Goal: Task Accomplishment & Management: Use online tool/utility

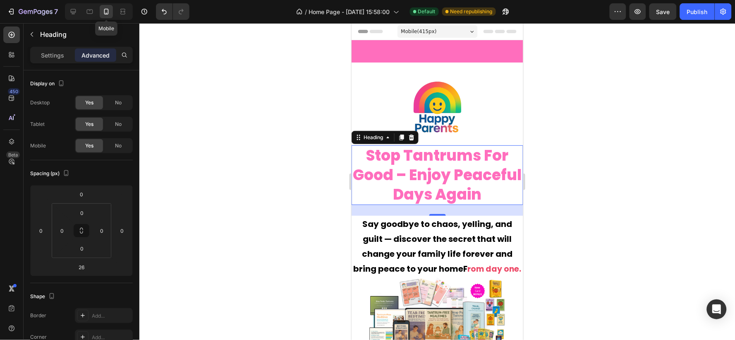
scroll to position [93, 0]
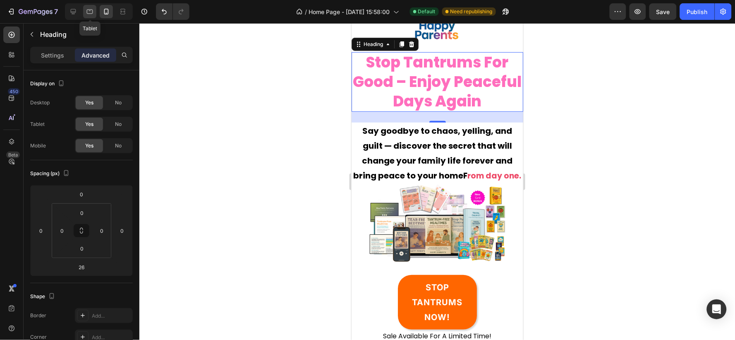
click at [92, 11] on icon at bounding box center [90, 12] width 6 height 5
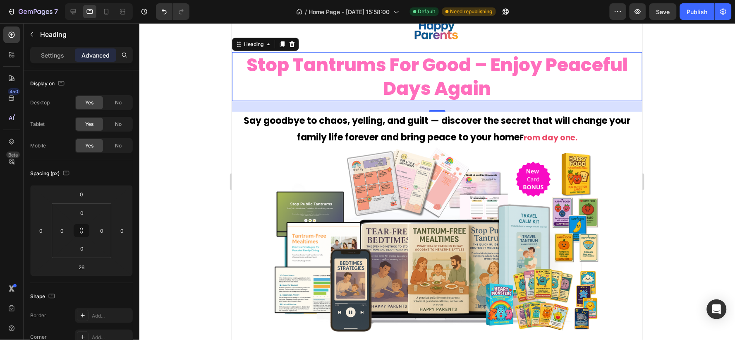
click at [193, 123] on div at bounding box center [437, 181] width 596 height 317
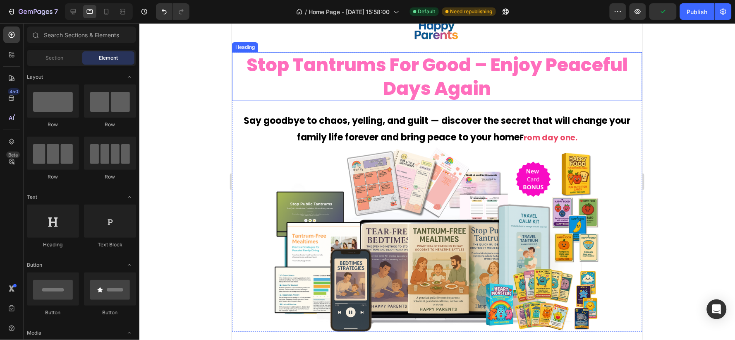
click at [500, 76] on h2 "stop tantrums for good – enjoy peaceful days again" at bounding box center [437, 76] width 410 height 49
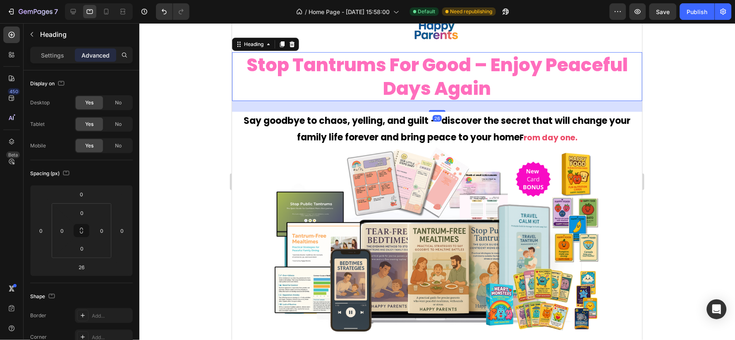
click at [506, 92] on h2 "stop tantrums for good – enjoy peaceful days again" at bounding box center [437, 76] width 410 height 49
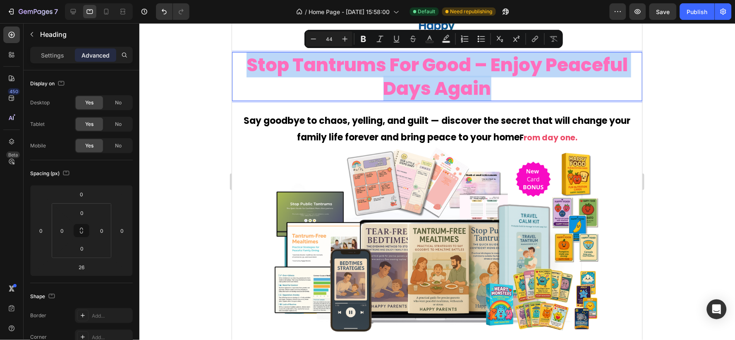
drag, startPoint x: 505, startPoint y: 91, endPoint x: 246, endPoint y: 67, distance: 260.5
click at [246, 67] on p "stop tantrums for good – enjoy peaceful days again" at bounding box center [437, 76] width 409 height 47
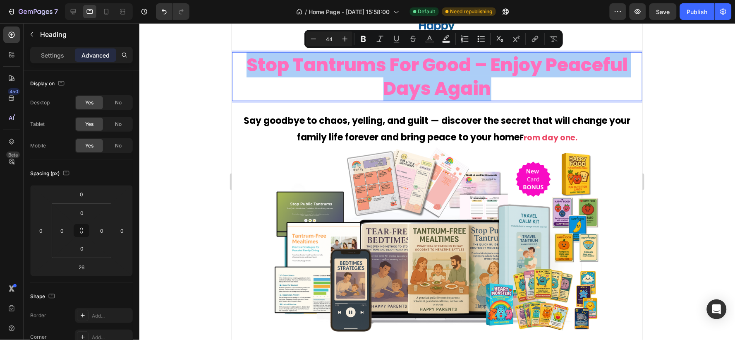
click at [184, 77] on div at bounding box center [437, 181] width 596 height 317
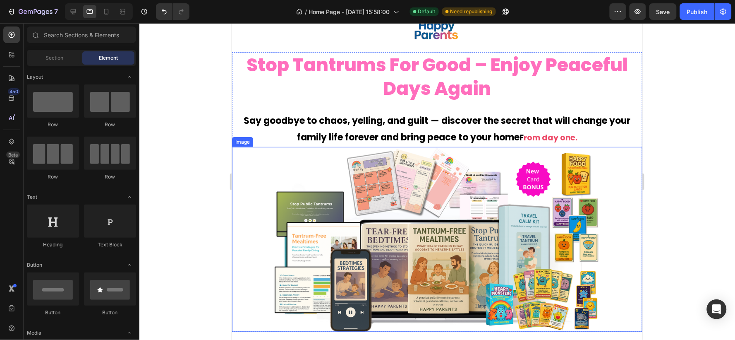
scroll to position [231, 0]
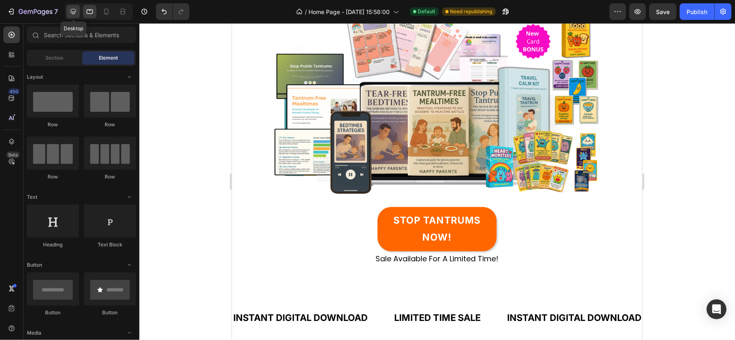
click at [74, 12] on icon at bounding box center [73, 11] width 5 height 5
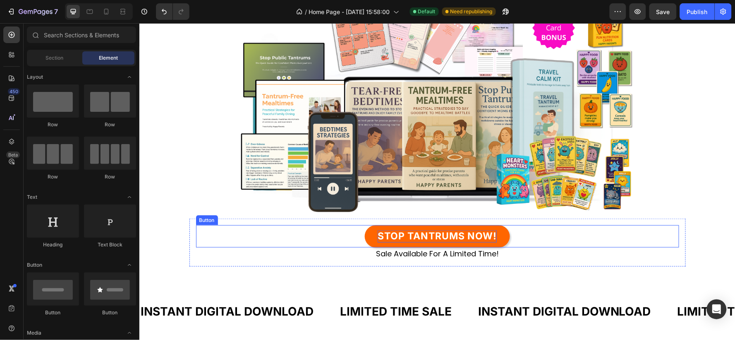
scroll to position [339, 0]
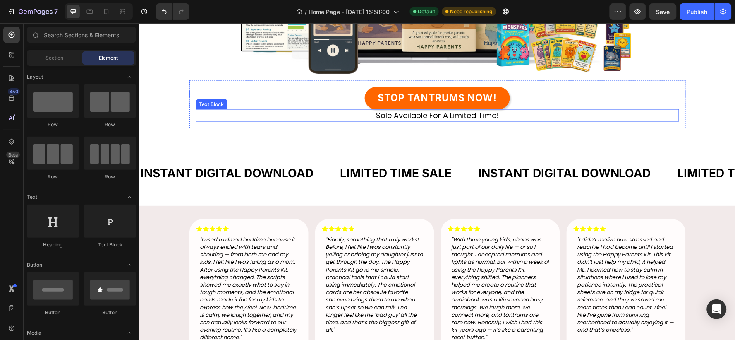
click at [457, 113] on p "sale available for a limited time!" at bounding box center [438, 115] width 482 height 10
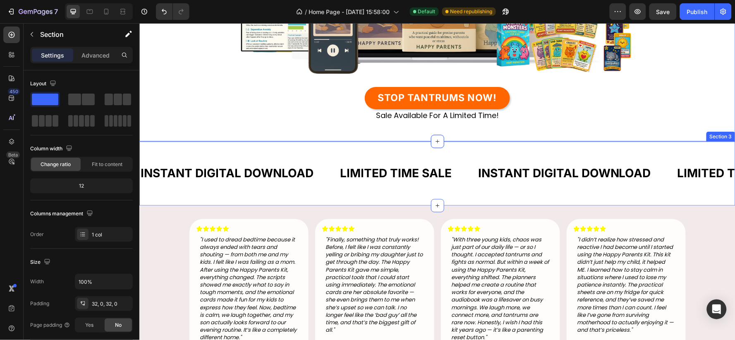
click at [461, 157] on div "INSTANT DIGITAL DOWNLOAD Text Block LIMITED TIME SALE Text Block INSTANT DIGITA…" at bounding box center [437, 173] width 596 height 38
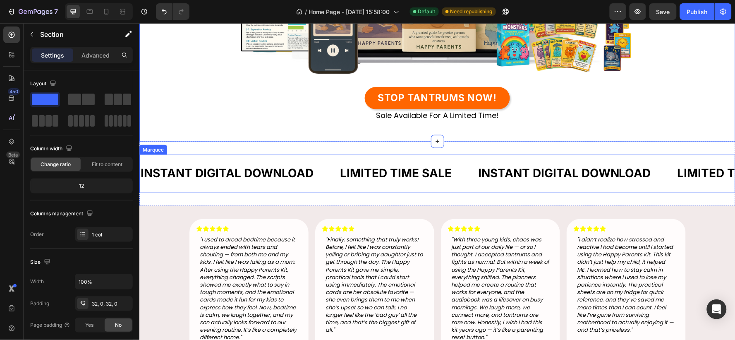
click at [452, 162] on div "LIMITED TIME SALE Text Block" at bounding box center [408, 173] width 138 height 24
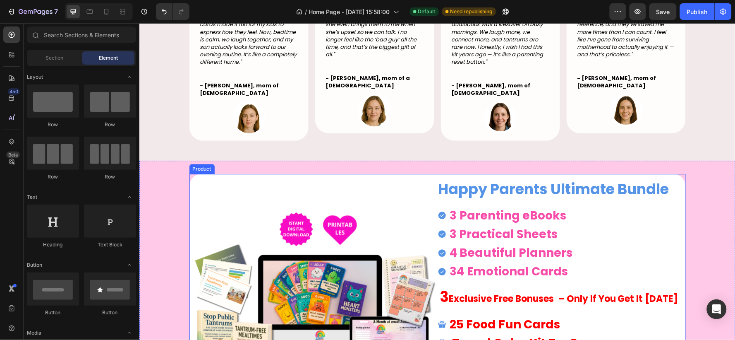
scroll to position [431, 0]
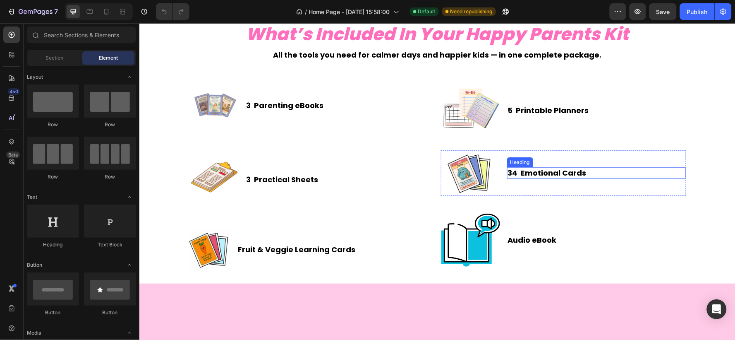
scroll to position [828, 0]
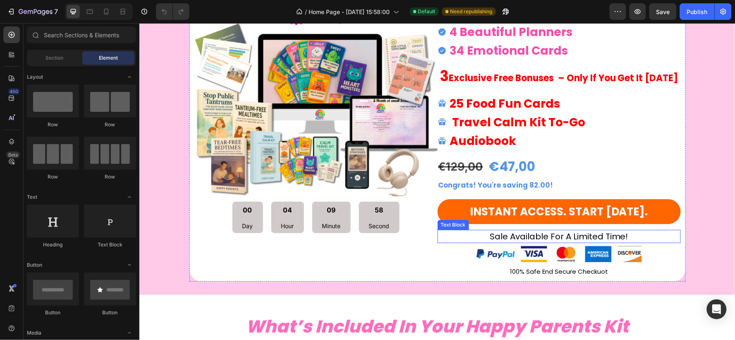
click at [588, 234] on p "sale available for a limited time!" at bounding box center [559, 236] width 242 height 12
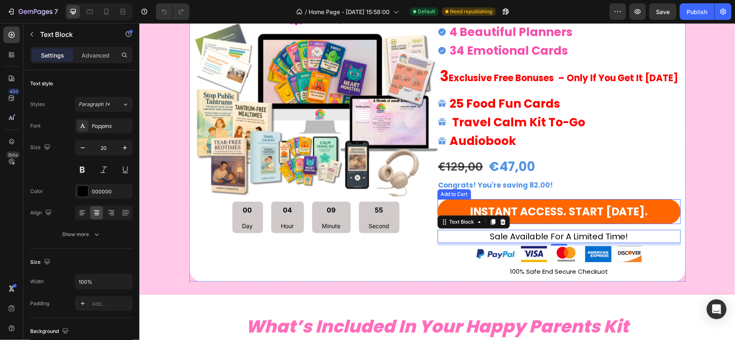
click at [672, 214] on button "iNSTANT ACCESS. START [DATE]." at bounding box center [558, 211] width 243 height 25
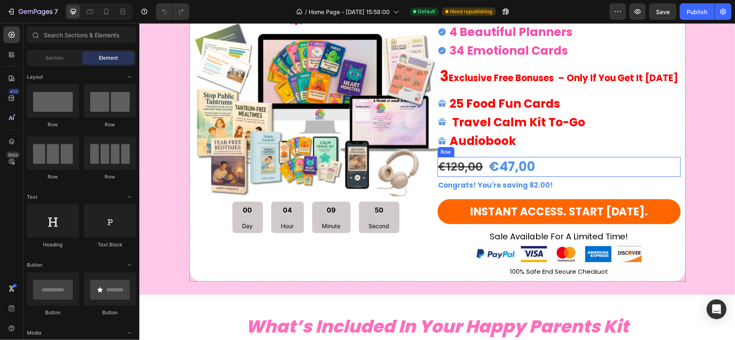
click at [630, 158] on div "€47,00 Product Price Product Price €129,00 Product Price Product Price Row" at bounding box center [558, 165] width 243 height 19
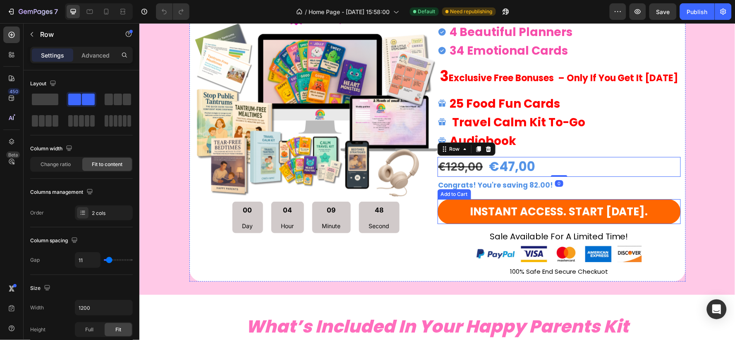
click at [662, 209] on button "iNSTANT ACCESS. START [DATE]." at bounding box center [558, 211] width 243 height 25
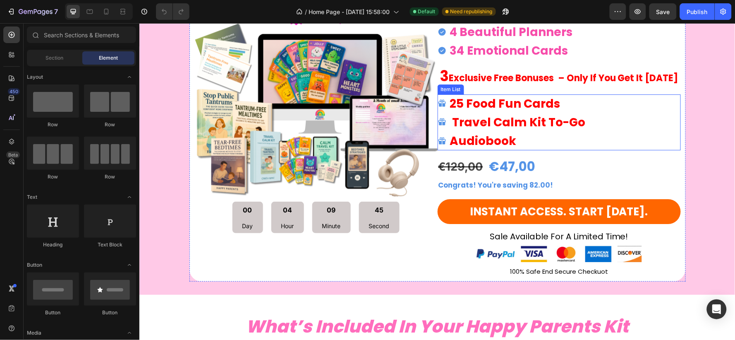
click at [516, 125] on strong "Travel Calm Kit To-Go" at bounding box center [518, 122] width 133 height 16
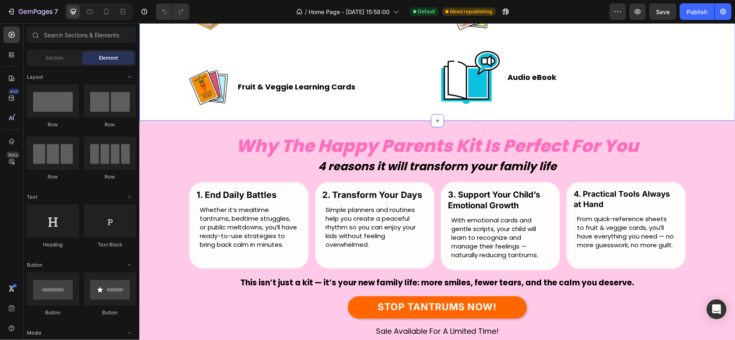
scroll to position [1333, 0]
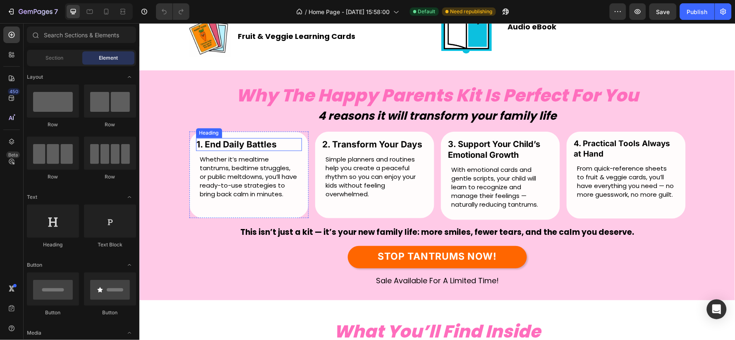
click at [262, 146] on h2 "1. End Daily Battles" at bounding box center [249, 144] width 106 height 13
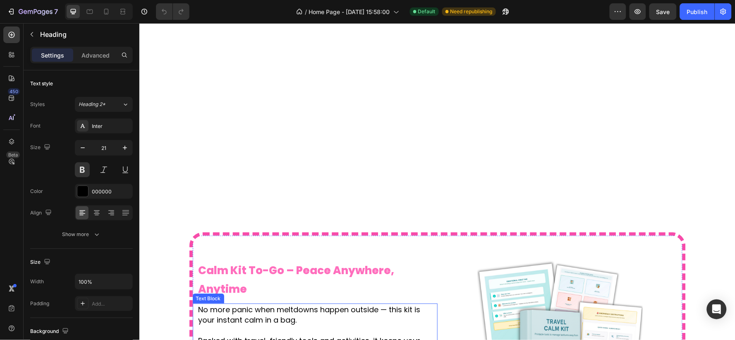
scroll to position [3067, 0]
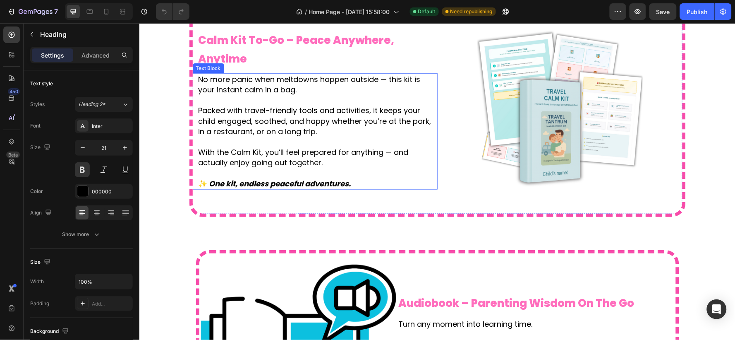
click at [240, 108] on p "Packed with travel-friendly tools and activities, it keeps your child engaged, …" at bounding box center [317, 120] width 238 height 31
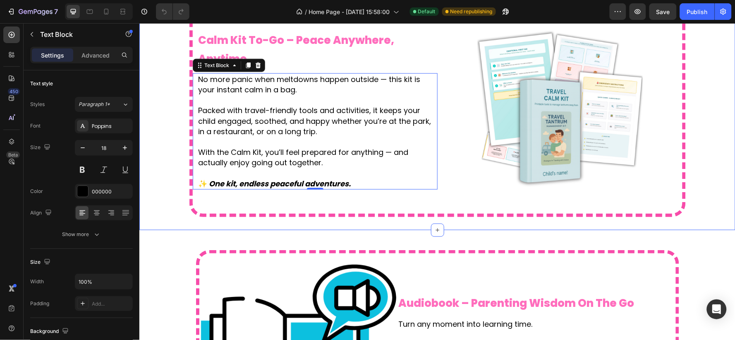
click at [153, 134] on div "Image calm kit to-go – peace anywhere, anytime Heading No more panic when meltd…" at bounding box center [437, 109] width 596 height 215
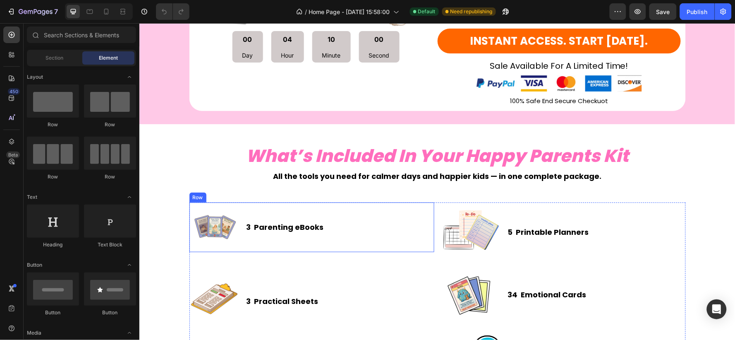
scroll to position [1044, 0]
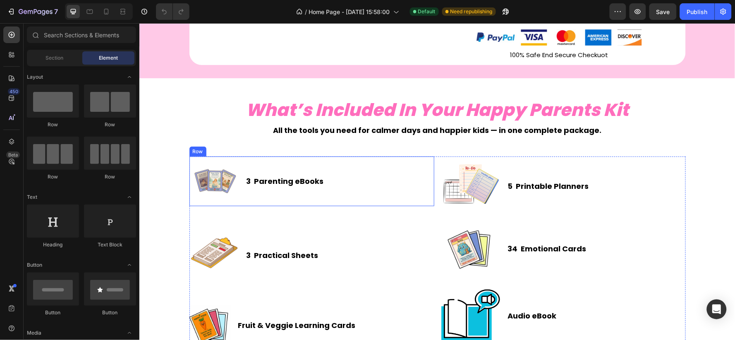
click at [319, 182] on div "Image 3 Parenting eBooks Heading Row" at bounding box center [311, 181] width 245 height 50
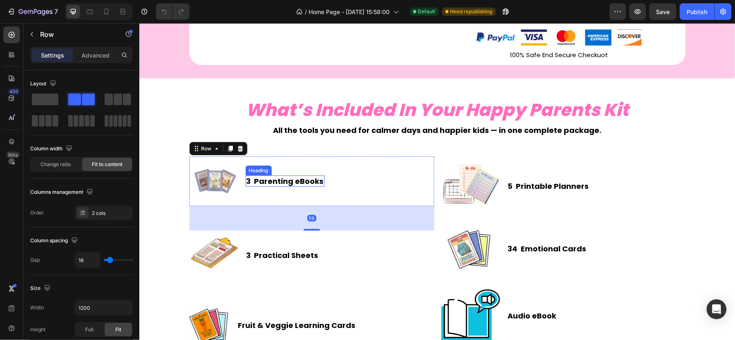
click at [298, 183] on h2 "3 Parenting eBooks" at bounding box center [284, 180] width 79 height 11
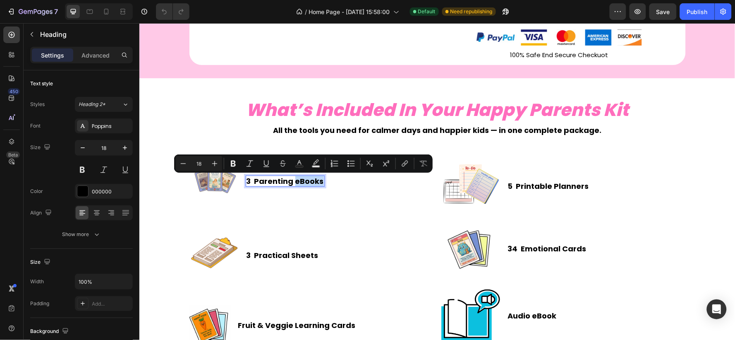
click at [317, 182] on p "3 Parenting eBooks" at bounding box center [284, 181] width 77 height 10
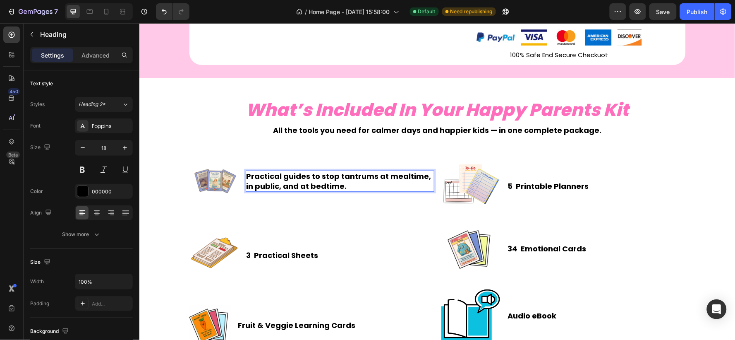
click at [246, 175] on p "Practical guides to stop tantrums at mealtime, in public, and at bedtime." at bounding box center [339, 180] width 187 height 19
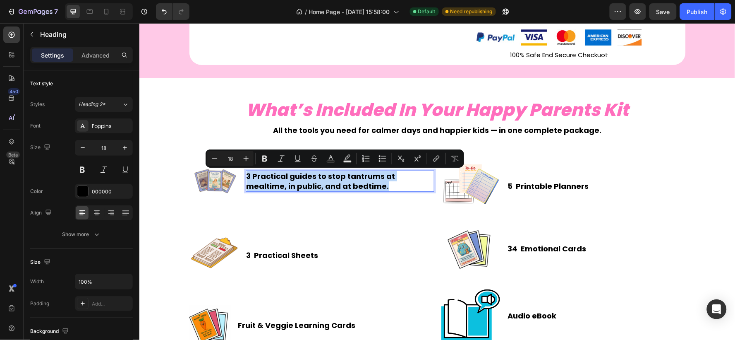
drag, startPoint x: 244, startPoint y: 174, endPoint x: 342, endPoint y: 187, distance: 99.0
click at [342, 187] on p "3 Practical guides to stop tantrums at mealtime, in public, and at bedtime." at bounding box center [339, 180] width 187 height 19
click at [212, 155] on icon "Editor contextual toolbar" at bounding box center [215, 158] width 8 height 8
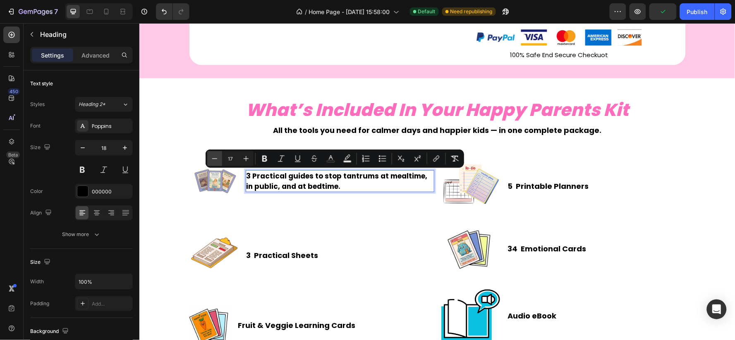
click at [212, 155] on icon "Editor contextual toolbar" at bounding box center [215, 158] width 8 height 8
click at [243, 158] on icon "Editor contextual toolbar" at bounding box center [246, 158] width 8 height 8
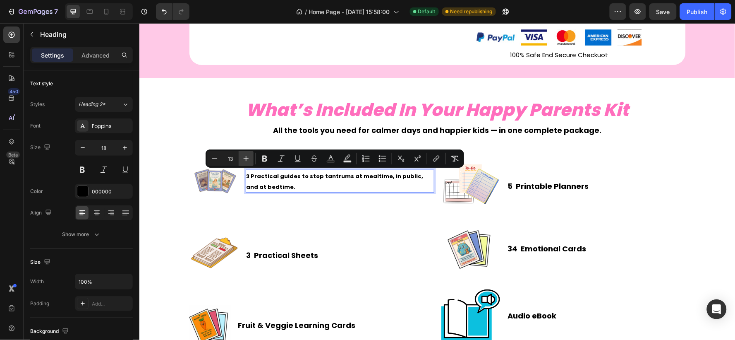
type input "14"
click at [265, 160] on icon "Editor contextual toolbar" at bounding box center [265, 158] width 8 height 8
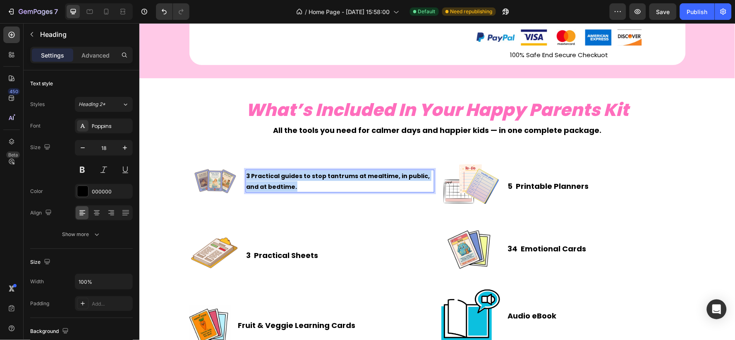
drag, startPoint x: 288, startPoint y: 186, endPoint x: 242, endPoint y: 175, distance: 46.9
click at [246, 175] on p "3 Practical guides to stop tantrums at mealtime, in public, and at bedtime." at bounding box center [339, 180] width 187 height 21
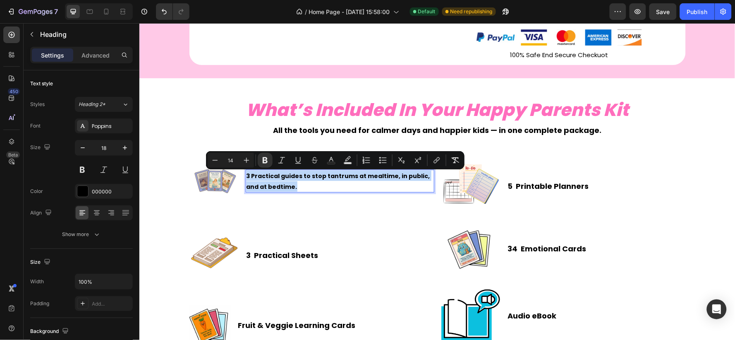
click at [290, 180] on strong "3 Practical guides to stop tantrums at mealtime, in public, and at bedtime." at bounding box center [338, 180] width 184 height 19
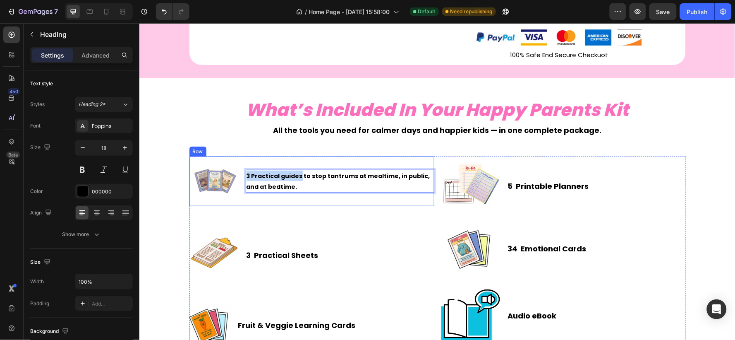
drag, startPoint x: 295, startPoint y: 176, endPoint x: 238, endPoint y: 175, distance: 57.5
click at [238, 175] on div "Image 3 Practical guides to stop tantrums at mealtime, in public, and at bedtim…" at bounding box center [311, 181] width 245 height 50
click at [296, 176] on strong "3 Practical guides to stop tantrums at mealtime, in public, and at bedtime." at bounding box center [338, 180] width 184 height 19
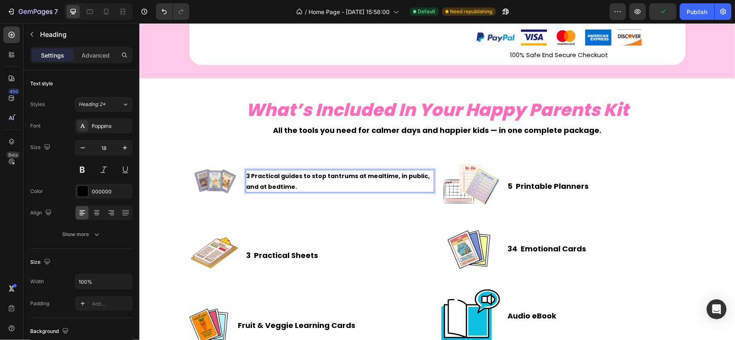
click at [295, 189] on p "3 Practical guides to stop tantrums at mealtime, in public, and at bedtime." at bounding box center [339, 180] width 187 height 21
click at [246, 175] on strong "3 Practical guides to stop tantrums at mealtime, in public, and at bedtime." at bounding box center [338, 180] width 184 height 19
click at [245, 252] on h2 "3 Practical Sheets" at bounding box center [282, 254] width 74 height 11
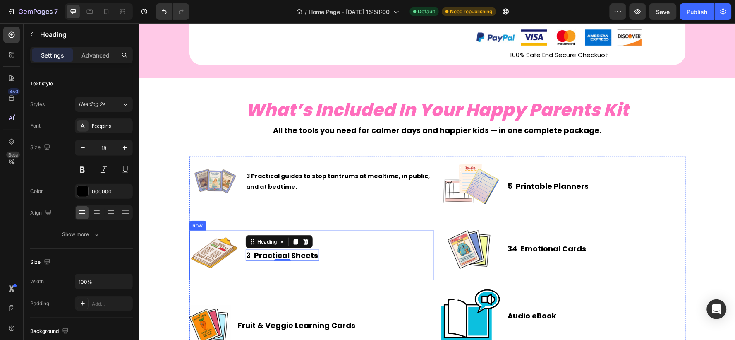
click at [375, 250] on div "Image 3 Practical Sheets Heading 0 Row" at bounding box center [311, 255] width 245 height 50
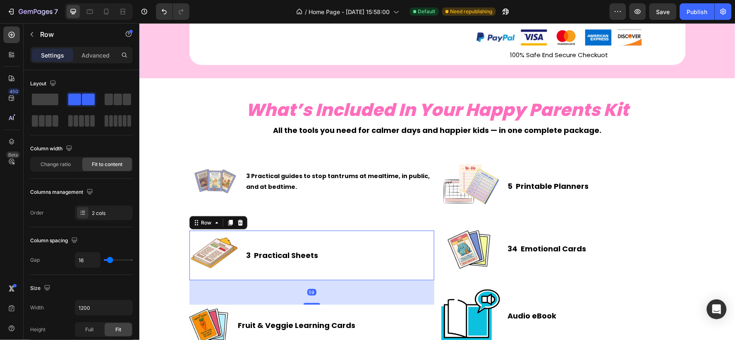
click at [287, 255] on h2 "3 Practical Sheets" at bounding box center [282, 254] width 74 height 11
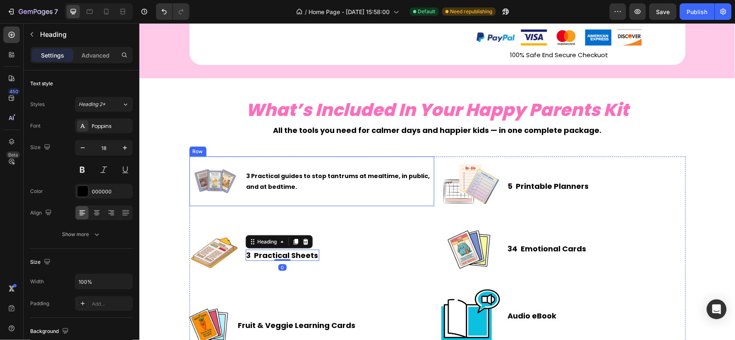
click at [247, 180] on strong "3 Practical guides to stop tantrums at mealtime, in public, and at bedtime." at bounding box center [338, 180] width 184 height 19
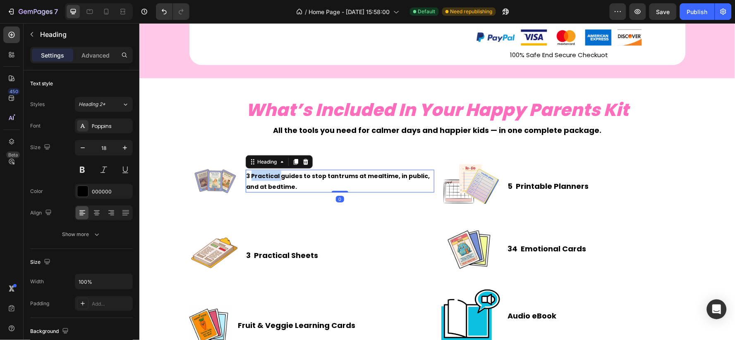
click at [247, 174] on strong "3 Practical guides to stop tantrums at mealtime, in public, and at bedtime." at bounding box center [338, 180] width 184 height 19
click at [246, 175] on strong "3 Practical guides to stop tantrums at mealtime, in public, and at bedtime." at bounding box center [338, 180] width 184 height 19
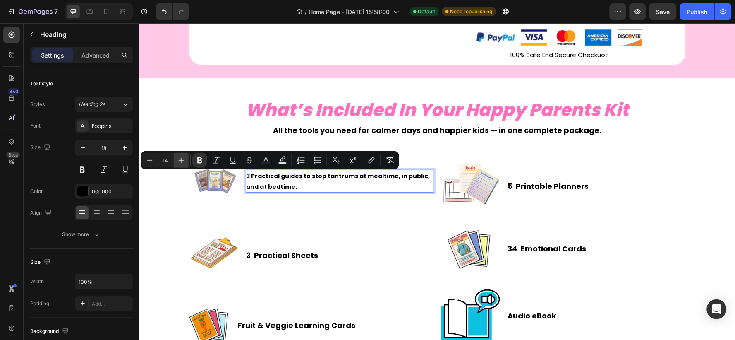
click at [181, 156] on icon "Editor contextual toolbar" at bounding box center [181, 160] width 8 height 8
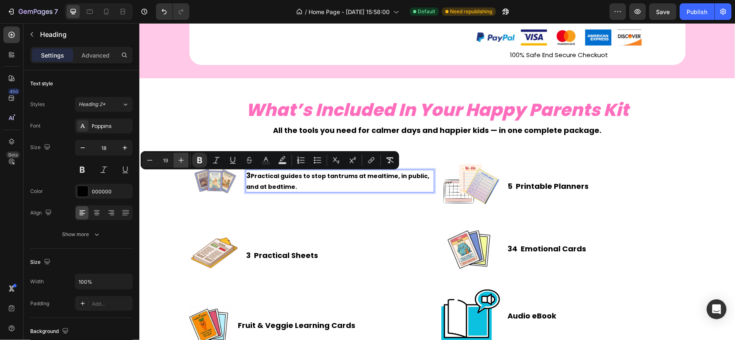
click at [181, 156] on icon "Editor contextual toolbar" at bounding box center [181, 160] width 8 height 8
type input "21"
click at [304, 199] on div "3 Practical guides to stop tantrums at mealtime, in public, and at bedtime. Hea…" at bounding box center [339, 181] width 189 height 50
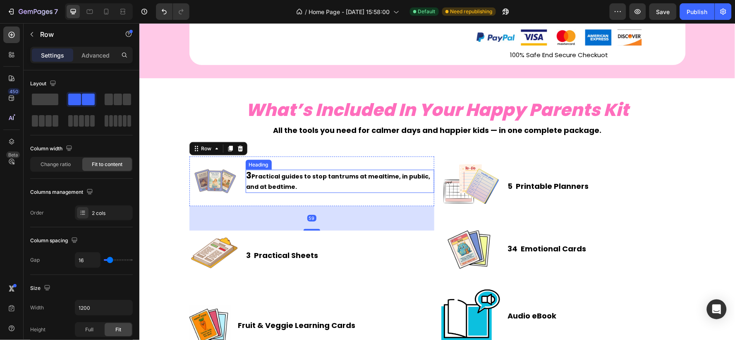
click at [319, 183] on p "⁠⁠⁠⁠⁠⁠⁠ 3 Practical guides to stop tantrums at mealtime, in public, and at bedt…" at bounding box center [339, 181] width 187 height 22
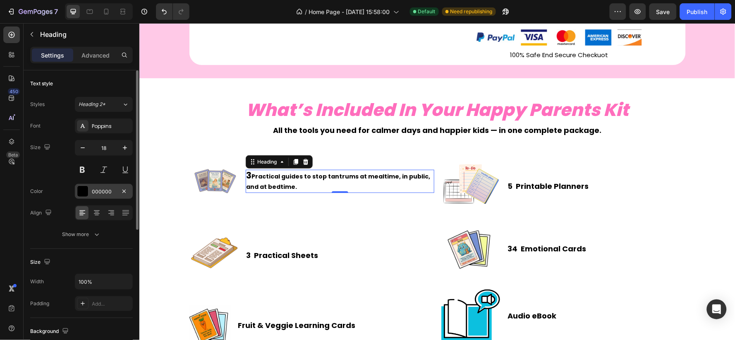
click at [103, 190] on div "000000" at bounding box center [104, 191] width 24 height 7
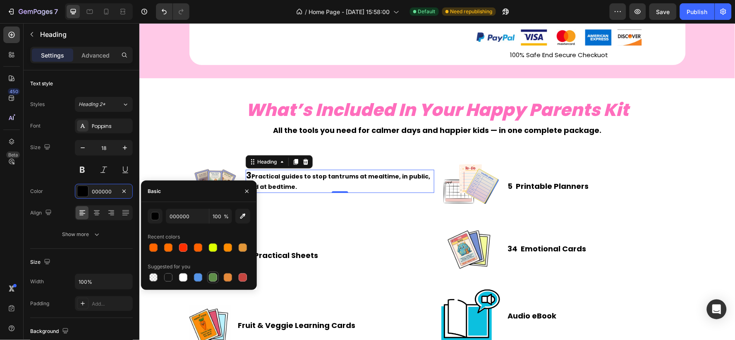
click at [211, 274] on div at bounding box center [213, 277] width 8 height 8
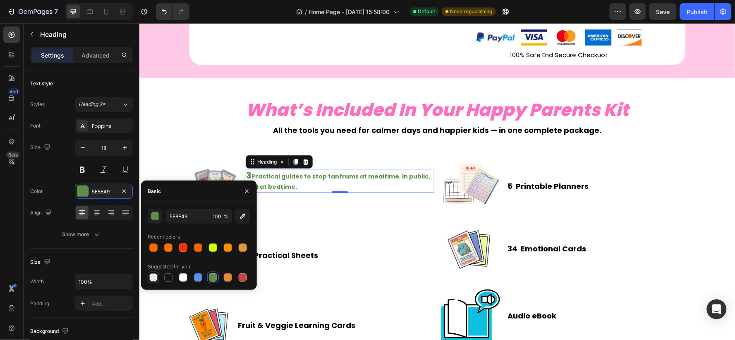
click at [151, 277] on div at bounding box center [153, 277] width 8 height 8
type input "000000"
type input "0"
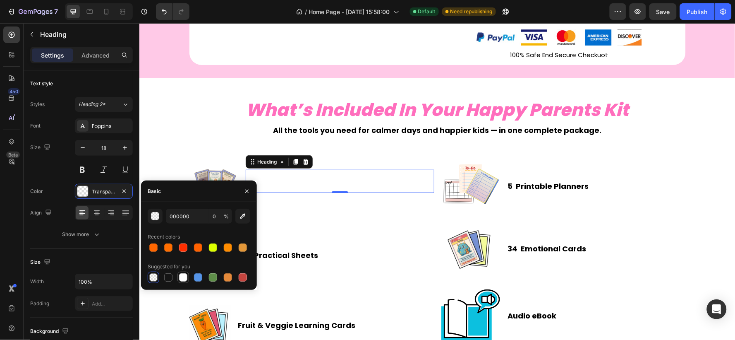
click at [185, 276] on div at bounding box center [183, 277] width 8 height 8
type input "FFFFFF"
type input "100"
click at [168, 277] on div at bounding box center [168, 277] width 8 height 8
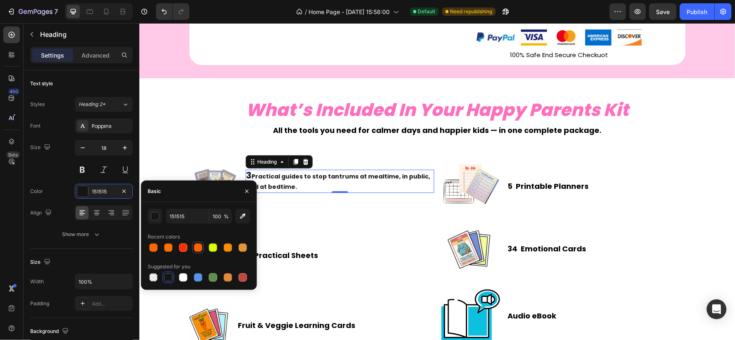
click at [203, 247] on div at bounding box center [198, 248] width 12 height 12
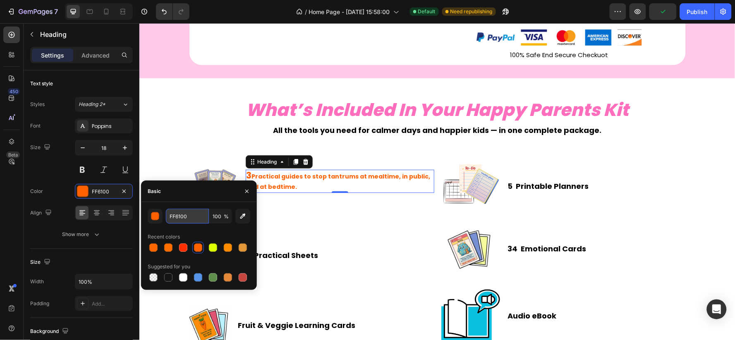
click at [168, 221] on input "FF6100" at bounding box center [187, 216] width 43 height 15
click at [154, 217] on div "button" at bounding box center [155, 216] width 8 height 8
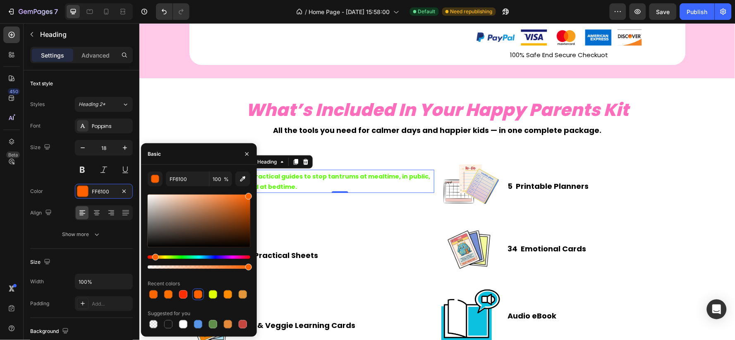
click at [176, 258] on div "Hue" at bounding box center [199, 256] width 103 height 3
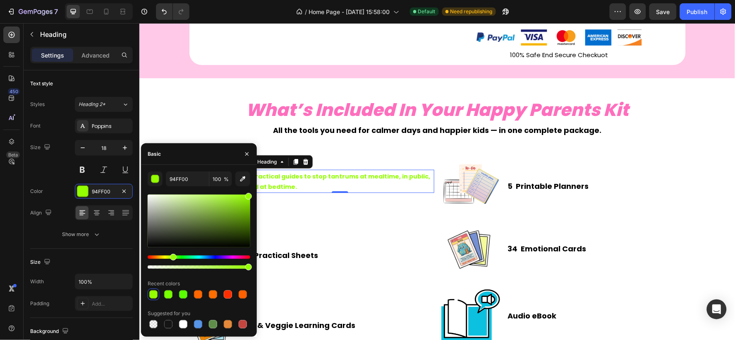
click at [172, 258] on div "Hue" at bounding box center [173, 257] width 7 height 7
click at [170, 324] on div at bounding box center [168, 324] width 8 height 8
type input "151515"
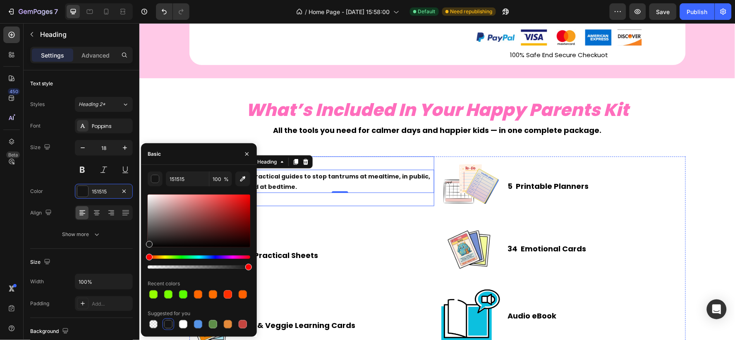
click at [342, 202] on div "⁠⁠⁠⁠⁠⁠⁠ 3 Practical guides to stop tantrums at mealtime, in public, and at bedt…" at bounding box center [339, 181] width 189 height 50
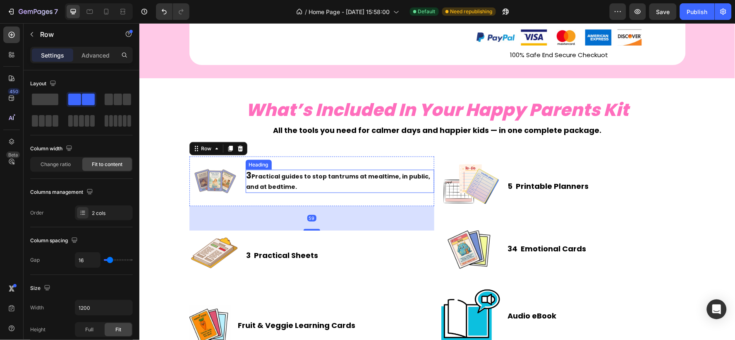
click at [258, 184] on strong "Practical guides to stop tantrums at mealtime, in public, and at bedtime." at bounding box center [338, 181] width 184 height 19
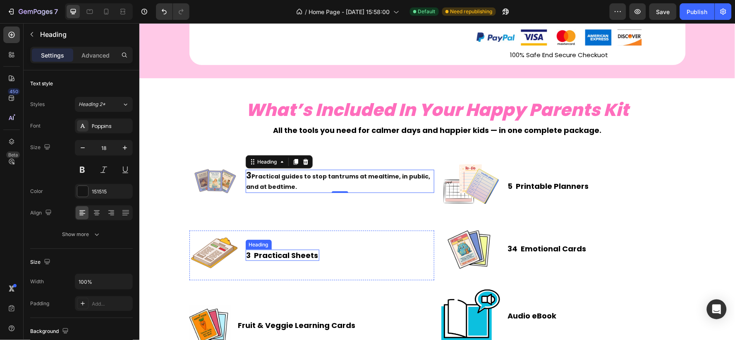
click at [310, 255] on h2 "3 Practical Sheets" at bounding box center [282, 254] width 74 height 11
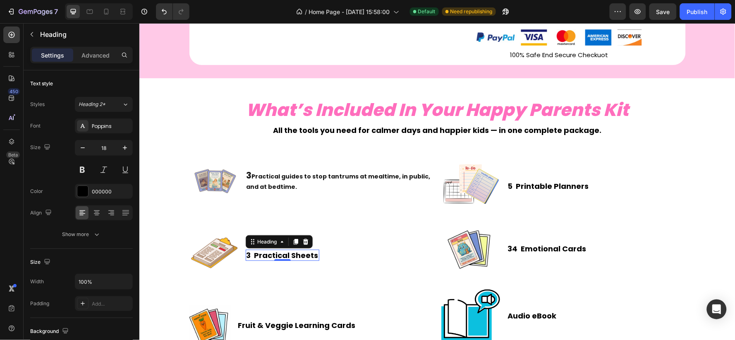
click at [307, 257] on h2 "3 Practical Sheets" at bounding box center [282, 254] width 74 height 11
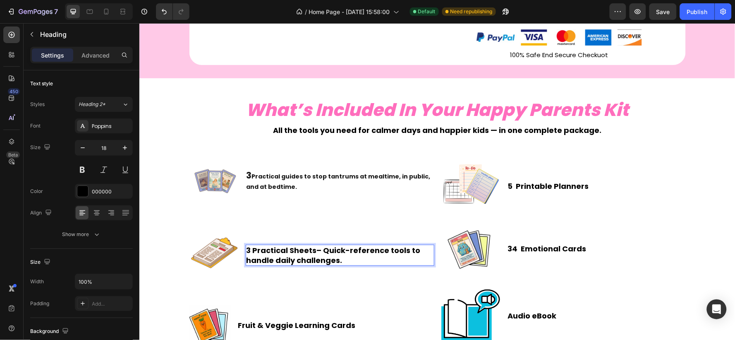
click at [309, 251] on strong "3 Practical Sheets" at bounding box center [281, 250] width 70 height 10
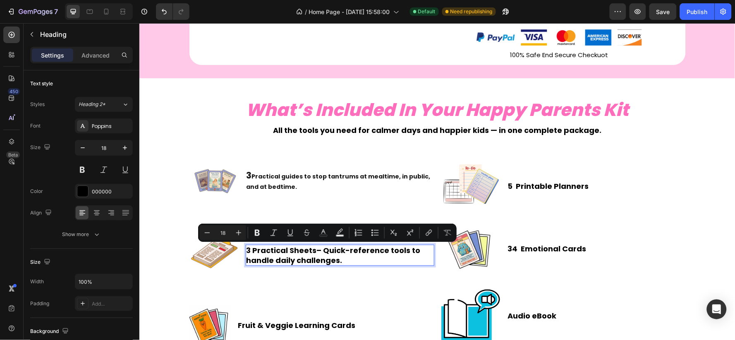
drag, startPoint x: 320, startPoint y: 250, endPoint x: 365, endPoint y: 259, distance: 46.6
click at [365, 259] on p "3 Practical Sheets – Quick-reference tools to handle daily challenges." at bounding box center [339, 254] width 187 height 19
click at [257, 233] on icon "Editor contextual toolbar" at bounding box center [257, 232] width 8 height 8
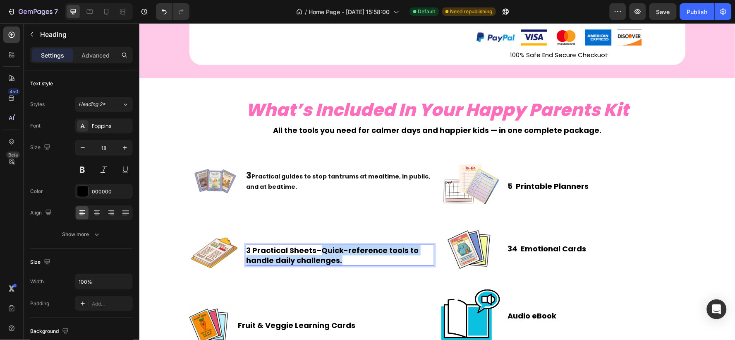
drag, startPoint x: 319, startPoint y: 248, endPoint x: 364, endPoint y: 259, distance: 46.4
click at [364, 259] on p "3 Practical Sheets – Quick-reference tools to handle daily challenges." at bounding box center [339, 254] width 187 height 19
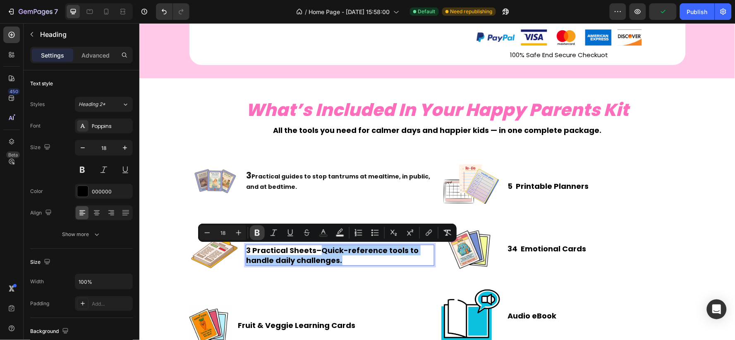
click at [258, 234] on icon "Editor contextual toolbar" at bounding box center [257, 232] width 8 height 8
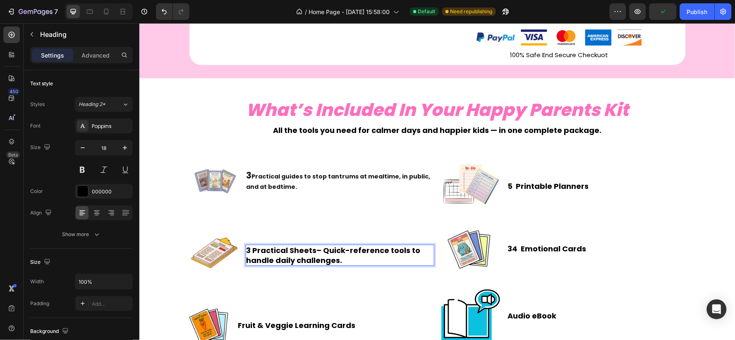
click at [308, 254] on p "3 Practical Sheets – Quick-reference tools to handle daily challenges." at bounding box center [339, 254] width 187 height 19
drag, startPoint x: 320, startPoint y: 251, endPoint x: 340, endPoint y: 258, distance: 20.7
click at [340, 258] on p "3 Practical Sheets – Quick-reference tools to handle daily challenges." at bounding box center [339, 254] width 187 height 19
click at [83, 170] on button at bounding box center [82, 169] width 15 height 15
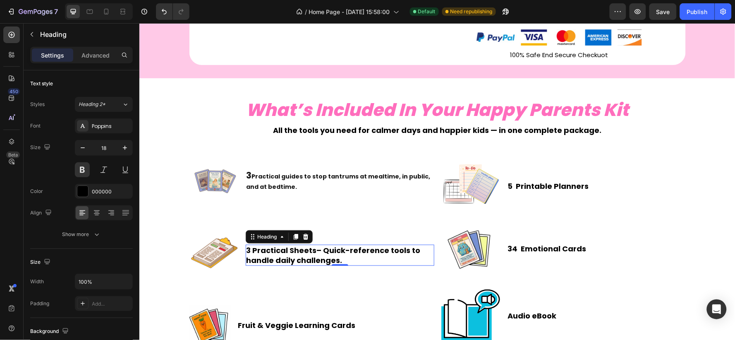
click at [303, 255] on p "3 Practical Sheets – Quick-reference tools to handle daily challenges." at bounding box center [339, 254] width 187 height 19
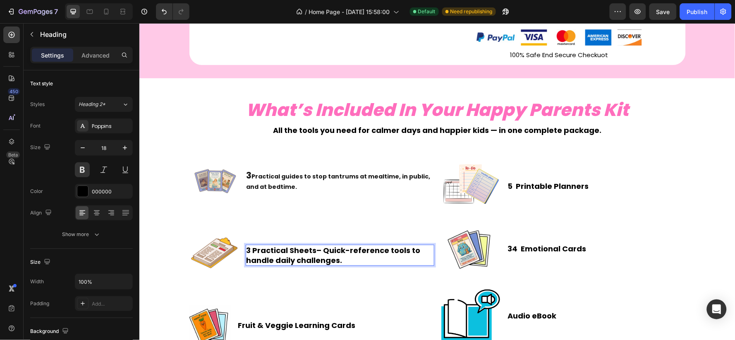
click at [319, 251] on p "3 Practical Sheets – Quick-reference tools to handle daily challenges." at bounding box center [339, 254] width 187 height 19
drag, startPoint x: 319, startPoint y: 251, endPoint x: 353, endPoint y: 260, distance: 36.0
click at [353, 260] on p "3 Practical Sheets – Quick-reference tools to handle daily challenges." at bounding box center [339, 254] width 187 height 19
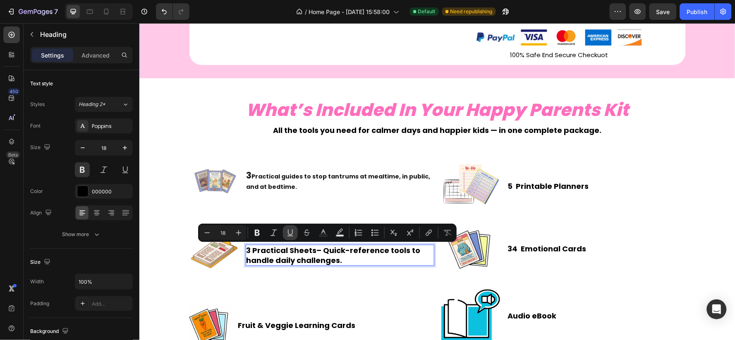
click at [290, 230] on icon "Editor contextual toolbar" at bounding box center [290, 232] width 8 height 8
click at [271, 232] on icon "Editor contextual toolbar" at bounding box center [274, 232] width 8 height 8
click at [257, 233] on icon "Editor contextual toolbar" at bounding box center [257, 233] width 5 height 6
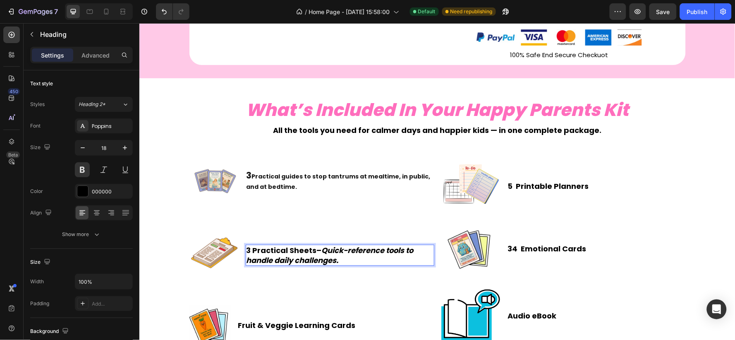
click at [339, 252] on strong "Quick-reference tools to handle daily challenges." at bounding box center [329, 255] width 167 height 20
click at [278, 176] on strong "Practical guides to stop tantrums at mealtime, in public, and at bedtime." at bounding box center [338, 181] width 184 height 19
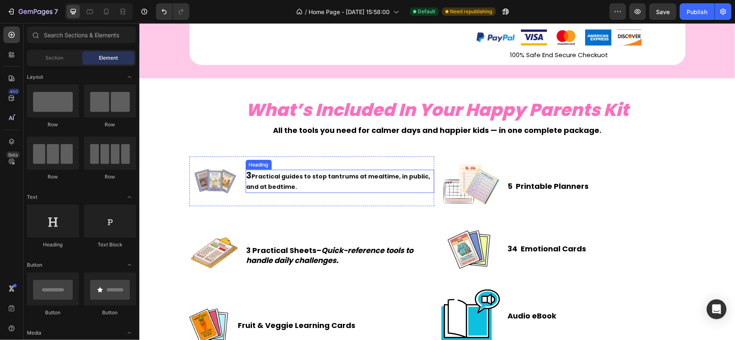
click at [254, 178] on strong "Practical guides to stop tantrums at mealtime, in public, and at bedtime." at bounding box center [338, 181] width 184 height 19
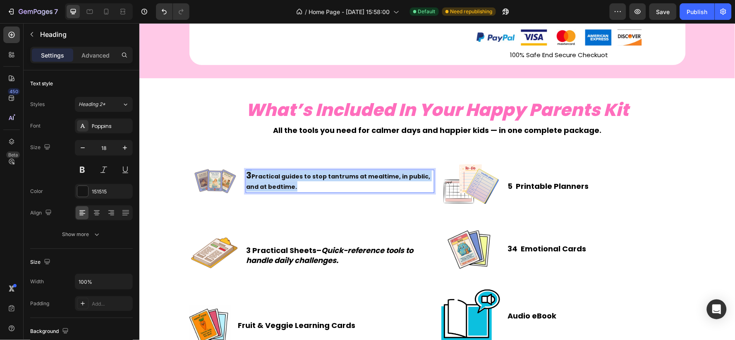
drag, startPoint x: 302, startPoint y: 184, endPoint x: 238, endPoint y: 172, distance: 65.6
click at [238, 172] on div "Image 3 Practical guides to stop tantrums at mealtime, in public, and at bedtim…" at bounding box center [311, 181] width 245 height 50
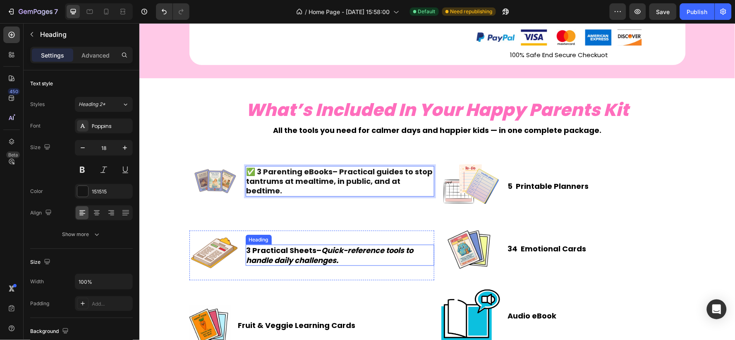
click at [261, 258] on strong "Quick-reference tools to handle daily challenges." at bounding box center [329, 255] width 167 height 20
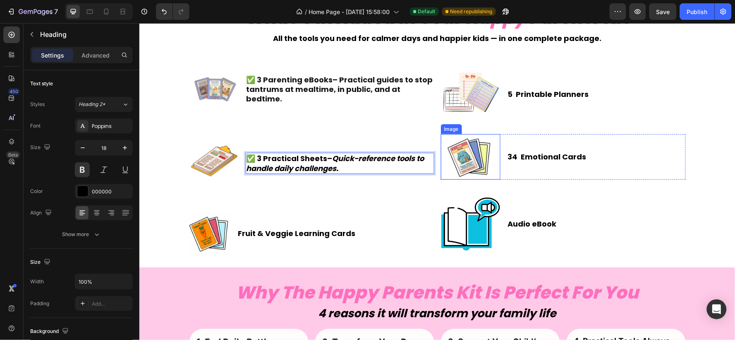
scroll to position [1136, 0]
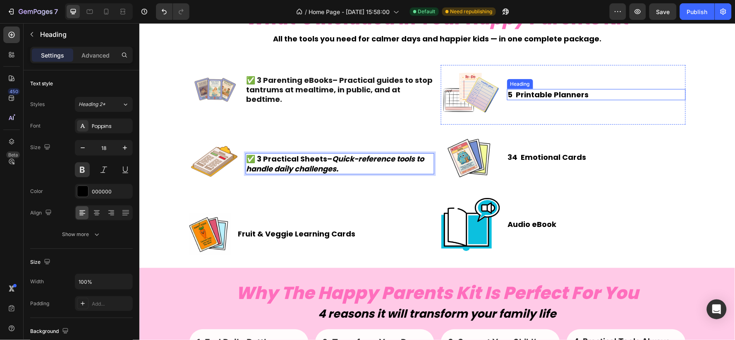
click at [534, 90] on h2 "5 Printable Planners" at bounding box center [596, 94] width 179 height 11
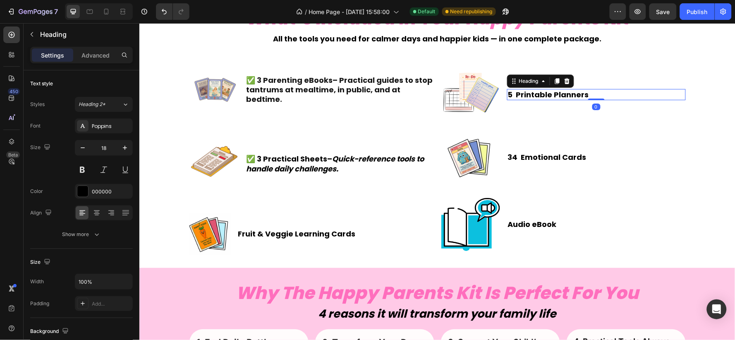
click at [566, 89] on h2 "5 Printable Planners" at bounding box center [596, 94] width 179 height 11
click at [583, 93] on p "5 Printable Planners" at bounding box center [596, 94] width 177 height 10
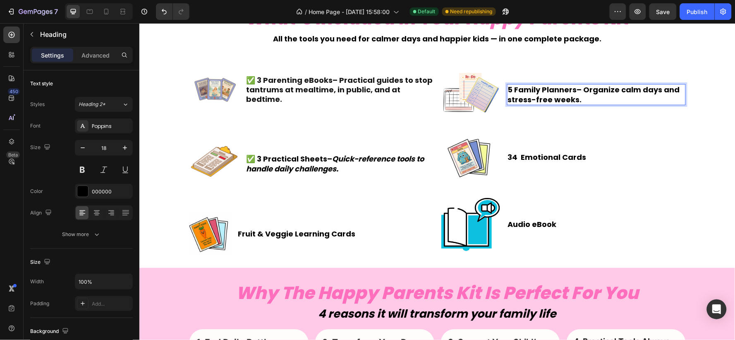
click at [509, 89] on strong "5 Family Planners" at bounding box center [542, 89] width 69 height 10
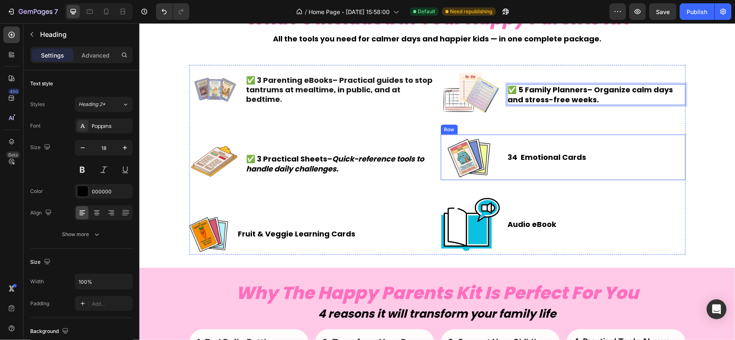
click at [520, 159] on h2 "34 Emotional Cards" at bounding box center [596, 156] width 179 height 11
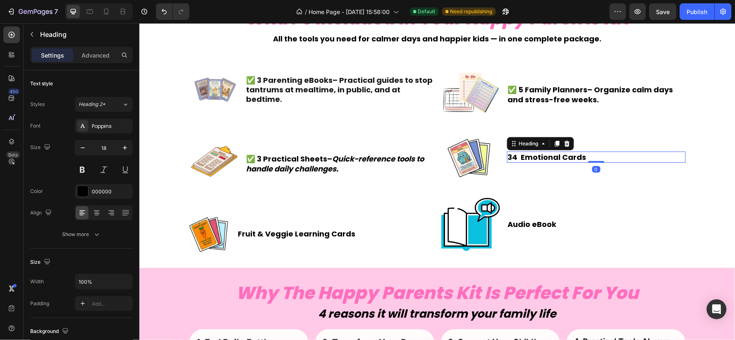
click at [581, 158] on h2 "34 Emotional Cards" at bounding box center [596, 156] width 179 height 11
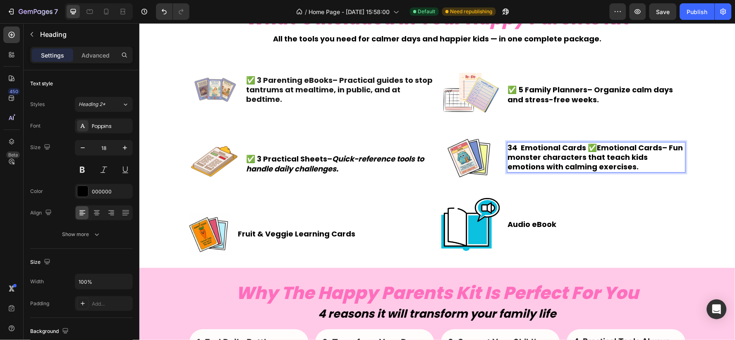
scroll to position [1126, 0]
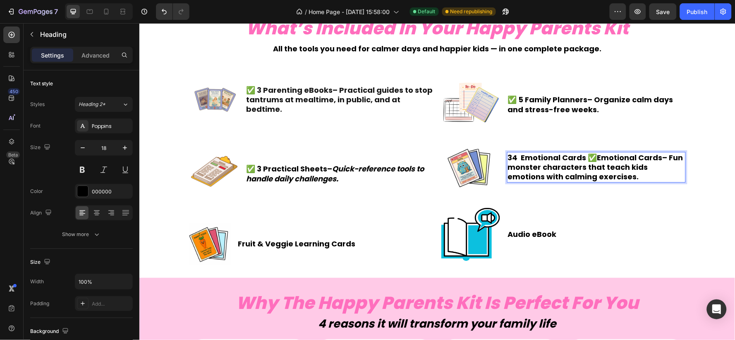
click at [582, 156] on p "34 Emotional Cards ✅ Emotional Cards – Fun monster characters that teach kids e…" at bounding box center [596, 166] width 177 height 29
click at [517, 156] on strong "Emotional Cards" at bounding box center [549, 157] width 65 height 10
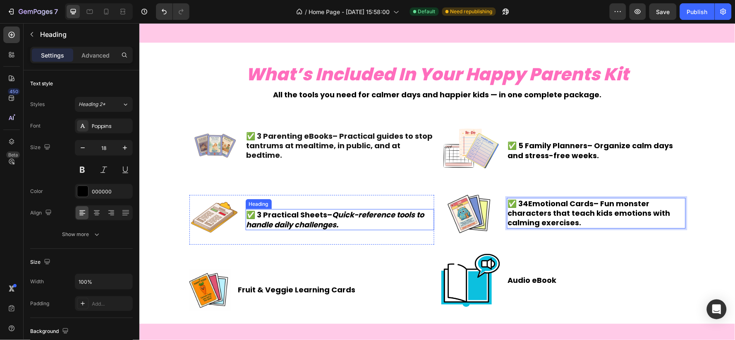
scroll to position [1172, 0]
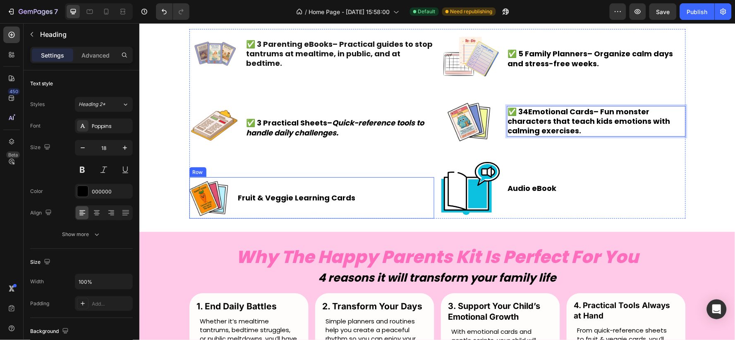
click at [302, 190] on div "Fruit & Veggie Learning Cards Heading" at bounding box center [296, 197] width 119 height 41
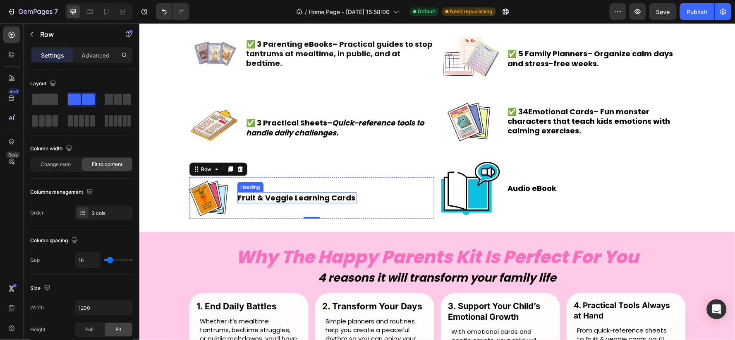
click at [307, 197] on h2 "Fruit & Veggie Learning Cards" at bounding box center [296, 197] width 119 height 11
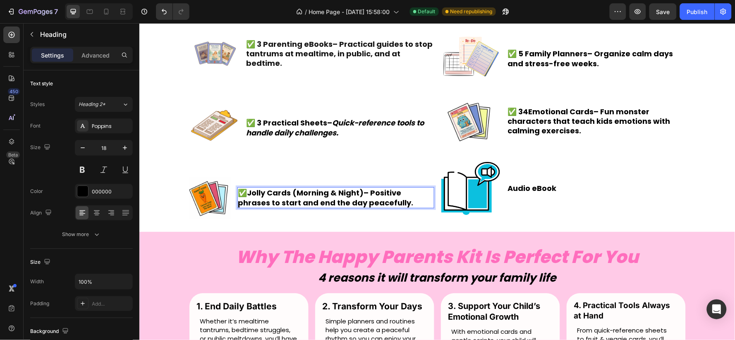
click at [238, 190] on p "✅ Jolly Cards (Morning & Night) – Positive phrases to start and end the day pea…" at bounding box center [335, 196] width 195 height 19
click at [248, 191] on strong "Jolly Cards (Morning & Night)" at bounding box center [305, 192] width 117 height 10
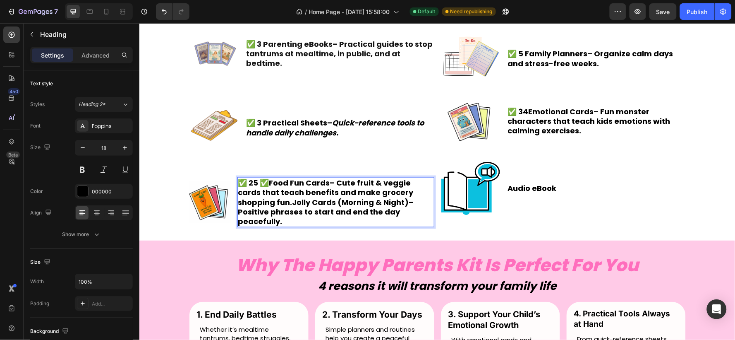
scroll to position [1161, 0]
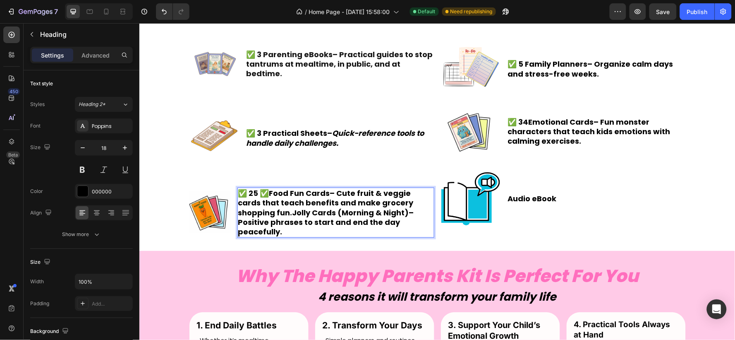
click at [256, 191] on p "✅ 25 ✅ Food Fun Cards – Cute fruit & veggie cards that teach benefits and make …" at bounding box center [335, 212] width 195 height 48
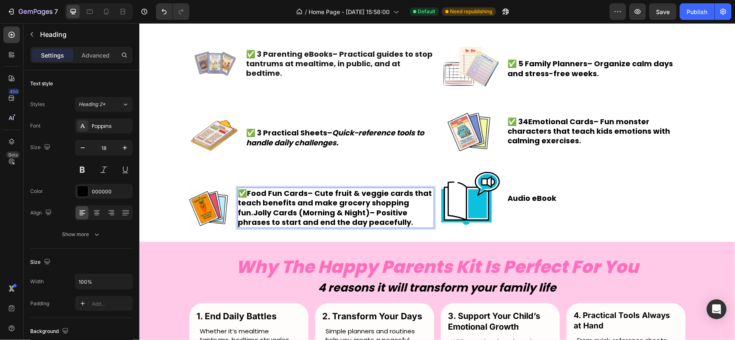
click at [245, 190] on p "✅ Food Fun Cards – Cute fruit & veggie cards that teach benefits and make groce…" at bounding box center [335, 207] width 195 height 39
click at [544, 199] on h2 "Audio eBook" at bounding box center [596, 197] width 179 height 11
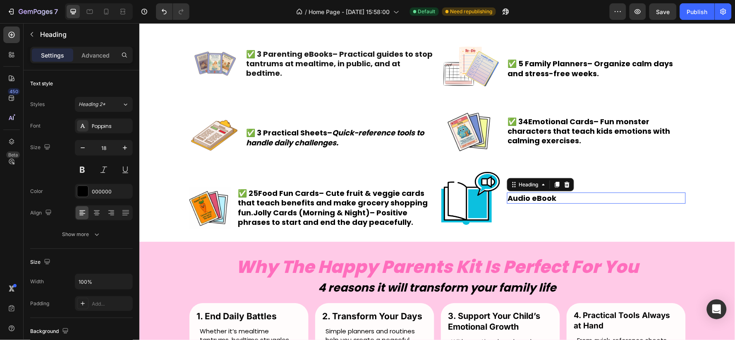
click at [552, 197] on h2 "Audio eBook" at bounding box center [596, 197] width 179 height 11
click at [552, 197] on p "Audio eBook" at bounding box center [596, 198] width 177 height 10
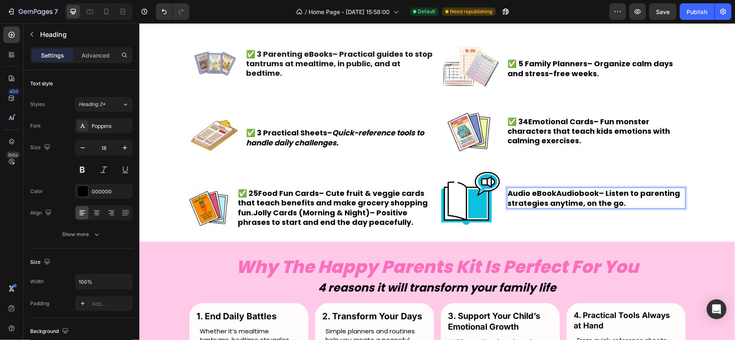
scroll to position [1157, 0]
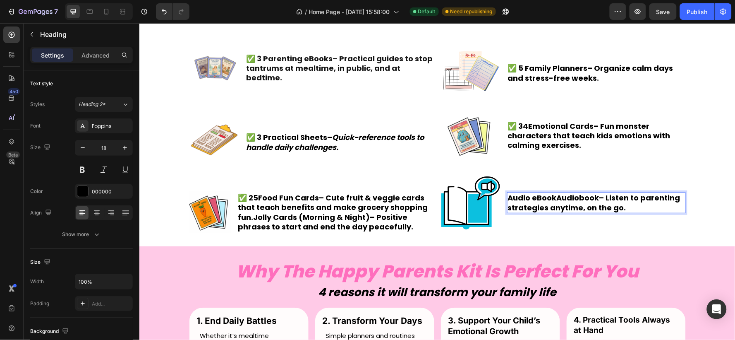
click at [569, 197] on strong "Audiobook" at bounding box center [578, 197] width 43 height 10
click at [550, 195] on p "Audio eBook Audiobook – Listen to parenting strategies anytime, on the go." at bounding box center [596, 201] width 177 height 19
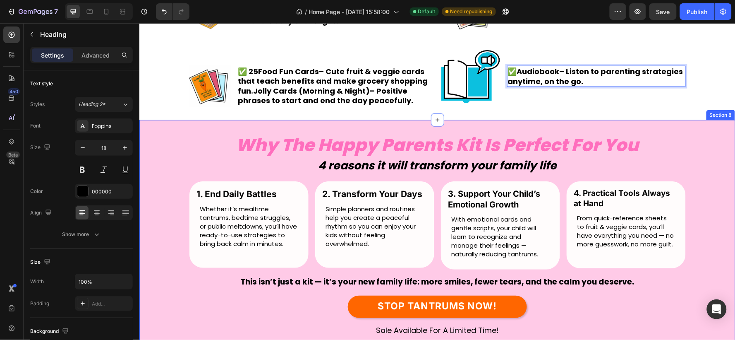
scroll to position [1296, 0]
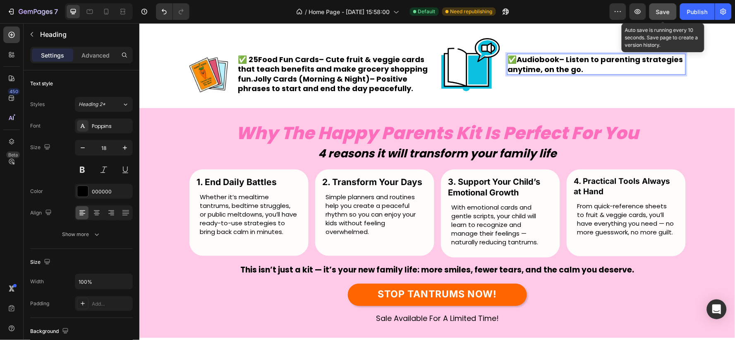
click at [665, 15] on div "Save" at bounding box center [664, 11] width 14 height 9
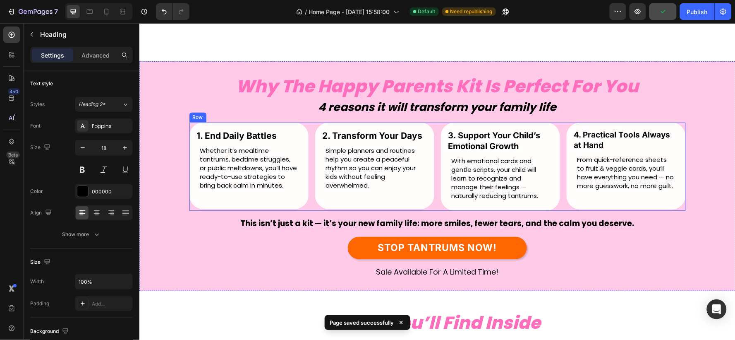
scroll to position [1387, 0]
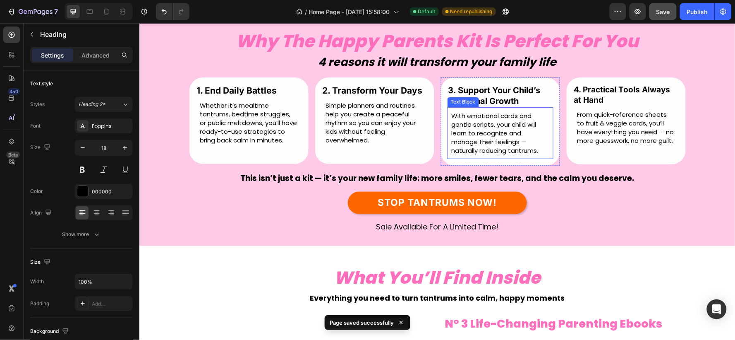
click at [514, 136] on p "With emotional cards and gentle scripts, your child will learn to recognize and…" at bounding box center [500, 132] width 98 height 43
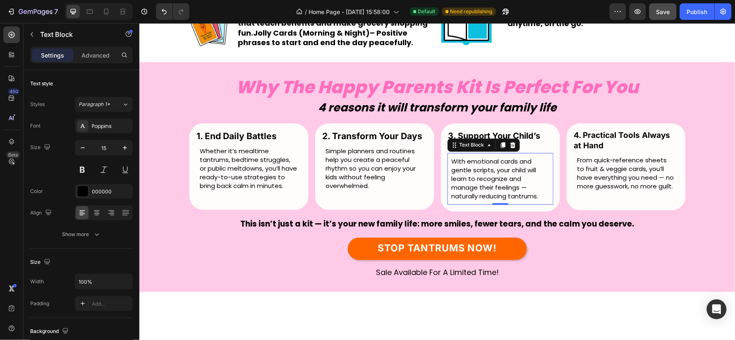
scroll to position [1250, 0]
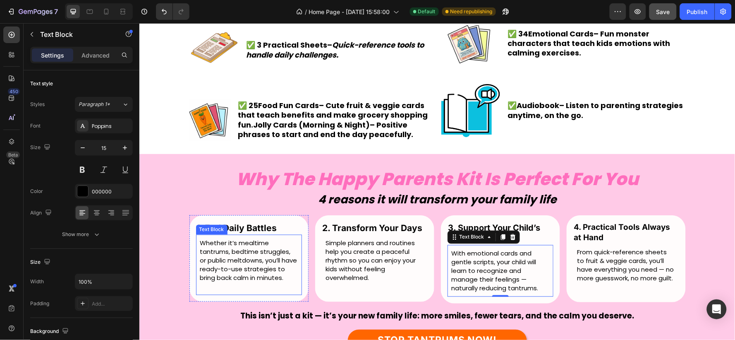
click at [252, 270] on p "Whether it’s mealtime tantrums, bedtime struggles, or public meltdowns, you’ll …" at bounding box center [249, 259] width 98 height 43
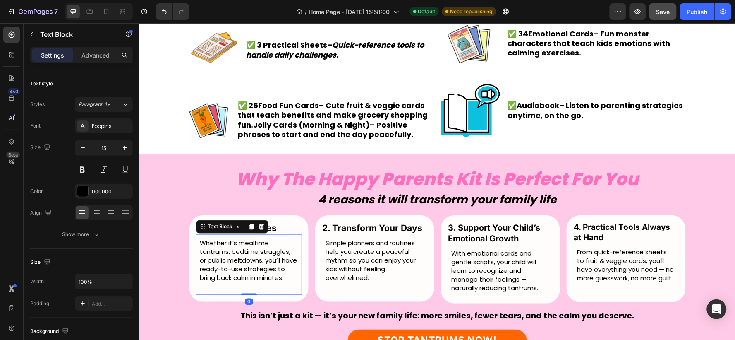
click at [286, 278] on p "Whether it’s mealtime tantrums, bedtime struggles, or public meltdowns, you’ll …" at bounding box center [249, 259] width 98 height 43
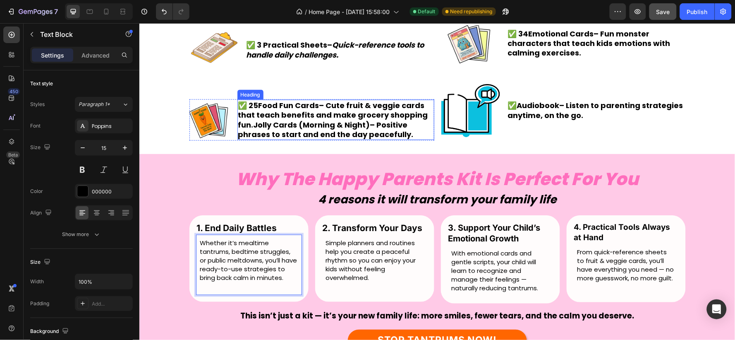
click at [328, 107] on h2 "✅ 25 Food Fun Cards – Cute fruit & veggie cards that teach benefits and make gr…" at bounding box center [335, 119] width 197 height 41
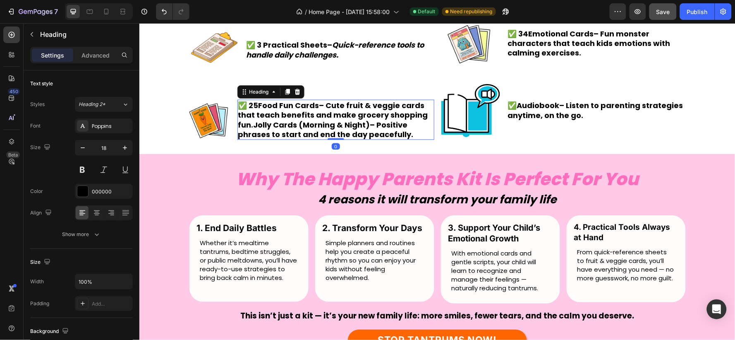
click at [329, 104] on h2 "✅ 25 Food Fun Cards – Cute fruit & veggie cards that teach benefits and make gr…" at bounding box center [335, 119] width 197 height 41
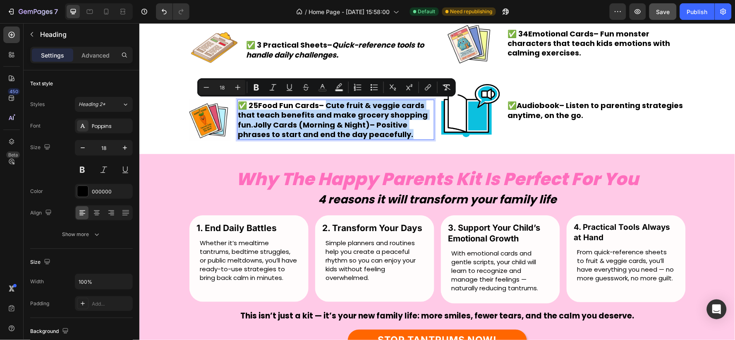
drag, startPoint x: 323, startPoint y: 104, endPoint x: 400, endPoint y: 132, distance: 82.3
click at [400, 132] on p "✅ 25 Food Fun Cards – Cute fruit & veggie cards that teach benefits and make gr…" at bounding box center [335, 119] width 195 height 39
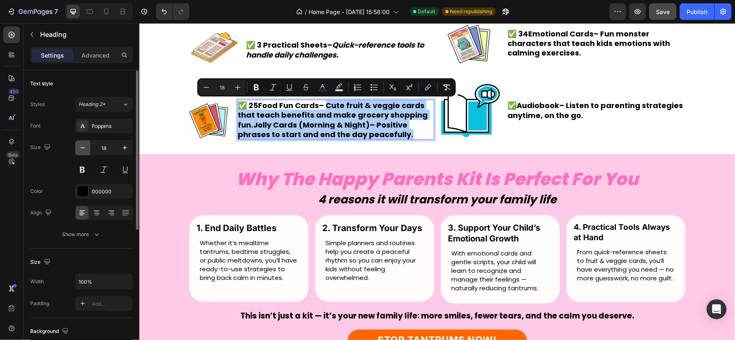
click at [83, 147] on icon "button" at bounding box center [83, 147] width 4 height 1
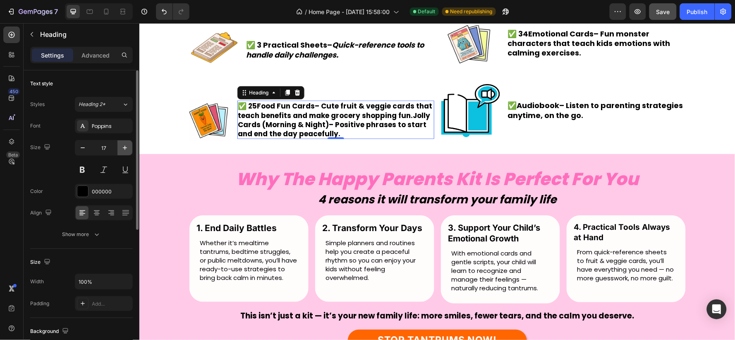
click at [122, 149] on icon "button" at bounding box center [125, 148] width 8 height 8
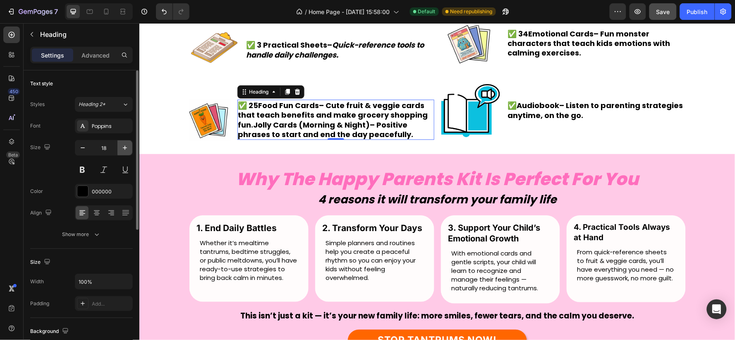
click at [122, 149] on icon "button" at bounding box center [125, 148] width 8 height 8
type input "19"
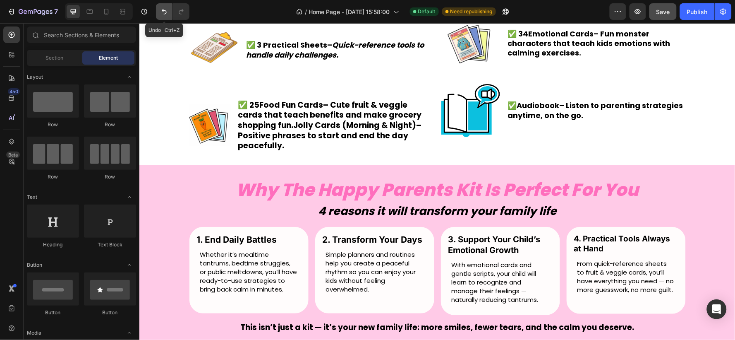
click at [161, 9] on icon "Undo/Redo" at bounding box center [164, 11] width 8 height 8
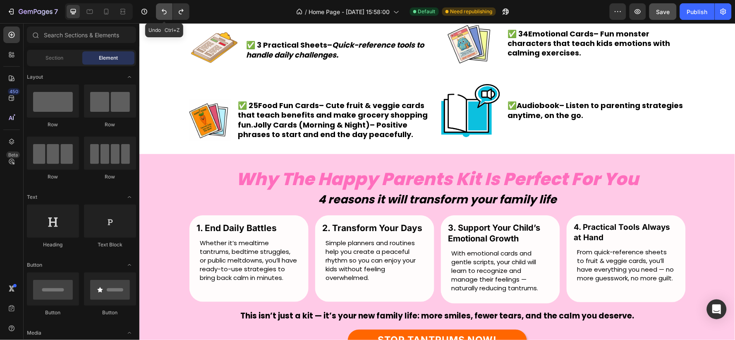
click at [161, 9] on icon "Undo/Redo" at bounding box center [164, 11] width 8 height 8
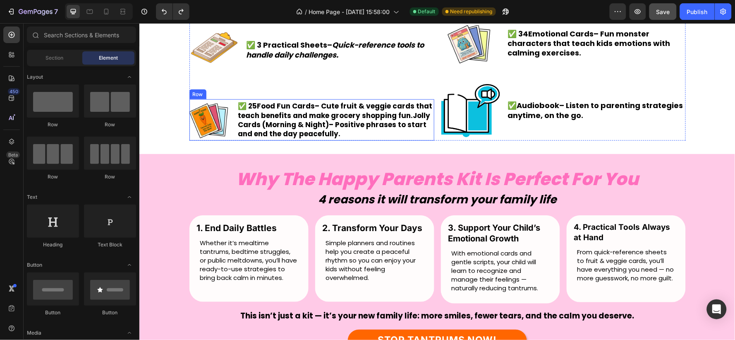
click at [325, 118] on p "✅ 25 Food Fun Cards – Cute fruit & veggie cards that teach benefits and make gr…" at bounding box center [335, 119] width 195 height 36
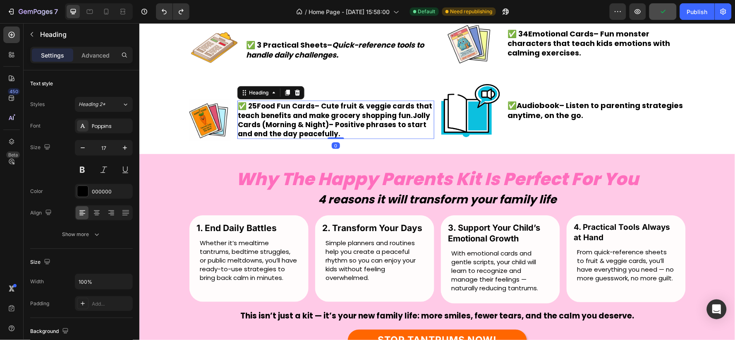
scroll to position [1203, 0]
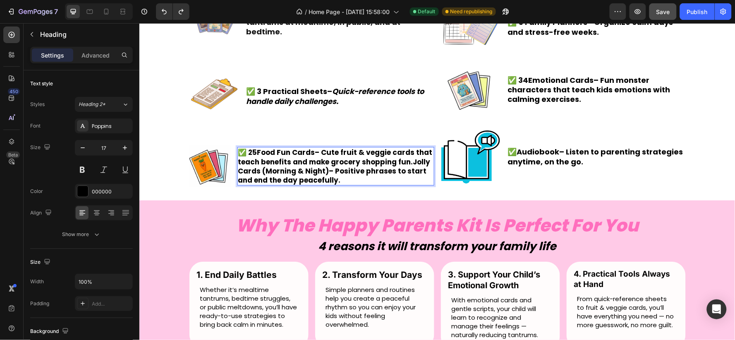
click at [320, 151] on p "✅ 25 Food Fun Cards – Cute fruit & veggie cards that teach benefits and make gr…" at bounding box center [335, 165] width 195 height 36
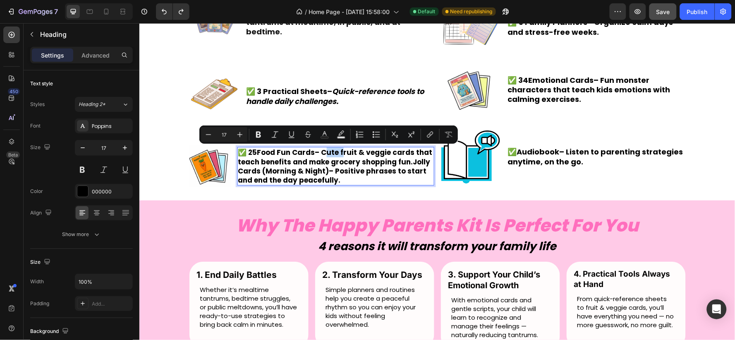
click at [320, 151] on p "✅ 25 Food Fun Cards – Cute fruit & veggie cards that teach benefits and make gr…" at bounding box center [335, 165] width 195 height 36
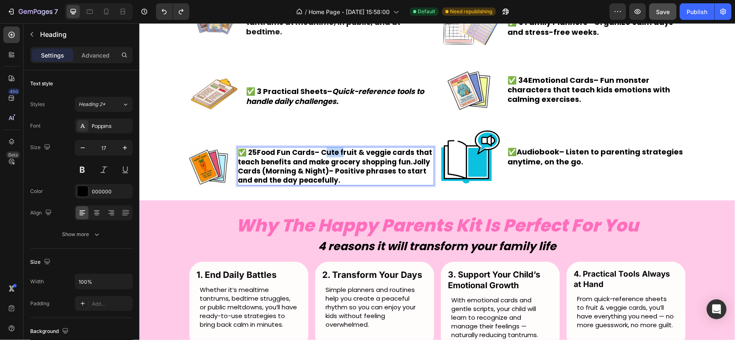
drag, startPoint x: 320, startPoint y: 151, endPoint x: 349, endPoint y: 179, distance: 39.8
click at [349, 179] on p "✅ 25 Food Fun Cards – Cute fruit & veggie cards that teach benefits and make gr…" at bounding box center [335, 165] width 195 height 36
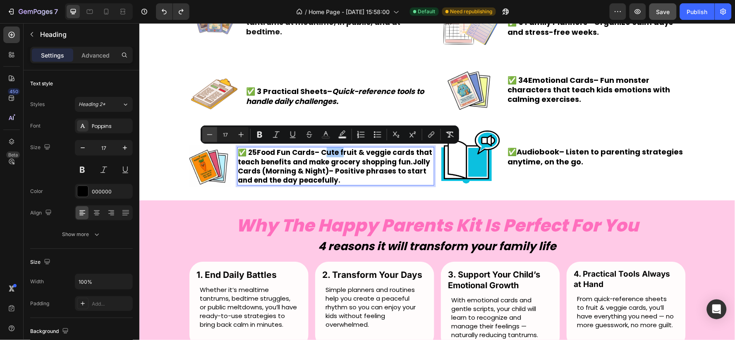
click at [212, 134] on icon "Editor contextual toolbar" at bounding box center [209, 134] width 5 height 0
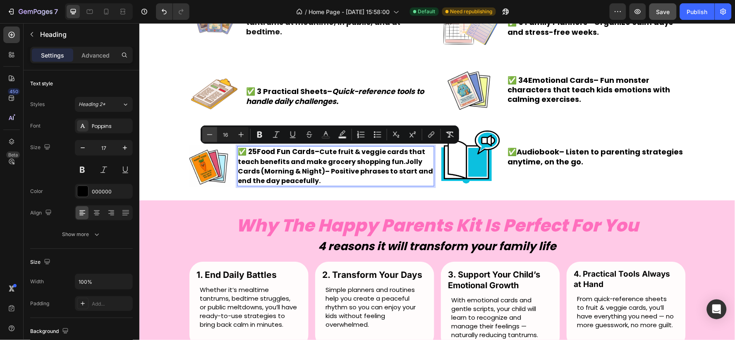
click at [212, 134] on icon "Editor contextual toolbar" at bounding box center [209, 134] width 5 height 0
type input "15"
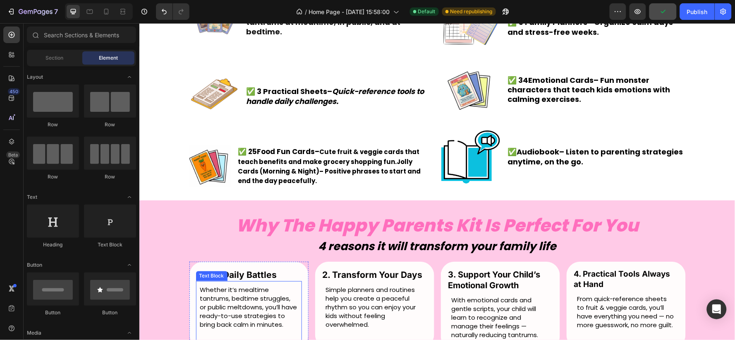
click at [254, 302] on p "Whether it’s mealtime tantrums, bedtime struggles, or public meltdowns, you’ll …" at bounding box center [249, 306] width 98 height 43
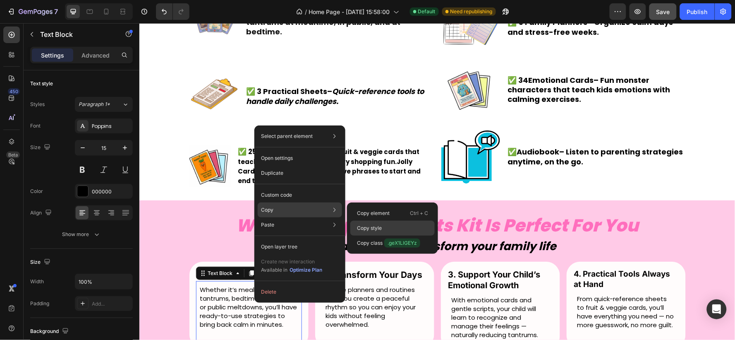
click at [377, 235] on div "Copy style" at bounding box center [392, 242] width 84 height 15
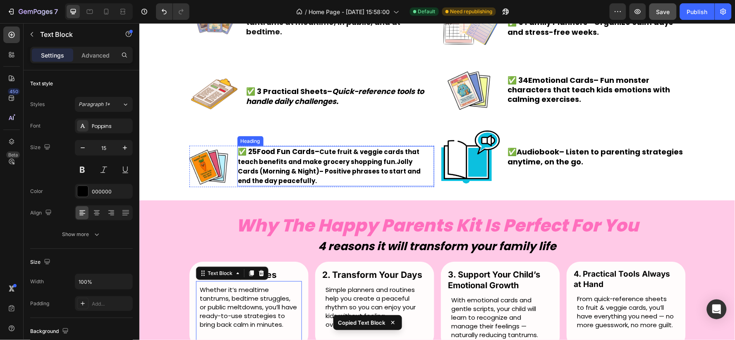
click at [343, 149] on span "Cute fruit & veggie cards that teach benefits and make grocery shopping fun. Jo…" at bounding box center [329, 165] width 183 height 37
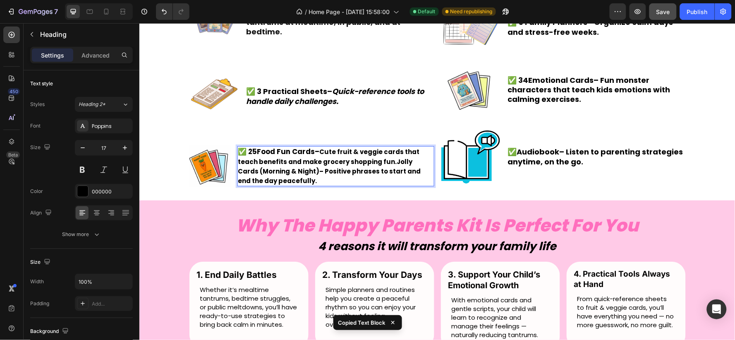
drag, startPoint x: 319, startPoint y: 152, endPoint x: 327, endPoint y: 154, distance: 8.9
drag, startPoint x: 319, startPoint y: 151, endPoint x: 365, endPoint y: 178, distance: 53.8
click at [365, 178] on p "✅ 25 Food Fun Cards – Cute fruit & veggie cards that teach benefits and make gr…" at bounding box center [335, 165] width 195 height 38
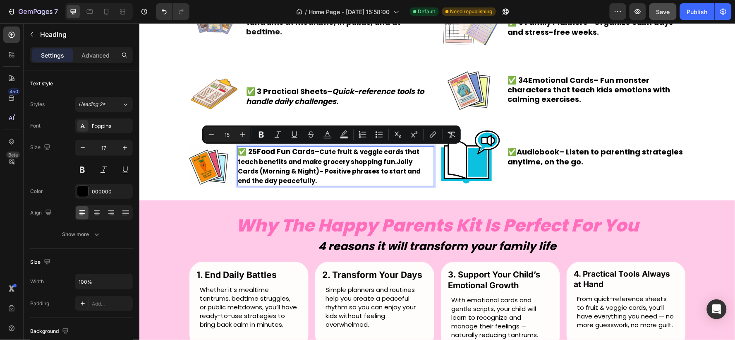
drag, startPoint x: 334, startPoint y: 167, endPoint x: 288, endPoint y: 167, distance: 45.9
click at [288, 167] on strong "Jolly Cards (Morning & Night)" at bounding box center [325, 166] width 175 height 18
drag, startPoint x: 320, startPoint y: 149, endPoint x: 349, endPoint y: 180, distance: 42.5
click at [349, 180] on p "✅ 25 Food Fun Cards – Cute fruit & veggie cards that teach benefits and make gr…" at bounding box center [335, 165] width 195 height 38
drag, startPoint x: 336, startPoint y: 160, endPoint x: 319, endPoint y: 162, distance: 17.1
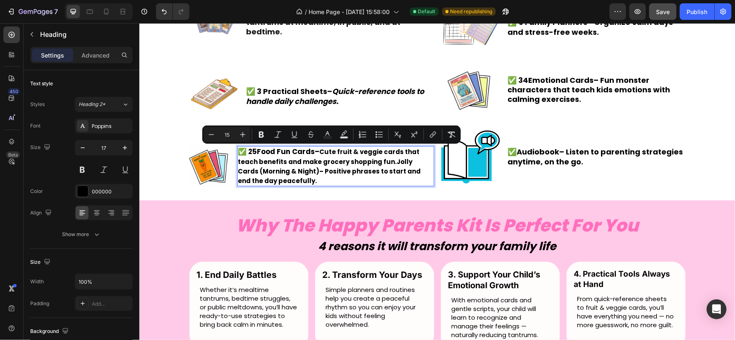
click at [319, 162] on span "Cute fruit & veggie cards that teach benefits and make grocery shopping fun. Jo…" at bounding box center [329, 165] width 183 height 37
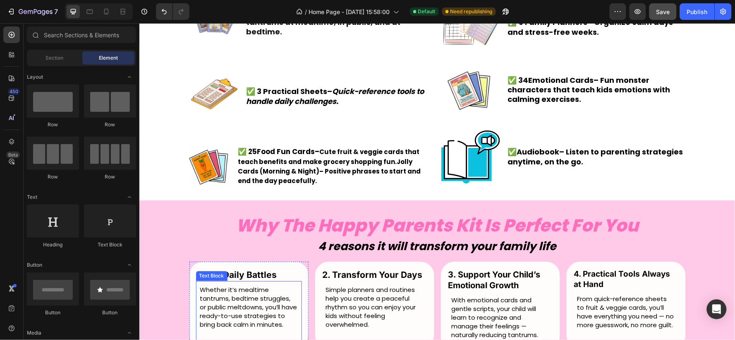
click at [245, 316] on p "Whether it’s mealtime tantrums, bedtime struggles, or public meltdowns, you’ll …" at bounding box center [249, 306] width 98 height 43
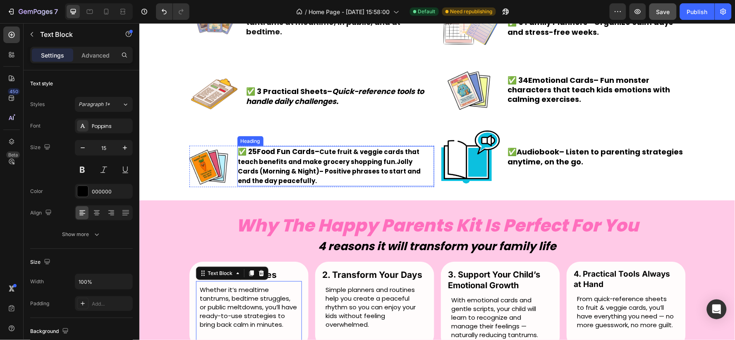
click at [329, 159] on span "Cute fruit & veggie cards that teach benefits and make grocery shopping fun. Jo…" at bounding box center [329, 165] width 183 height 37
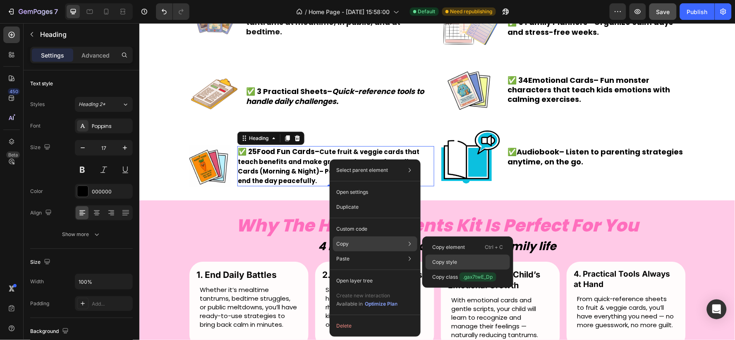
click at [456, 265] on p "Copy style" at bounding box center [444, 261] width 25 height 7
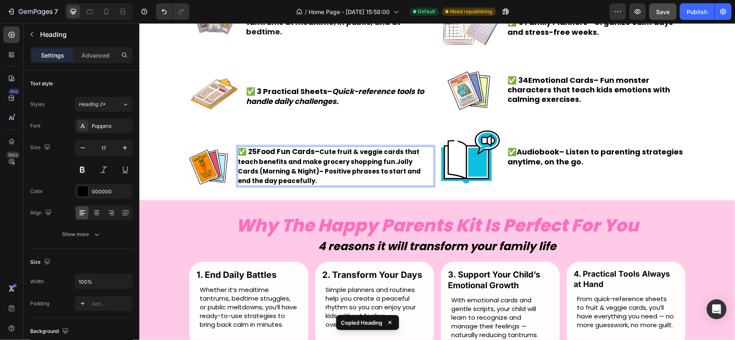
click at [336, 163] on span "Cute fruit & veggie cards that teach benefits and make grocery shopping fun. Jo…" at bounding box center [329, 165] width 183 height 37
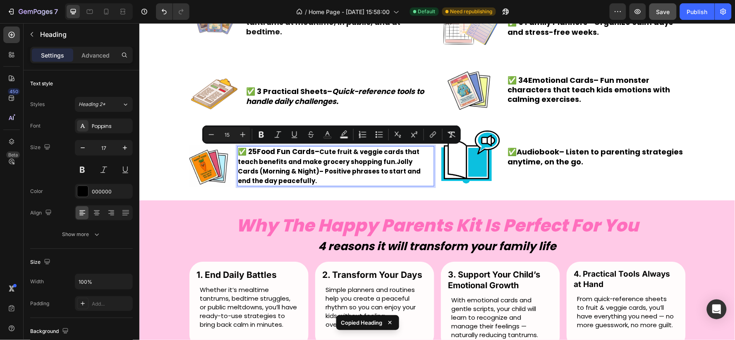
drag, startPoint x: 319, startPoint y: 150, endPoint x: 389, endPoint y: 181, distance: 76.3
click at [389, 181] on p "✅ 25 Food Fun Cards – Cute fruit & veggie cards that teach benefits and make gr…" at bounding box center [335, 165] width 195 height 38
click at [263, 133] on icon "Editor contextual toolbar" at bounding box center [261, 135] width 5 height 6
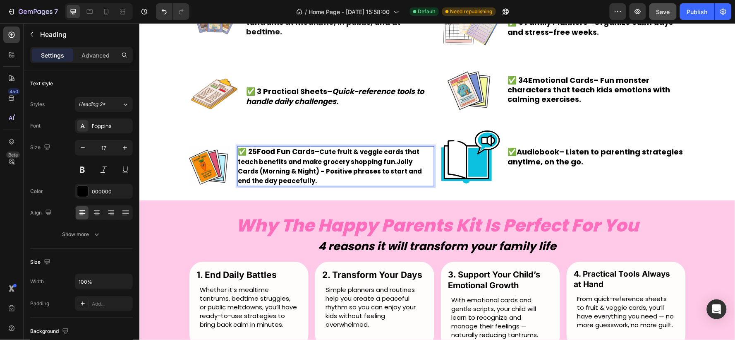
click at [316, 160] on strong "Cute fruit & veggie cards that teach benefits and make grocery shopping fun.Jol…" at bounding box center [330, 165] width 184 height 37
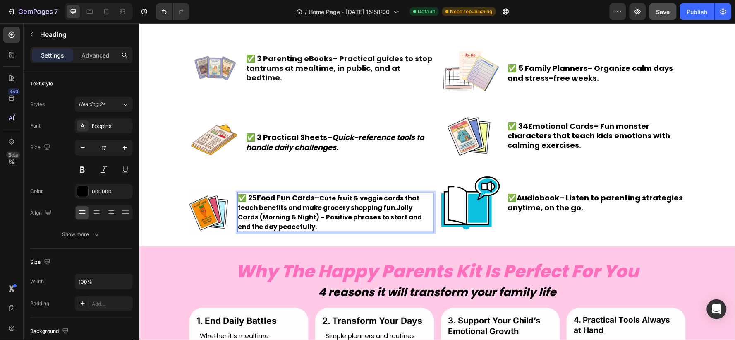
click at [344, 208] on strong "Cute fruit & veggie cards that teach benefits and make grocery shopping fun.Jol…" at bounding box center [330, 211] width 184 height 37
drag, startPoint x: 317, startPoint y: 198, endPoint x: 372, endPoint y: 222, distance: 60.6
click at [372, 222] on p "✅ 25 Food Fun Cards – Cute fruit & veggie cards that teach benefits and make gr…" at bounding box center [335, 212] width 195 height 38
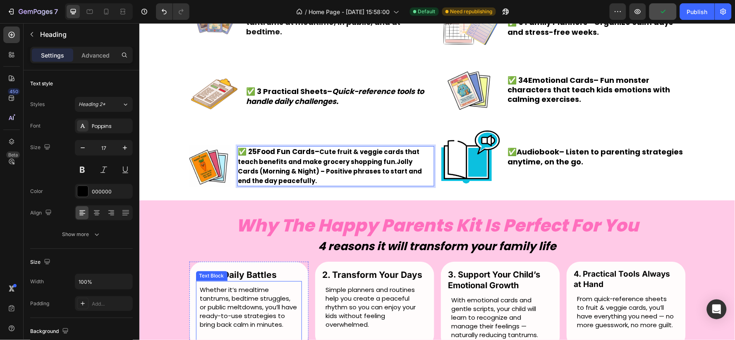
click at [262, 312] on p "Whether it’s mealtime tantrums, bedtime struggles, or public meltdowns, you’ll …" at bounding box center [249, 306] width 98 height 43
click at [332, 164] on strong "Cute fruit & veggie cards that teach benefits and make grocery shopping fun.Jol…" at bounding box center [330, 165] width 184 height 37
drag, startPoint x: 319, startPoint y: 150, endPoint x: 356, endPoint y: 176, distance: 45.1
click at [330, 167] on strong "Cute fruit & veggie cards that teach benefits and make grocery shopping fun.Jol…" at bounding box center [330, 165] width 184 height 37
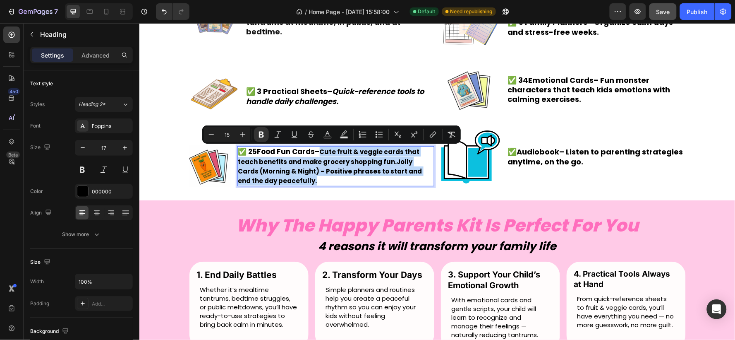
drag, startPoint x: 319, startPoint y: 151, endPoint x: 346, endPoint y: 181, distance: 39.9
click at [346, 181] on p "✅ 25 Food Fun Cards – Cute fruit & veggie cards that teach benefits and make gr…" at bounding box center [335, 165] width 195 height 38
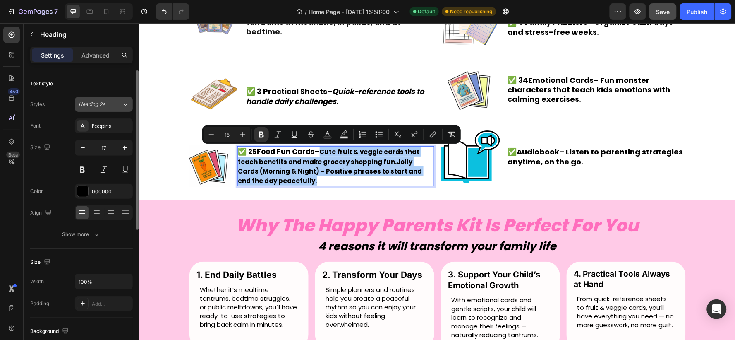
click at [99, 108] on span "Heading 2*" at bounding box center [92, 104] width 27 height 7
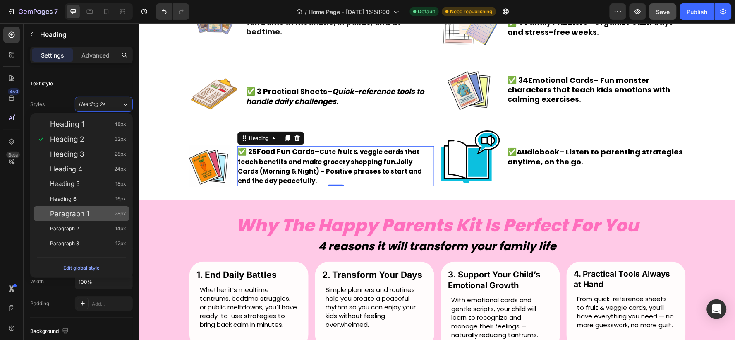
click at [109, 209] on div "Paragraph 1 28px" at bounding box center [88, 213] width 76 height 8
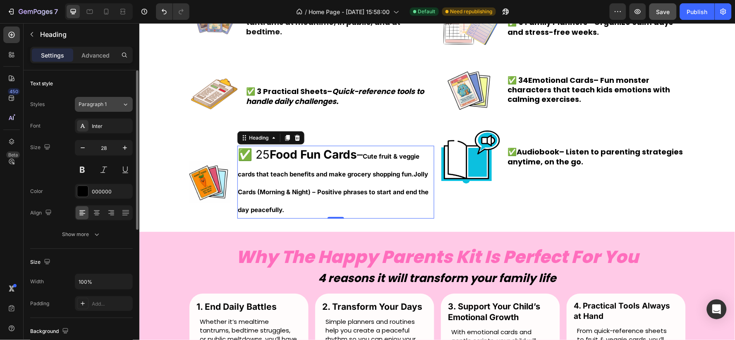
click at [119, 101] on div "Paragraph 1" at bounding box center [100, 104] width 43 height 7
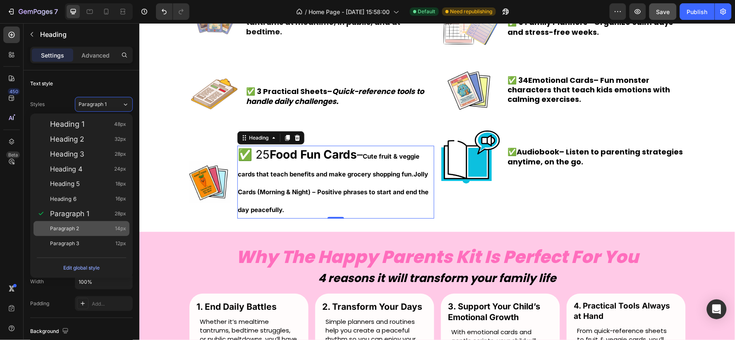
click at [108, 223] on div "Paragraph 2 14px" at bounding box center [82, 228] width 96 height 15
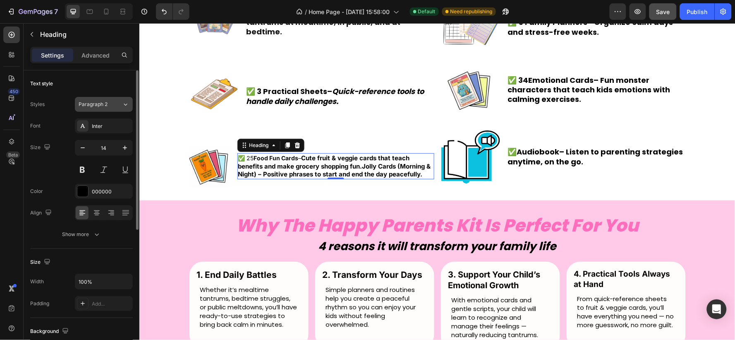
click at [117, 106] on div "Paragraph 2" at bounding box center [100, 104] width 43 height 7
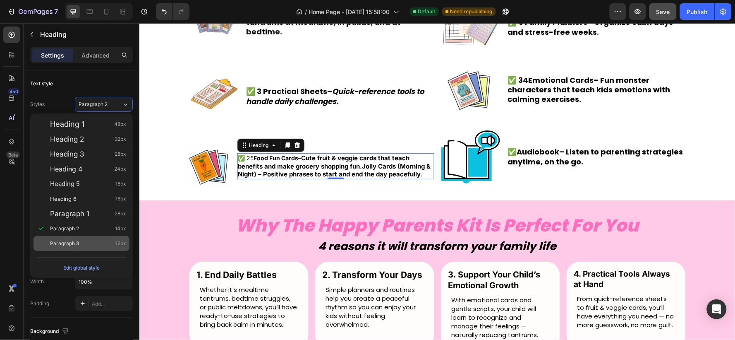
click at [108, 241] on div "Paragraph 3 12px" at bounding box center [88, 243] width 76 height 8
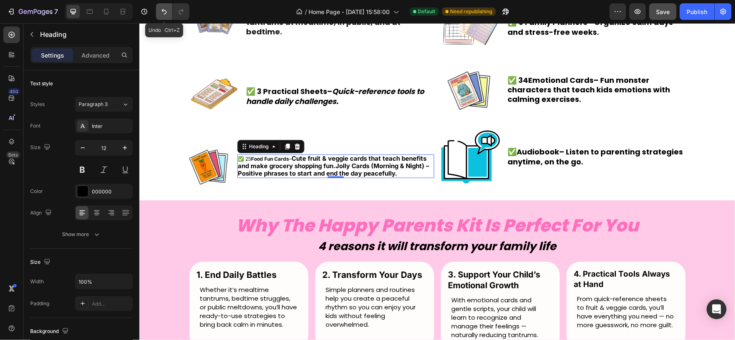
click at [163, 8] on icon "Undo/Redo" at bounding box center [164, 11] width 8 height 8
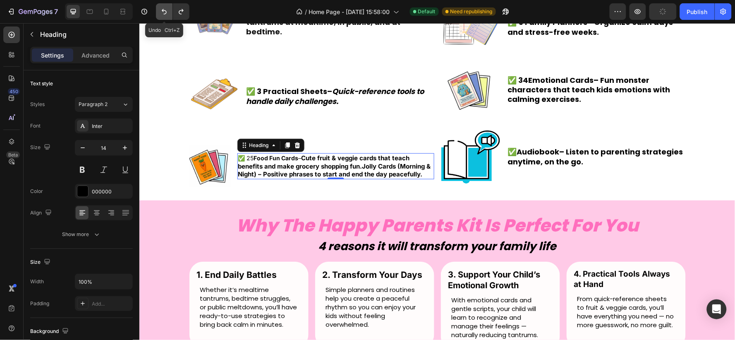
click at [163, 8] on icon "Undo/Redo" at bounding box center [164, 11] width 8 height 8
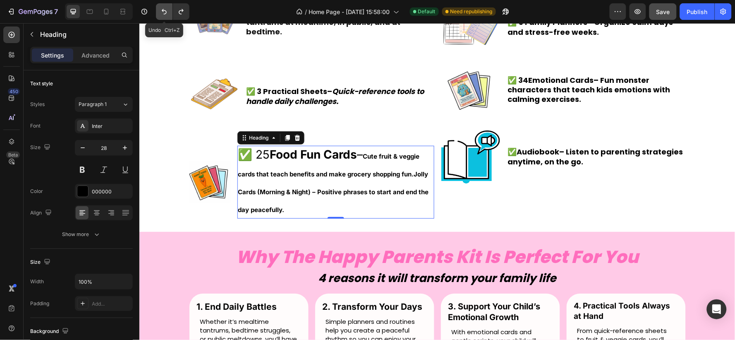
click at [163, 8] on icon "Undo/Redo" at bounding box center [164, 11] width 8 height 8
type input "17"
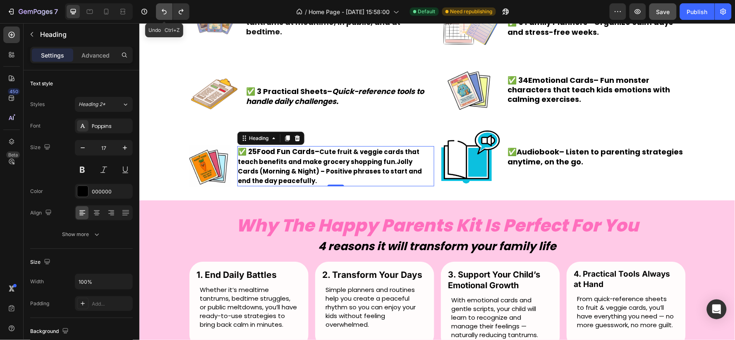
click at [163, 8] on icon "Undo/Redo" at bounding box center [164, 11] width 8 height 8
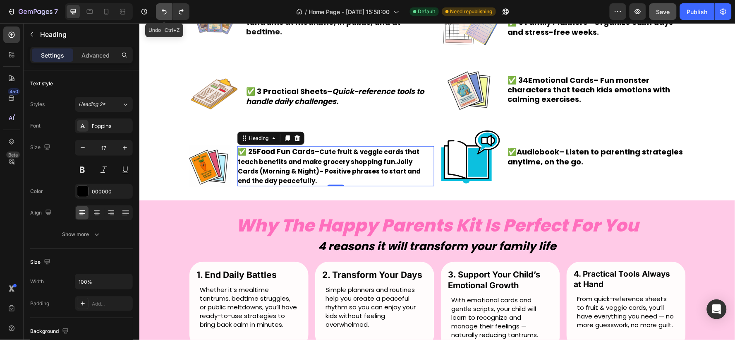
click at [163, 8] on icon "Undo/Redo" at bounding box center [164, 11] width 8 height 8
click at [163, 11] on icon "Undo/Redo" at bounding box center [164, 11] width 5 height 5
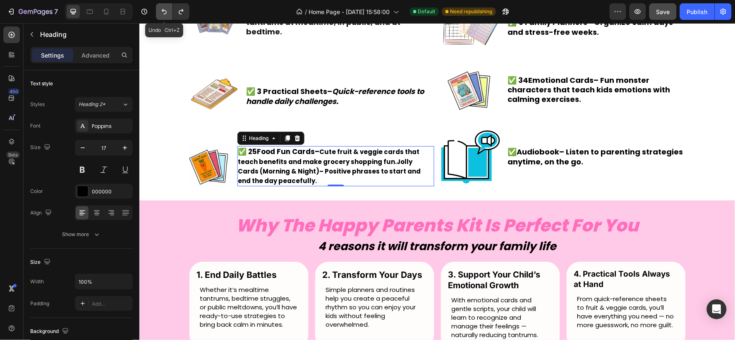
click at [163, 11] on icon "Undo/Redo" at bounding box center [164, 11] width 5 height 5
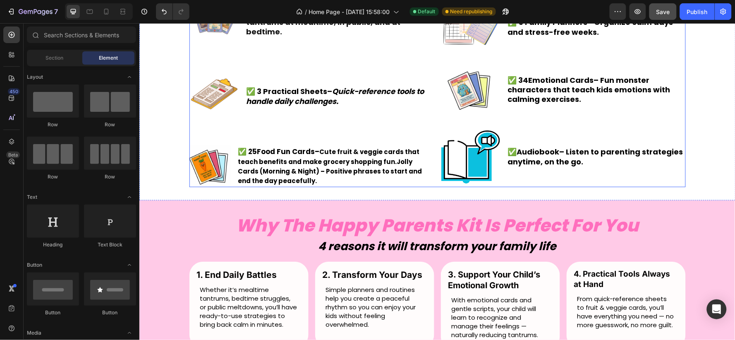
scroll to position [1157, 0]
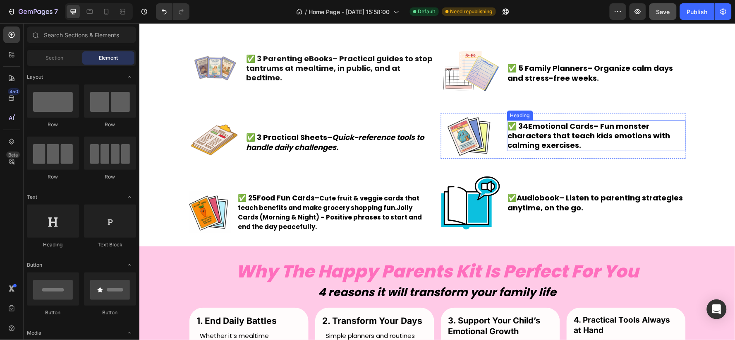
click at [544, 137] on h2 "✅ 34 Emotional Cards – Fun monster characters that teach kids emotions with cal…" at bounding box center [596, 135] width 179 height 31
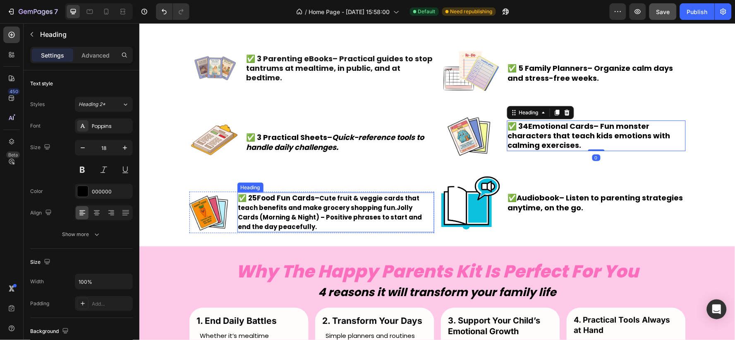
click at [338, 210] on strong "Cute fruit & veggie cards that teach benefits and make grocery shopping fun.Jol…" at bounding box center [330, 211] width 184 height 37
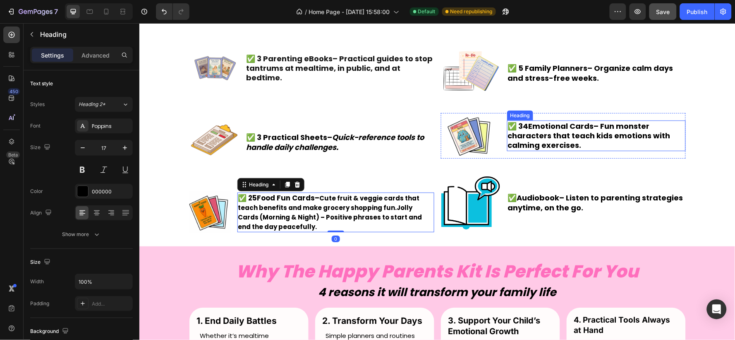
click at [576, 138] on h2 "✅ 34 Emotional Cards – Fun monster characters that teach kids emotions with cal…" at bounding box center [596, 135] width 179 height 31
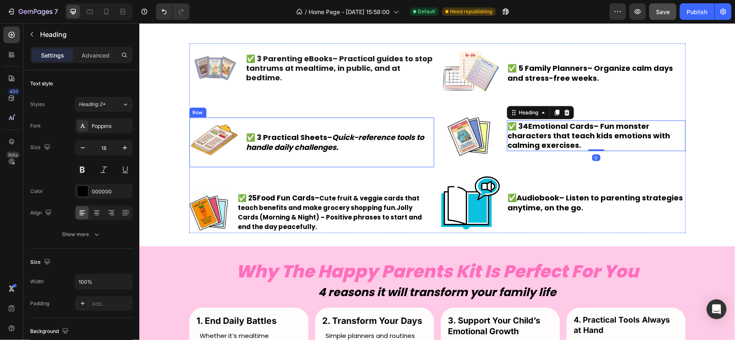
click at [330, 146] on strong "Quick-reference tools to handle daily challenges." at bounding box center [335, 142] width 178 height 20
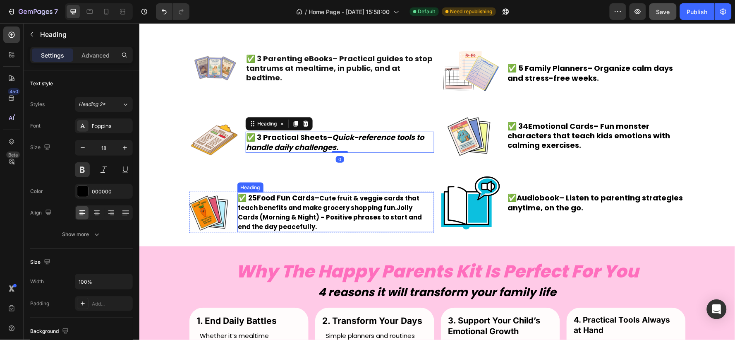
click at [324, 216] on strong "Cute fruit & veggie cards that teach benefits and make grocery shopping fun.Jol…" at bounding box center [330, 211] width 184 height 37
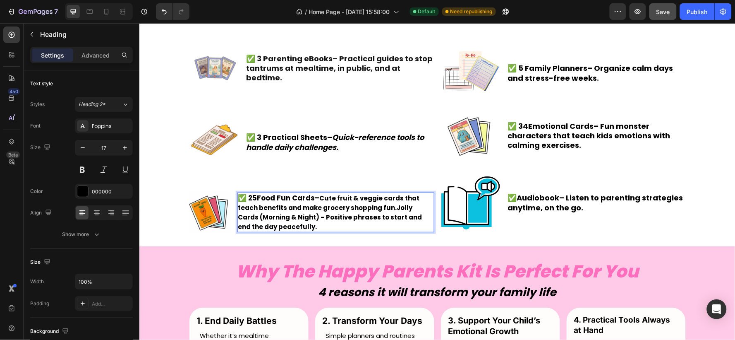
click at [299, 226] on p "✅ 25 Food Fun Cards – Cute fruit & veggie cards that teach benefits and make gr…" at bounding box center [335, 212] width 195 height 38
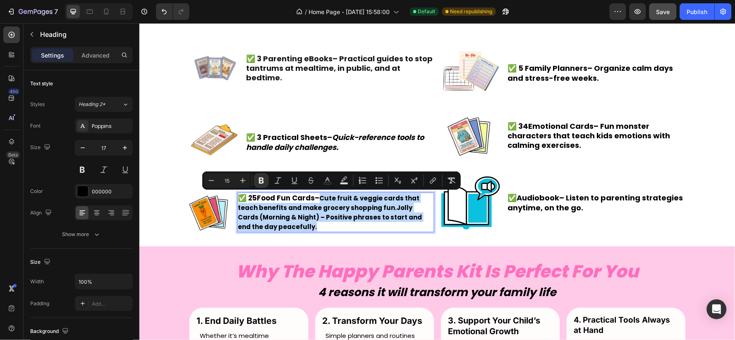
drag, startPoint x: 304, startPoint y: 225, endPoint x: 319, endPoint y: 196, distance: 33.1
click at [319, 196] on p "✅ 25 Food Fun Cards – Cute fruit & veggie cards that teach benefits and make gr…" at bounding box center [335, 212] width 195 height 38
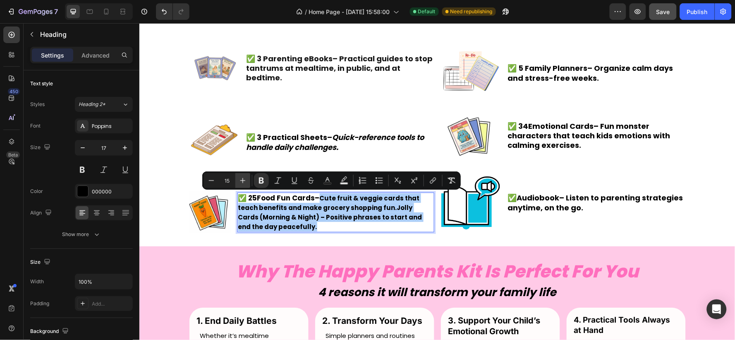
click at [240, 182] on icon "Editor contextual toolbar" at bounding box center [243, 180] width 8 height 8
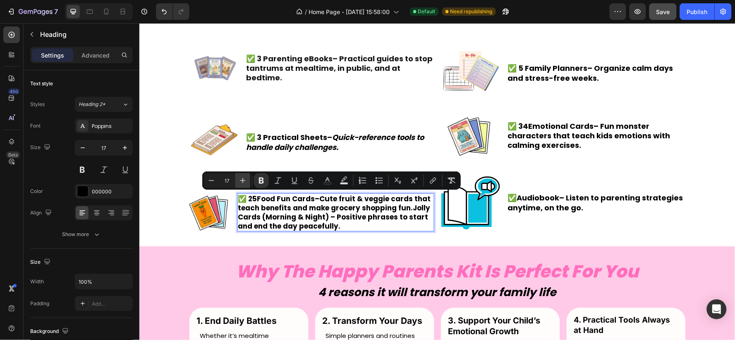
click at [240, 182] on icon "Editor contextual toolbar" at bounding box center [243, 180] width 8 height 8
type input "18"
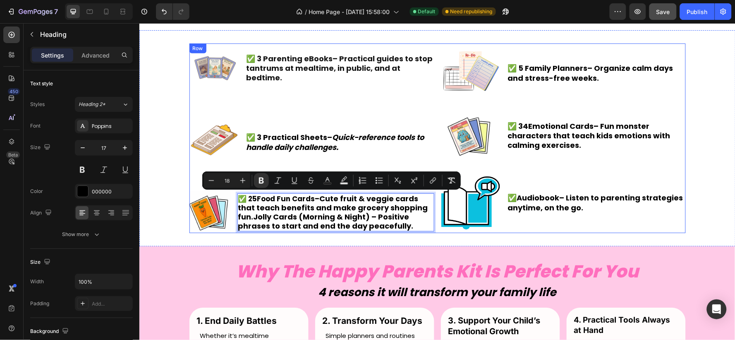
click at [676, 108] on div "Image ✅ 5 Family Planners – Organize calm days and stress-free weeks. Heading R…" at bounding box center [563, 138] width 245 height 190
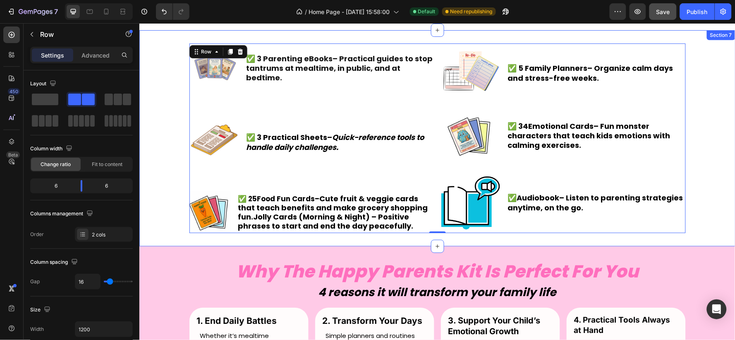
click at [691, 106] on div "Image ✅ 3 Parenting eBooks – Practical guides to stop tantrums at mealtime, in …" at bounding box center [437, 138] width 596 height 190
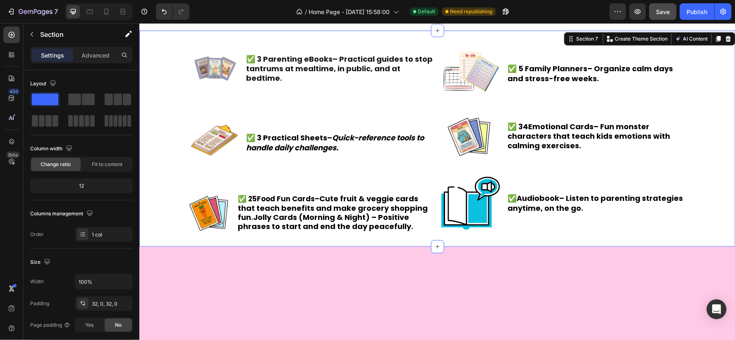
scroll to position [1020, 0]
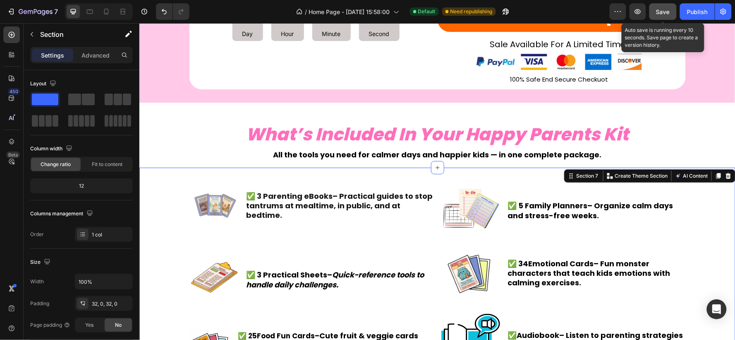
click at [662, 9] on span "Save" at bounding box center [664, 11] width 14 height 7
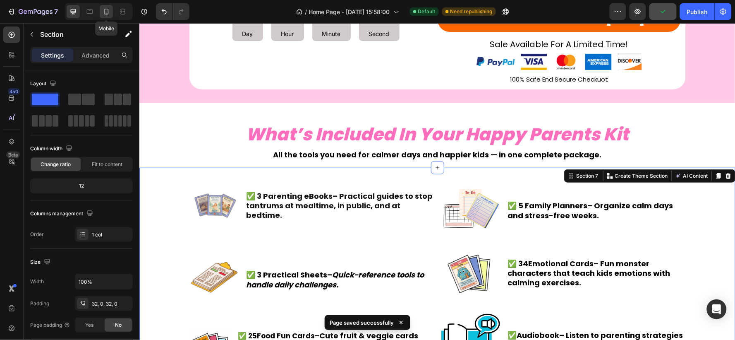
click at [106, 10] on icon at bounding box center [106, 11] width 8 height 8
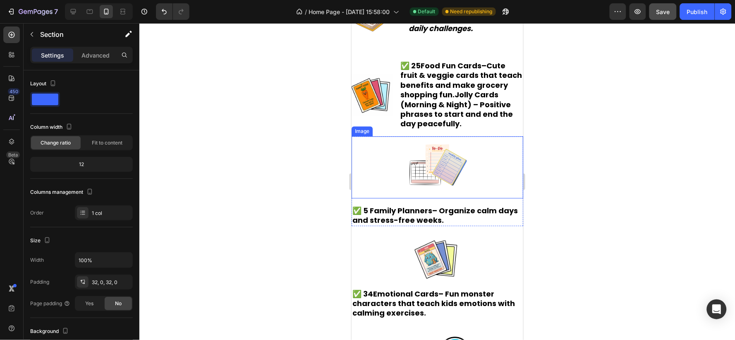
scroll to position [1435, 0]
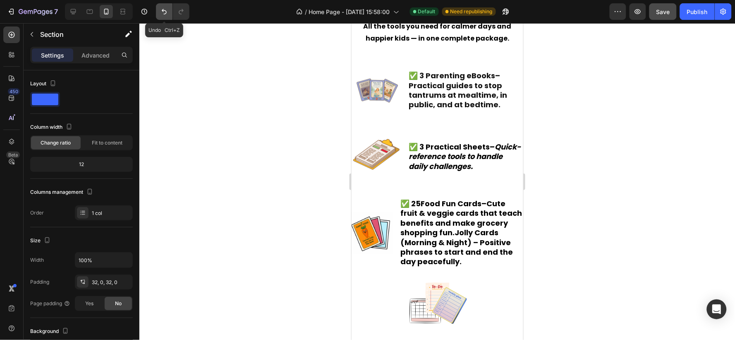
click at [160, 15] on icon "Undo/Redo" at bounding box center [164, 11] width 8 height 8
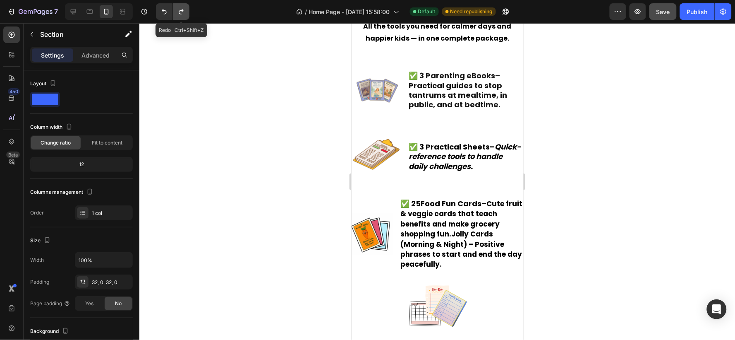
click at [176, 14] on button "Undo/Redo" at bounding box center [181, 11] width 17 height 17
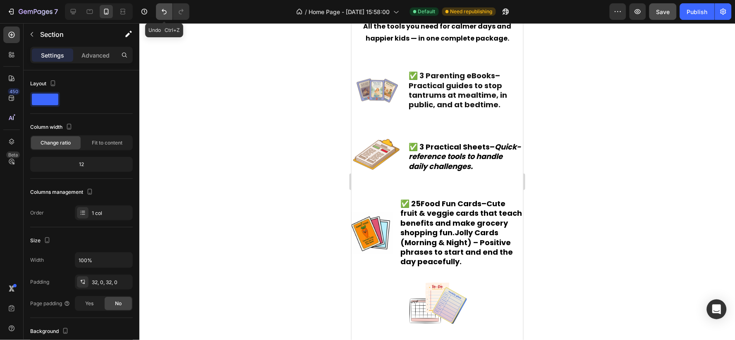
click at [163, 10] on icon "Undo/Redo" at bounding box center [164, 11] width 5 height 5
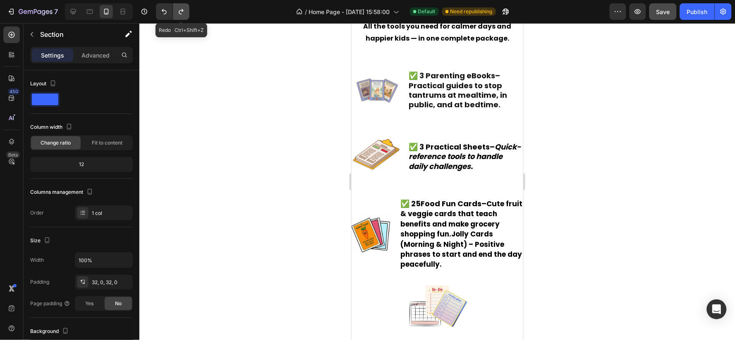
click at [184, 10] on icon "Undo/Redo" at bounding box center [181, 11] width 8 height 8
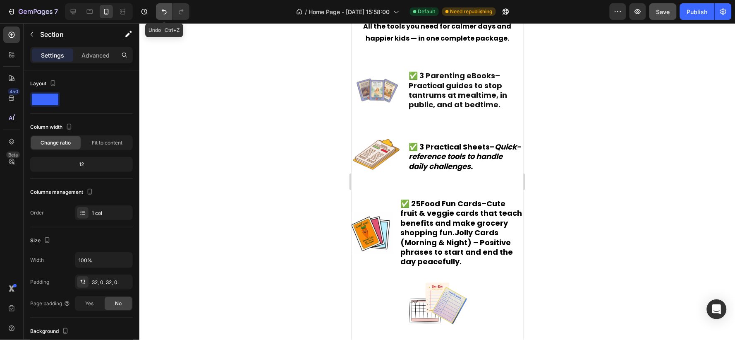
click at [164, 13] on icon "Undo/Redo" at bounding box center [164, 11] width 8 height 8
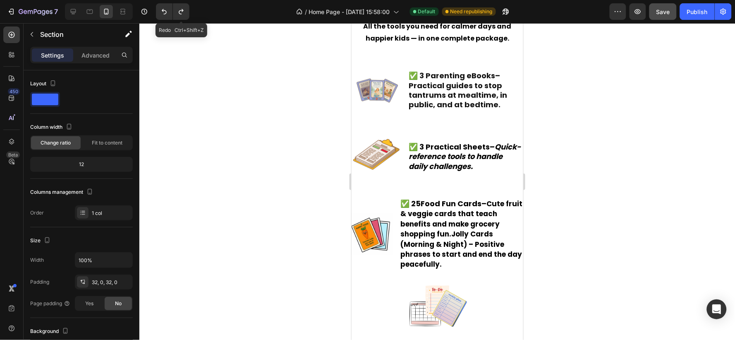
click at [181, 13] on icon "Undo/Redo" at bounding box center [181, 11] width 8 height 8
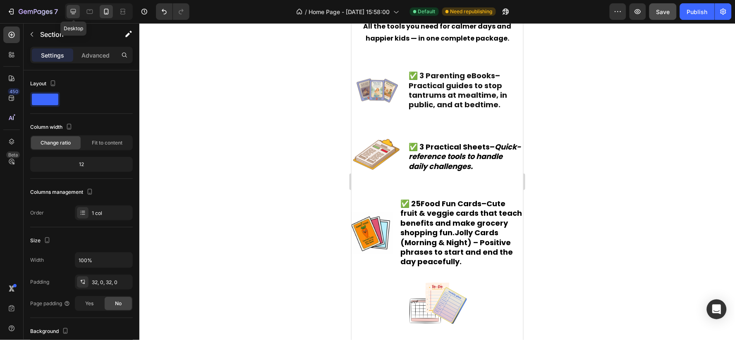
click at [74, 10] on icon at bounding box center [73, 11] width 8 height 8
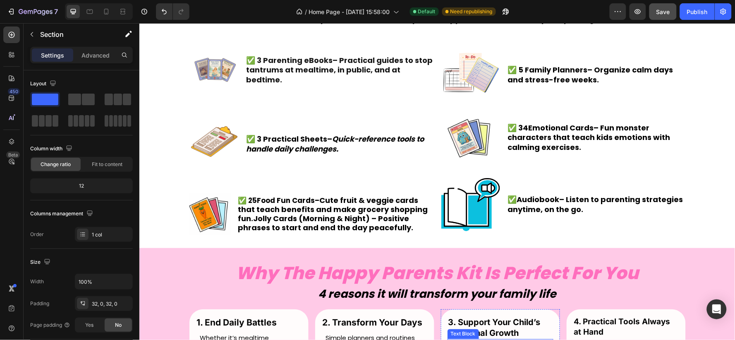
scroll to position [1122, 0]
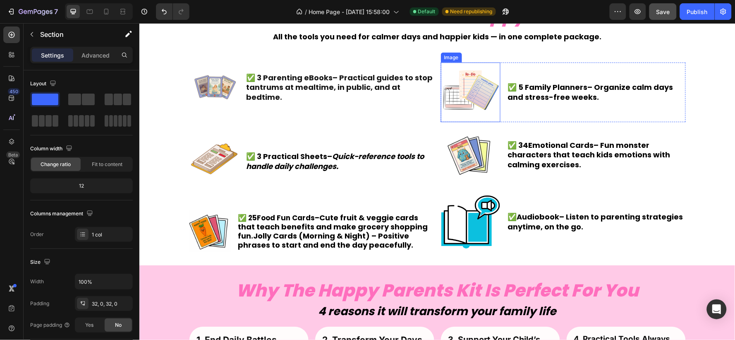
click at [480, 83] on img at bounding box center [471, 92] width 60 height 60
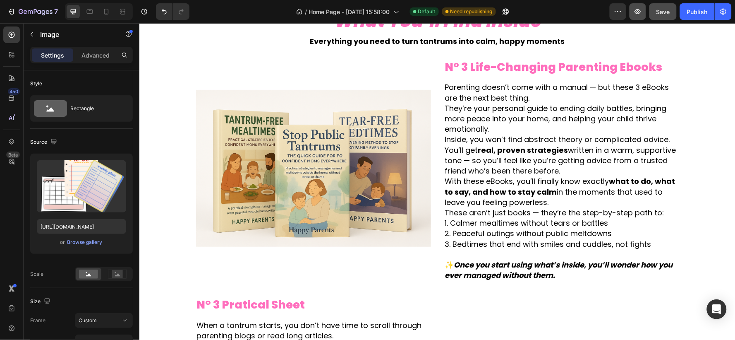
scroll to position [1397, 0]
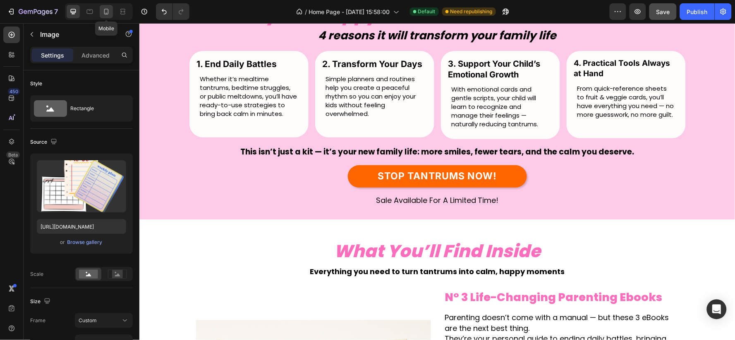
click at [108, 8] on icon at bounding box center [106, 11] width 8 height 8
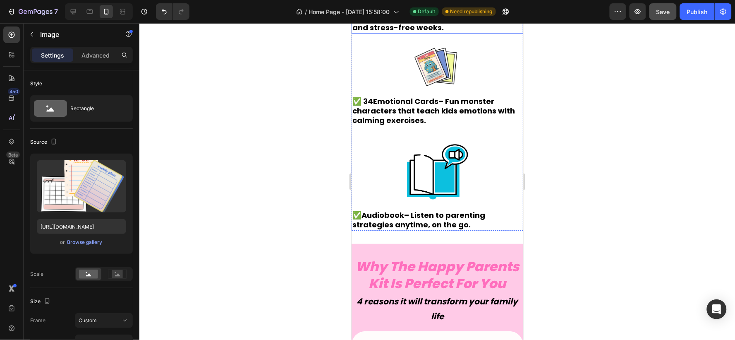
scroll to position [1536, 0]
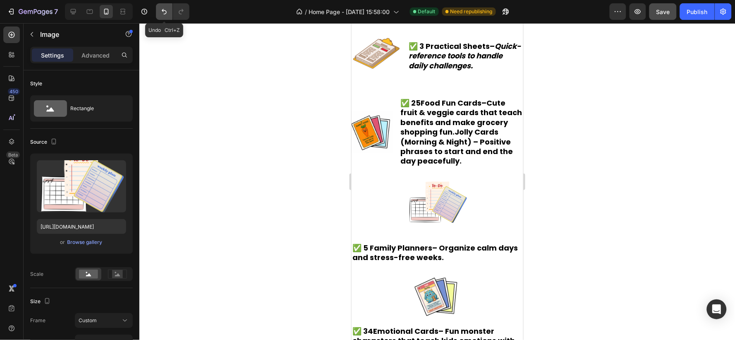
click at [165, 15] on icon "Undo/Redo" at bounding box center [164, 11] width 8 height 8
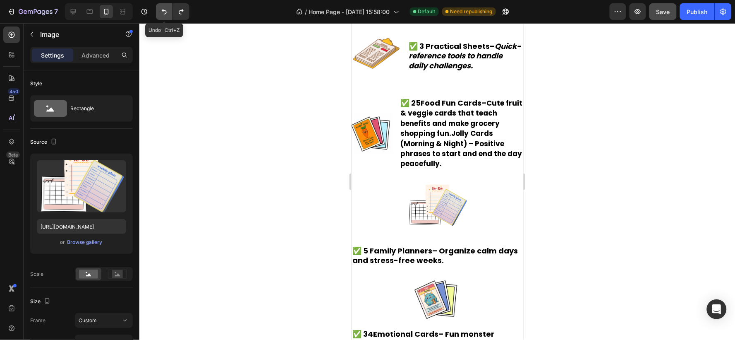
click at [165, 15] on icon "Undo/Redo" at bounding box center [164, 11] width 8 height 8
click at [187, 10] on button "Undo/Redo" at bounding box center [181, 11] width 17 height 17
click at [185, 10] on icon "Undo/Redo" at bounding box center [181, 11] width 8 height 8
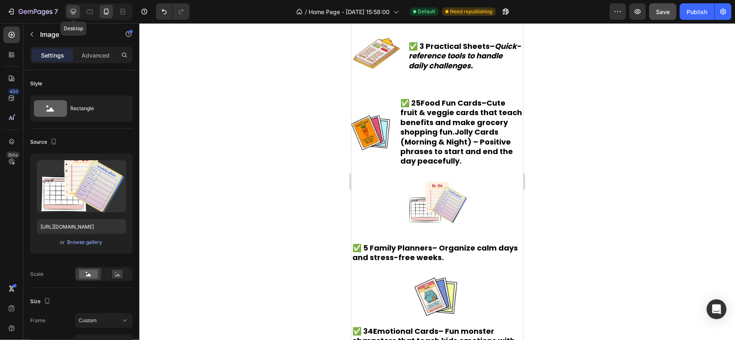
click at [72, 11] on icon at bounding box center [73, 11] width 8 height 8
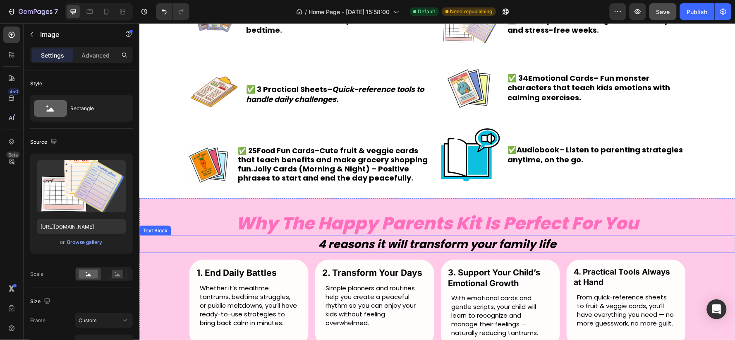
scroll to position [1133, 0]
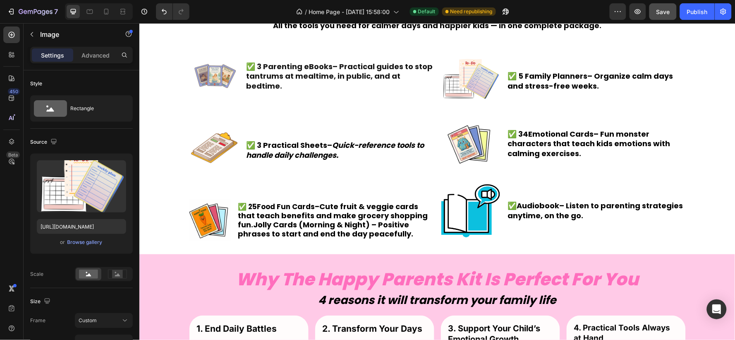
click at [469, 81] on img at bounding box center [471, 81] width 60 height 60
click at [477, 75] on img at bounding box center [471, 81] width 60 height 60
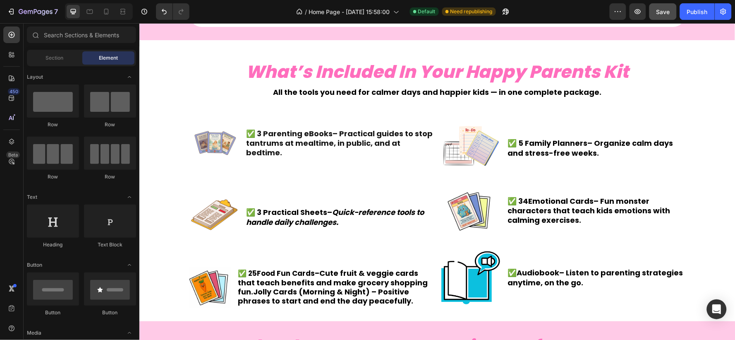
scroll to position [1075, 0]
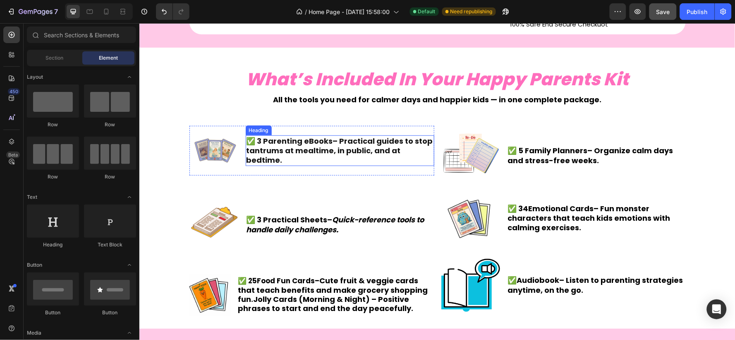
click at [343, 143] on h2 "✅ 3 Parenting eBooks – Practical guides to stop tantrums at mealtime, in public…" at bounding box center [339, 150] width 189 height 31
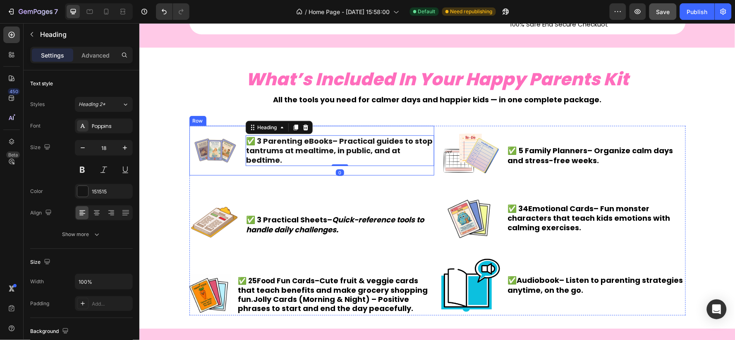
click at [342, 171] on div "✅ 3 Parenting eBooks – Practical guides to stop tantrums at mealtime, in public…" at bounding box center [339, 150] width 189 height 50
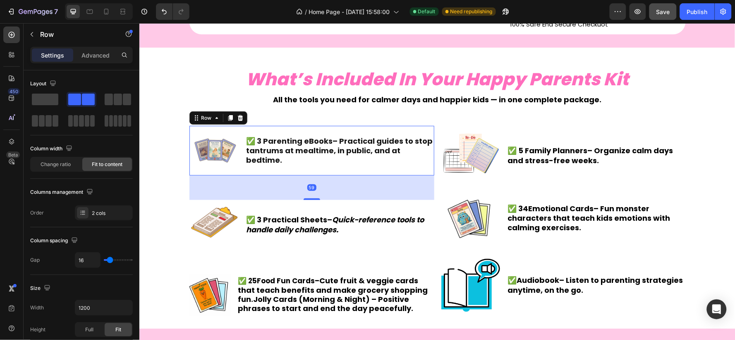
click at [315, 164] on div "✅ 3 Parenting eBooks – Practical guides to stop tantrums at mealtime, in public…" at bounding box center [339, 150] width 189 height 50
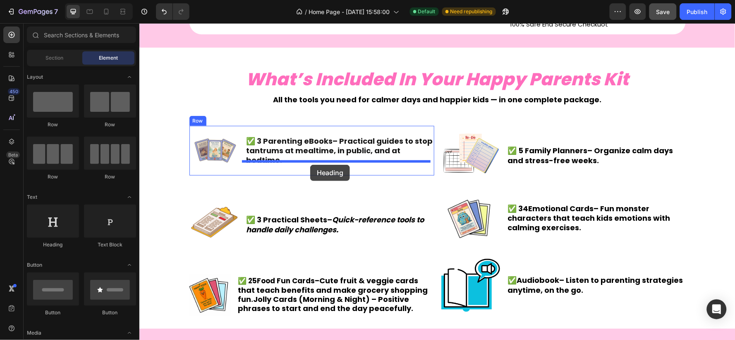
drag, startPoint x: 196, startPoint y: 247, endPoint x: 310, endPoint y: 164, distance: 140.7
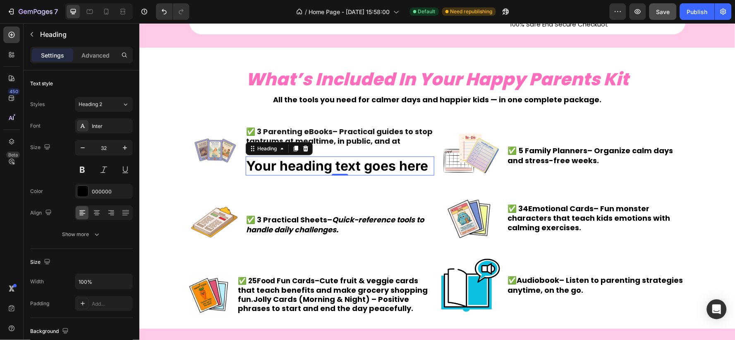
click at [352, 164] on h2 "Your heading text goes here" at bounding box center [339, 165] width 189 height 19
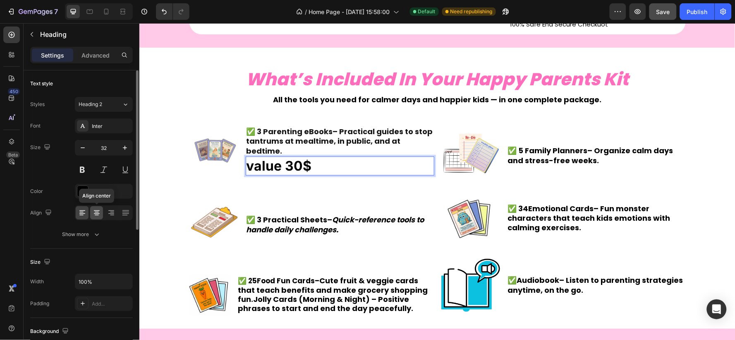
click at [98, 215] on icon at bounding box center [97, 215] width 4 height 1
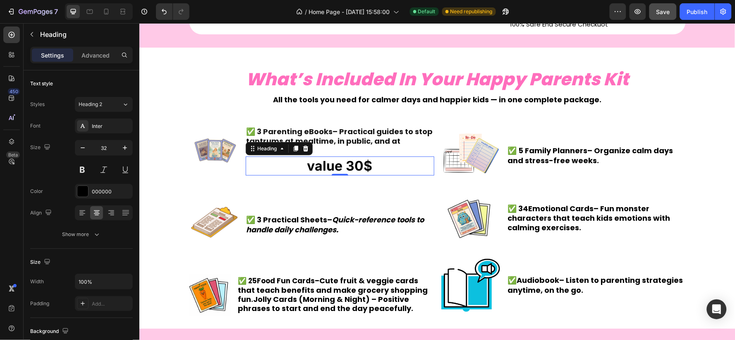
click at [390, 160] on p "value 30$" at bounding box center [339, 165] width 187 height 17
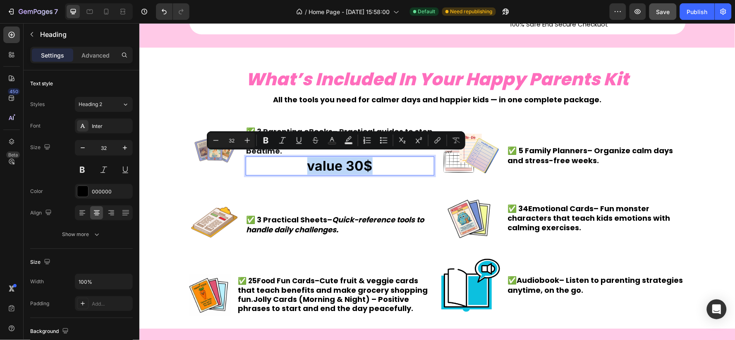
drag, startPoint x: 374, startPoint y: 161, endPoint x: 300, endPoint y: 166, distance: 73.8
click at [300, 166] on p "value 30$" at bounding box center [339, 165] width 187 height 17
click at [262, 143] on icon "Editor contextual toolbar" at bounding box center [266, 140] width 8 height 8
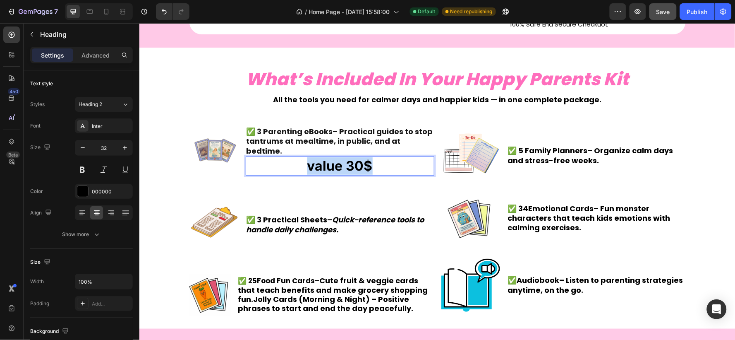
drag, startPoint x: 381, startPoint y: 160, endPoint x: 296, endPoint y: 162, distance: 85.3
click at [296, 162] on p "value 30$" at bounding box center [339, 165] width 187 height 17
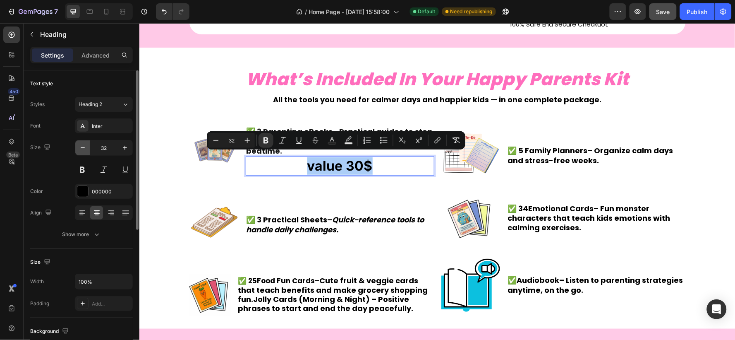
click at [86, 149] on icon "button" at bounding box center [83, 148] width 8 height 8
click at [85, 148] on icon "button" at bounding box center [83, 148] width 8 height 8
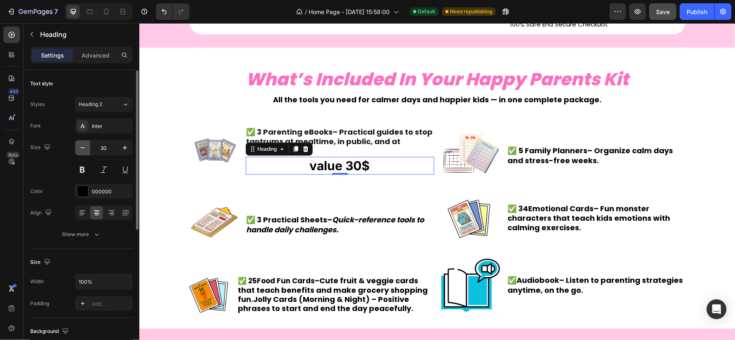
click at [85, 148] on icon "button" at bounding box center [83, 148] width 8 height 8
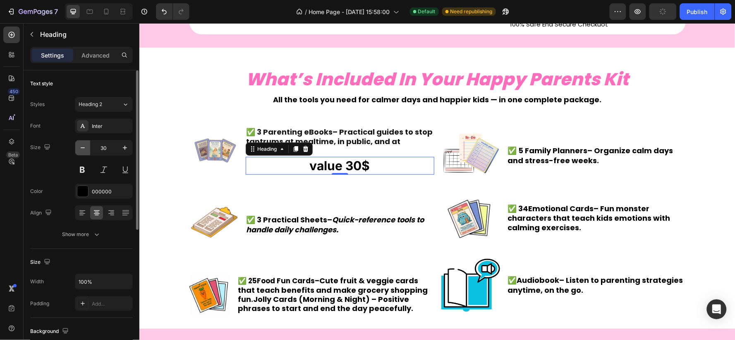
click at [85, 148] on icon "button" at bounding box center [83, 148] width 8 height 8
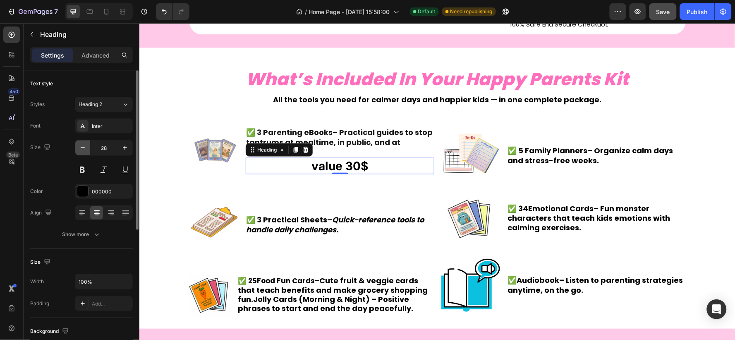
click at [85, 148] on icon "button" at bounding box center [83, 148] width 8 height 8
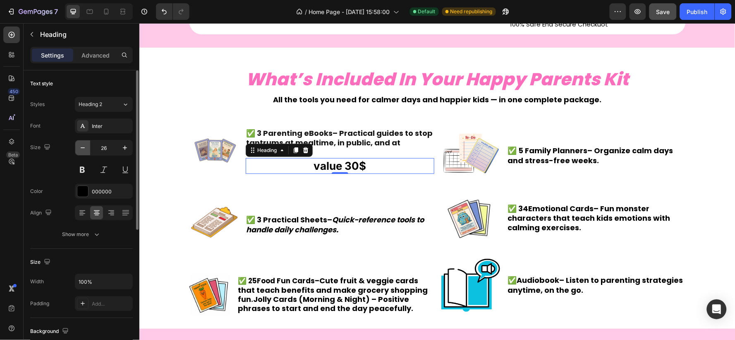
click at [85, 148] on icon "button" at bounding box center [83, 148] width 8 height 8
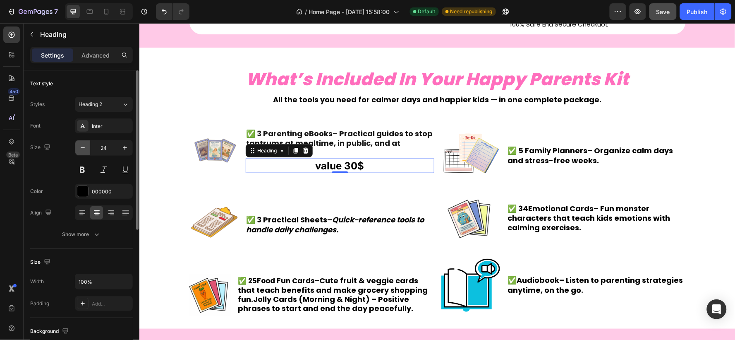
click at [85, 148] on icon "button" at bounding box center [83, 148] width 8 height 8
click at [125, 146] on icon "button" at bounding box center [125, 148] width 4 height 4
type input "24"
click at [369, 160] on p "value 30$" at bounding box center [339, 165] width 187 height 13
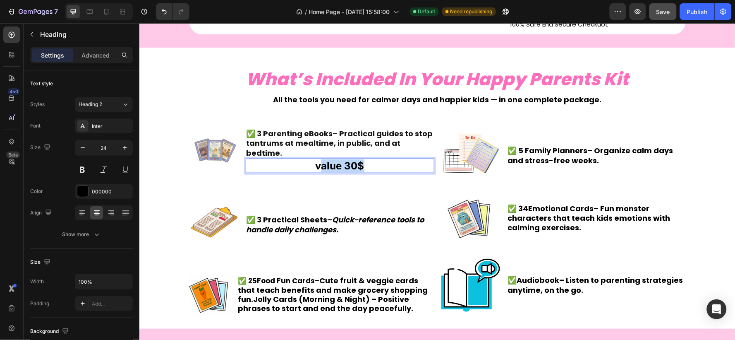
drag, startPoint x: 374, startPoint y: 160, endPoint x: 315, endPoint y: 160, distance: 58.3
click at [315, 160] on p "value 30$" at bounding box center [339, 165] width 187 height 13
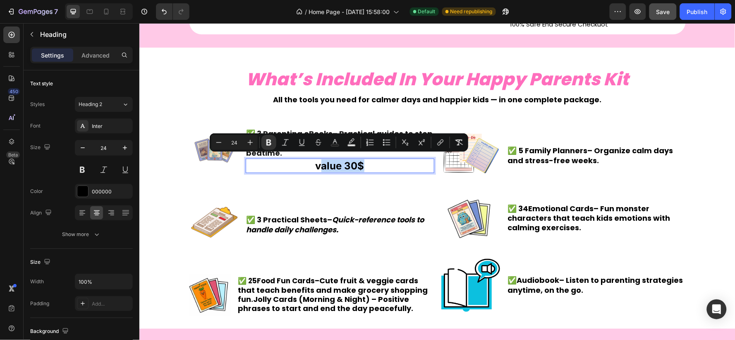
click at [362, 159] on p "value 30$" at bounding box center [339, 165] width 187 height 13
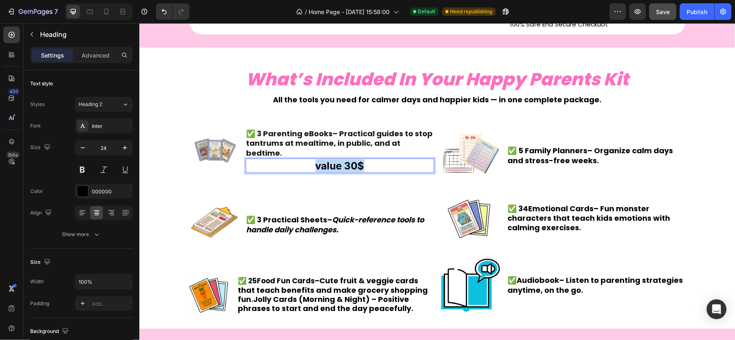
drag, startPoint x: 372, startPoint y: 159, endPoint x: 283, endPoint y: 164, distance: 89.1
click at [283, 164] on p "value 30$" at bounding box center [339, 165] width 187 height 13
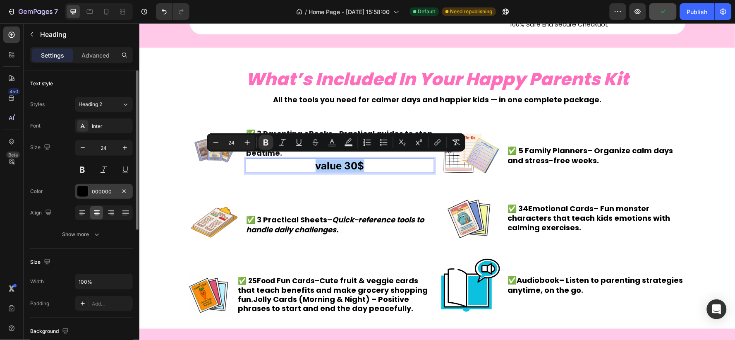
click at [102, 188] on div "000000" at bounding box center [104, 191] width 24 height 7
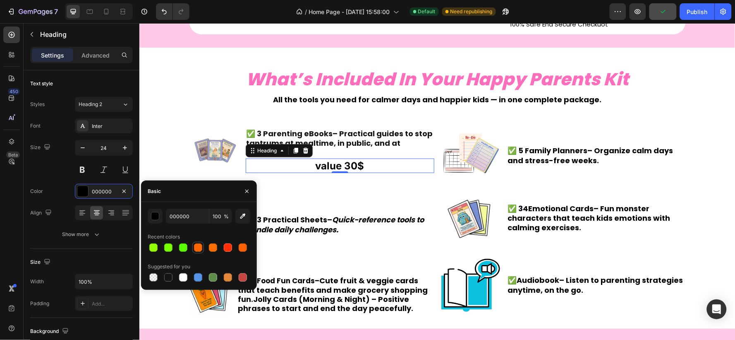
click at [196, 248] on div at bounding box center [198, 247] width 8 height 8
type input "FF6600"
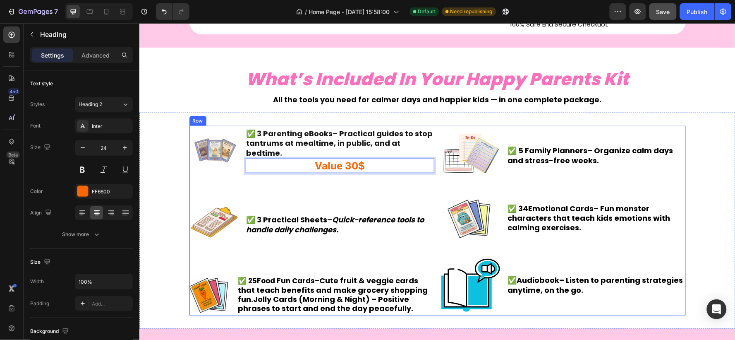
click at [367, 179] on div "Image ✅ 3 Parenting eBooks – Practical guides to stop tantrums at mealtime, in …" at bounding box center [311, 220] width 245 height 190
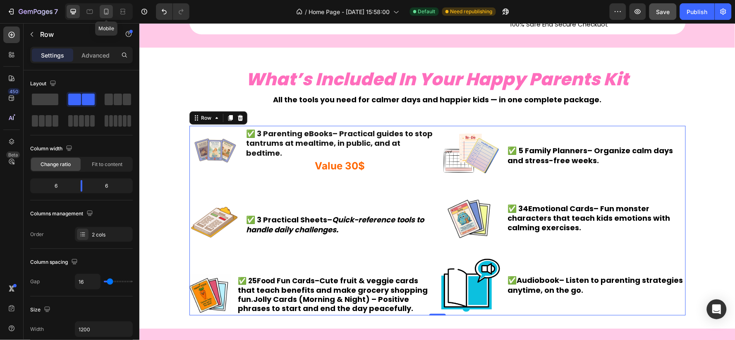
click at [106, 10] on icon at bounding box center [106, 11] width 8 height 8
type input "100%"
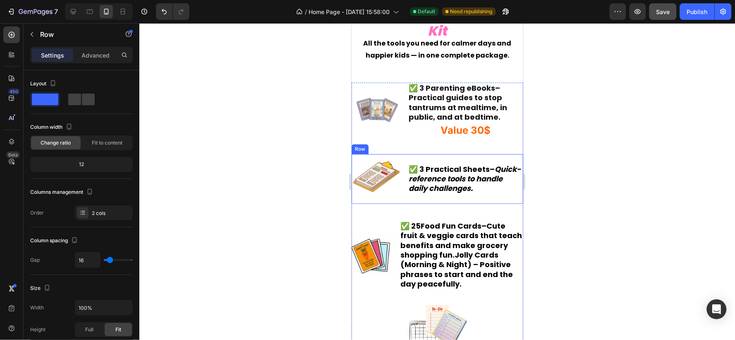
scroll to position [1397, 0]
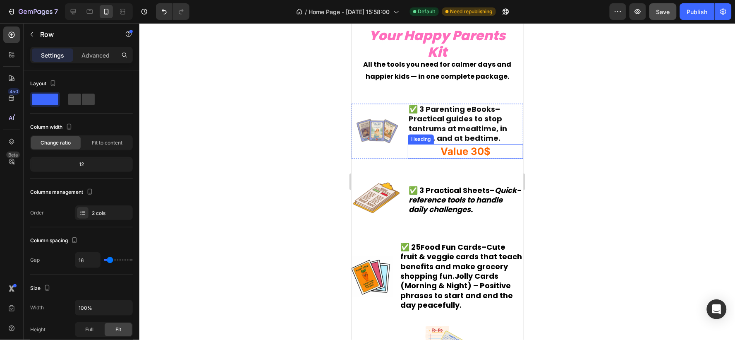
click at [465, 153] on strong "Value 30$" at bounding box center [465, 151] width 50 height 12
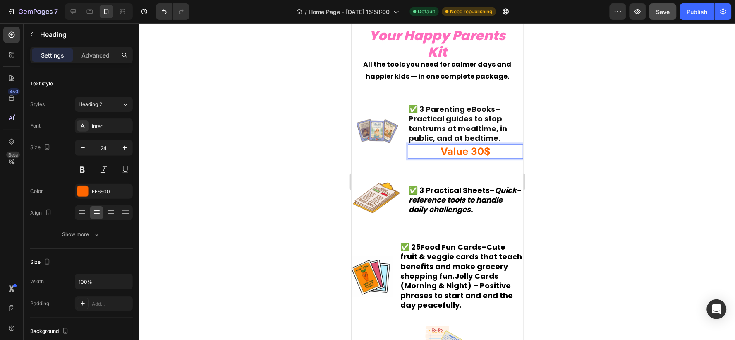
click at [477, 154] on strong "Value 30$" at bounding box center [465, 151] width 50 height 12
click at [478, 154] on strong "Value 30$" at bounding box center [465, 151] width 50 height 12
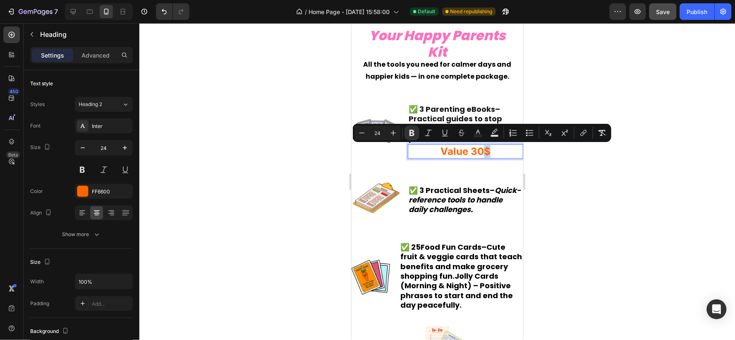
click at [478, 154] on strong "Value 30$" at bounding box center [465, 151] width 50 height 12
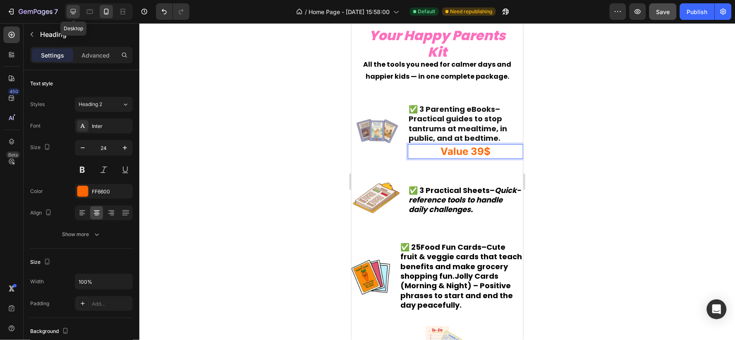
click at [74, 10] on icon at bounding box center [73, 11] width 8 height 8
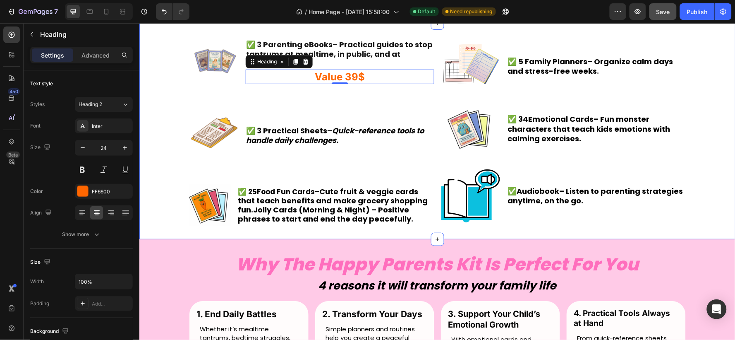
scroll to position [1393, 0]
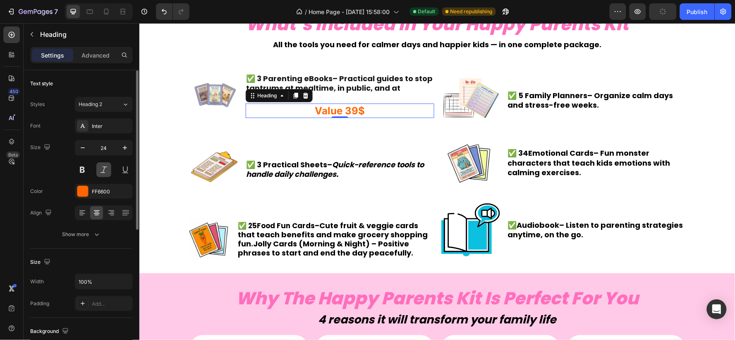
click at [96, 172] on button at bounding box center [103, 169] width 15 height 15
click at [105, 170] on button at bounding box center [103, 169] width 15 height 15
click at [126, 168] on button at bounding box center [125, 169] width 15 height 15
click at [94, 127] on div "Inter" at bounding box center [111, 125] width 39 height 7
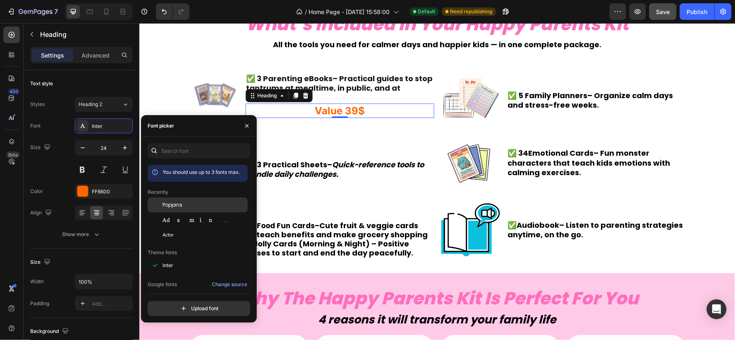
click at [183, 204] on div "Poppins" at bounding box center [205, 204] width 84 height 7
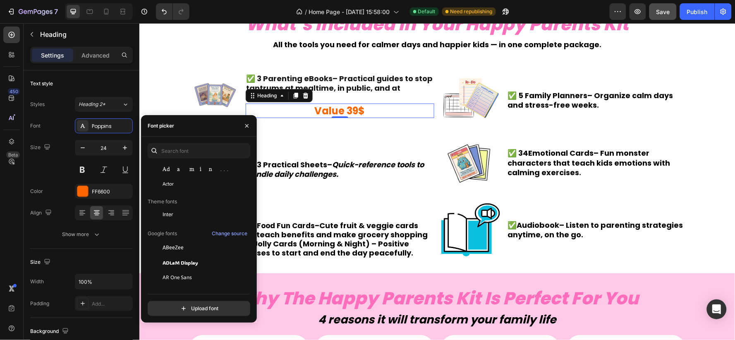
scroll to position [92, 0]
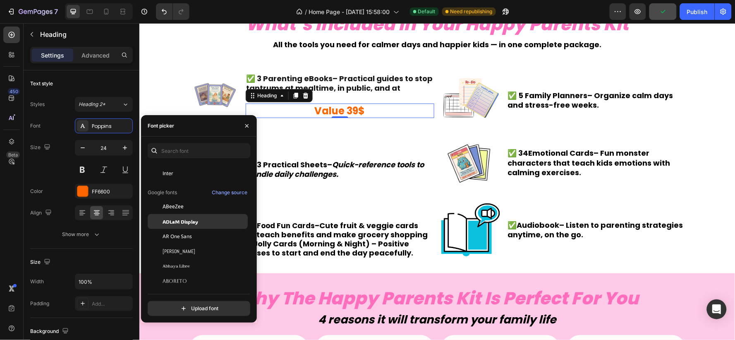
click at [195, 221] on span "ADLaM Display" at bounding box center [181, 221] width 36 height 7
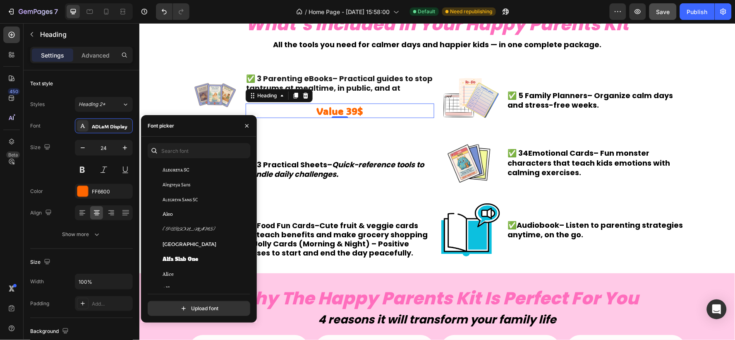
scroll to position [597, 0]
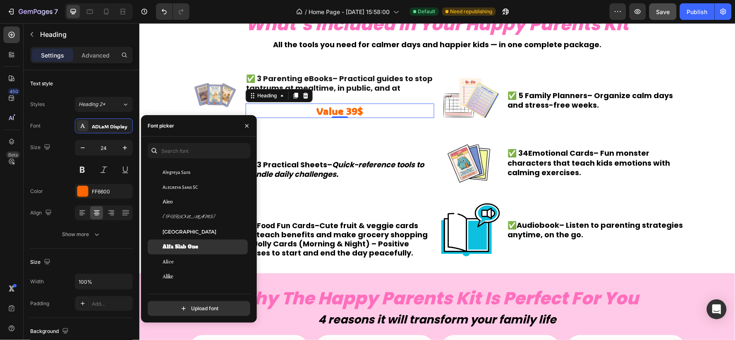
click at [201, 244] on div "Alfa Slab One" at bounding box center [205, 246] width 84 height 7
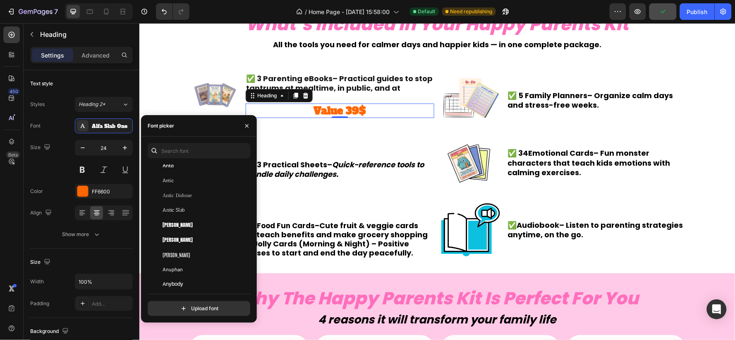
scroll to position [1333, 0]
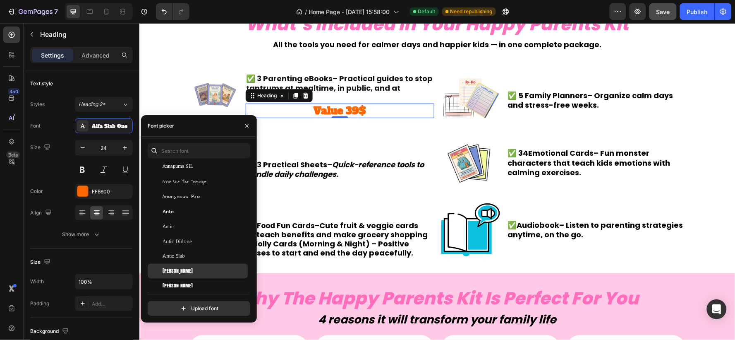
click at [204, 269] on div "[PERSON_NAME]" at bounding box center [205, 270] width 84 height 7
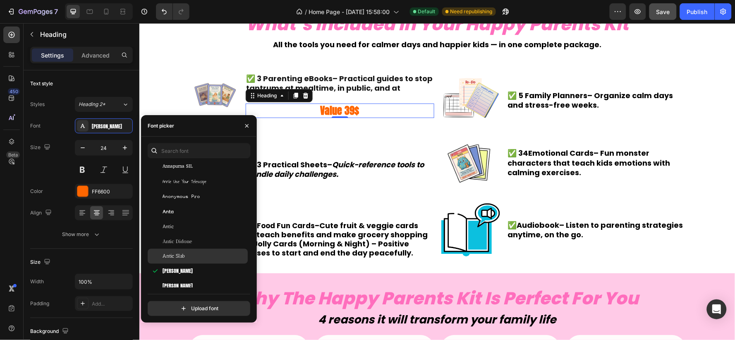
scroll to position [1425, 0]
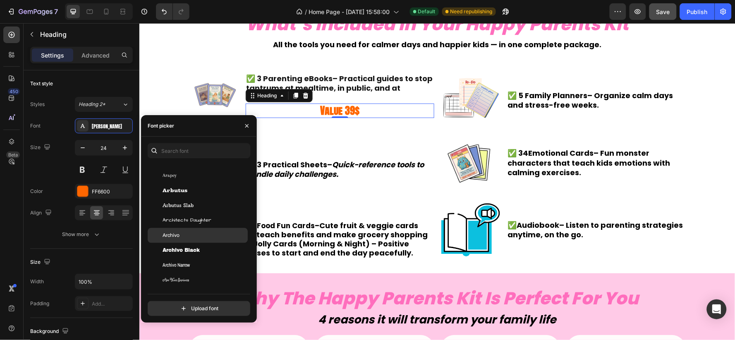
scroll to position [1563, 0]
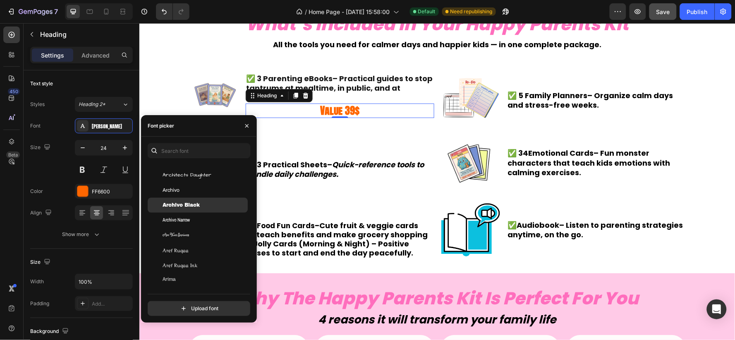
click at [206, 203] on div "Archivo Black" at bounding box center [205, 205] width 84 height 7
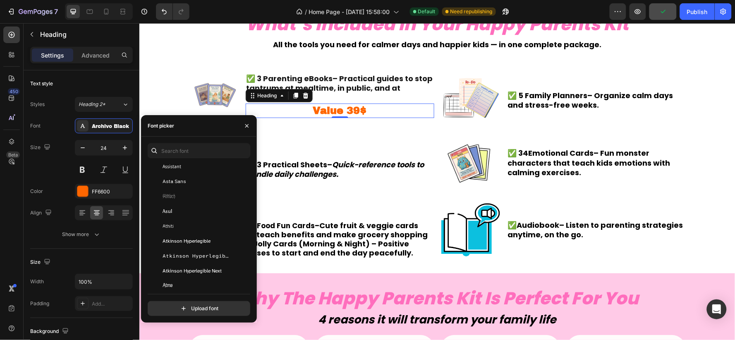
scroll to position [1839, 0]
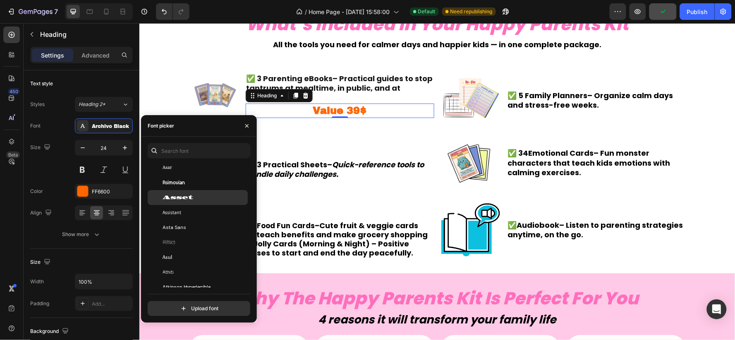
click at [206, 195] on div "Asset" at bounding box center [205, 197] width 84 height 7
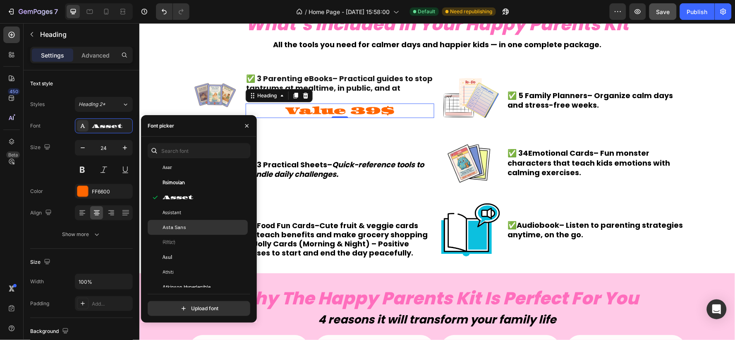
click at [206, 224] on div "Asta Sans" at bounding box center [205, 226] width 84 height 7
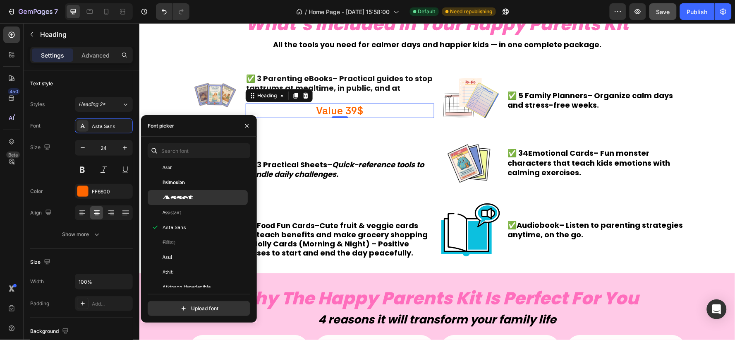
click at [206, 196] on div "Asset" at bounding box center [205, 197] width 84 height 7
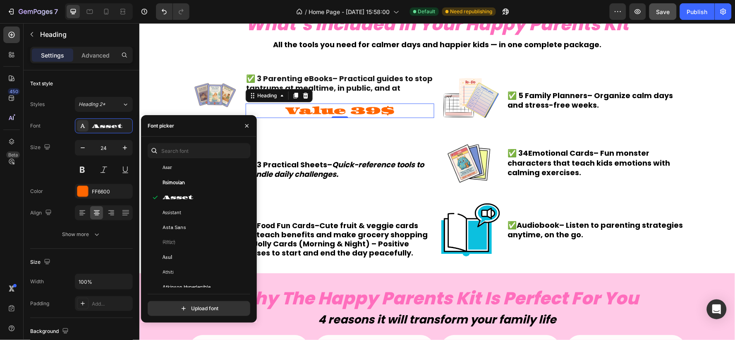
scroll to position [2161, 0]
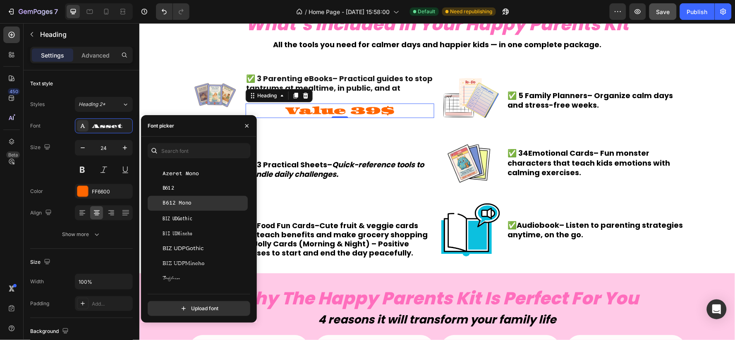
click at [205, 204] on div "B612 Mono" at bounding box center [205, 202] width 84 height 7
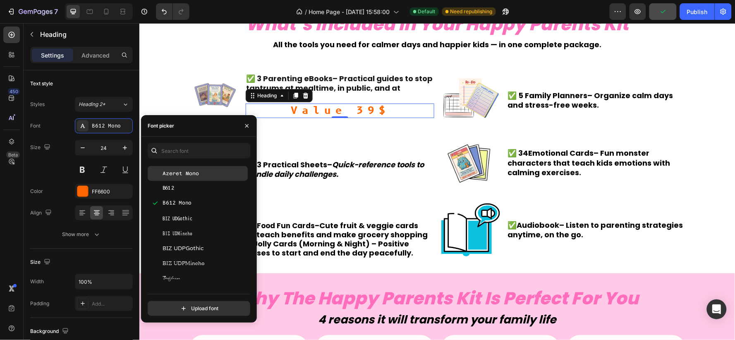
click at [201, 175] on div "Azeret Mono" at bounding box center [205, 173] width 84 height 7
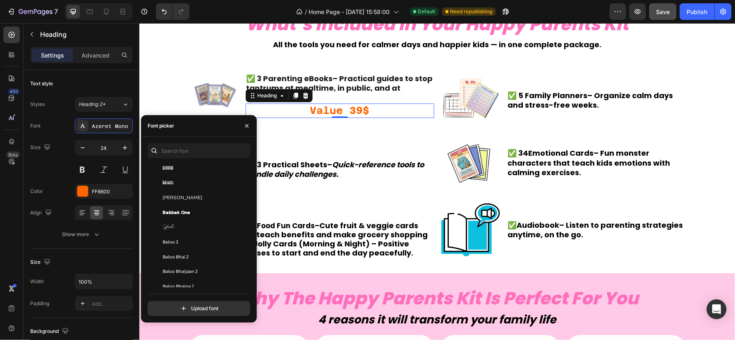
scroll to position [2344, 0]
click at [206, 212] on div "Bakbak One" at bounding box center [205, 212] width 84 height 7
click at [204, 169] on div "Bahiana" at bounding box center [205, 168] width 84 height 7
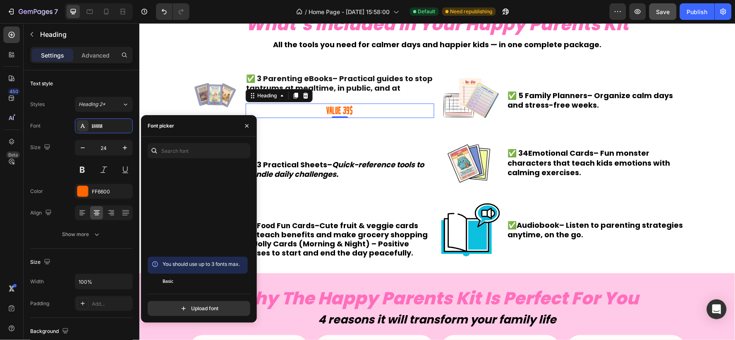
scroll to position [2804, 0]
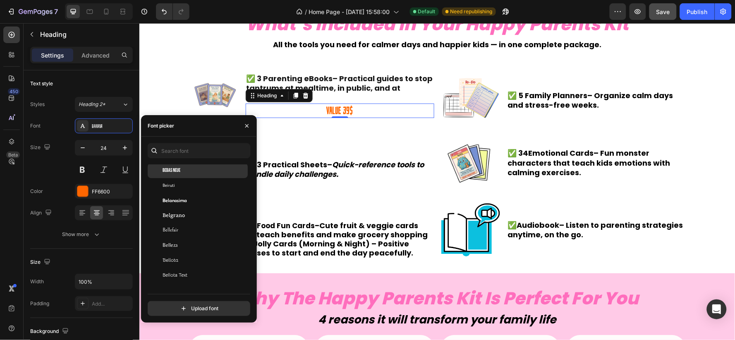
click at [203, 168] on div "Bebas Neue" at bounding box center [205, 170] width 84 height 7
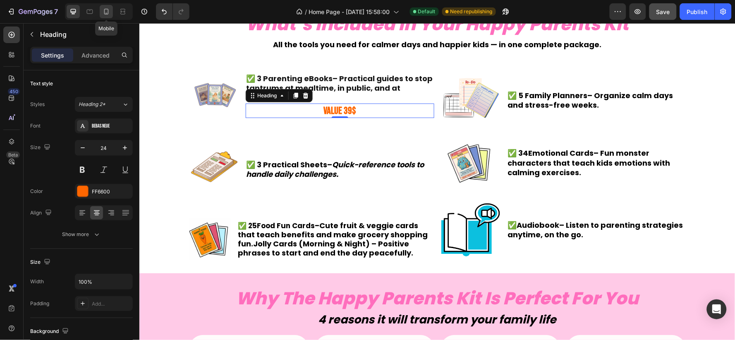
click at [105, 10] on icon at bounding box center [106, 11] width 8 height 8
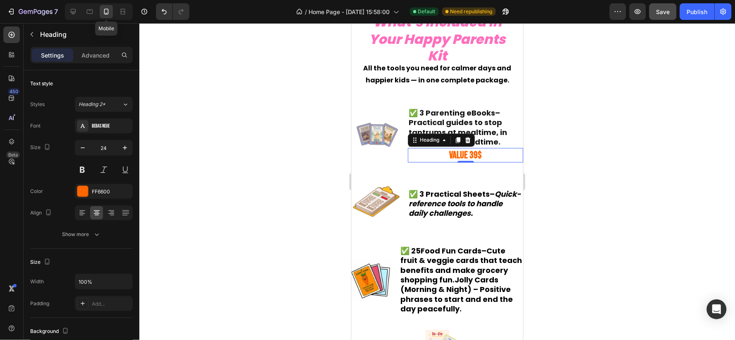
scroll to position [1488, 0]
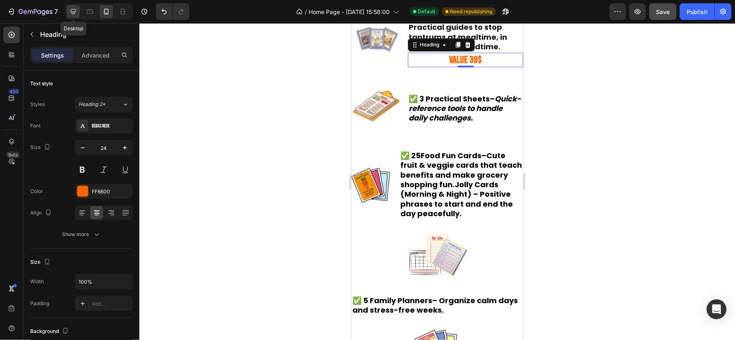
click at [70, 14] on icon at bounding box center [73, 11] width 8 height 8
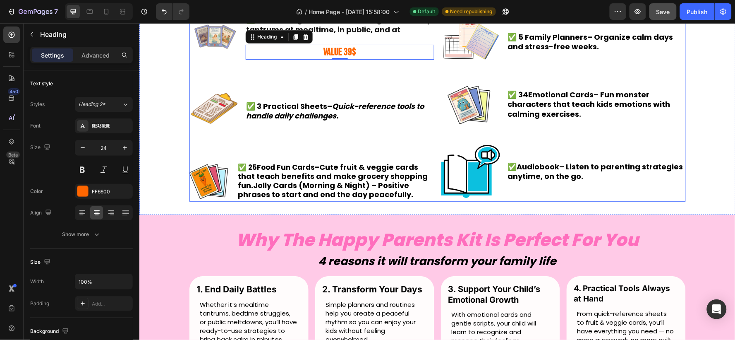
scroll to position [1476, 0]
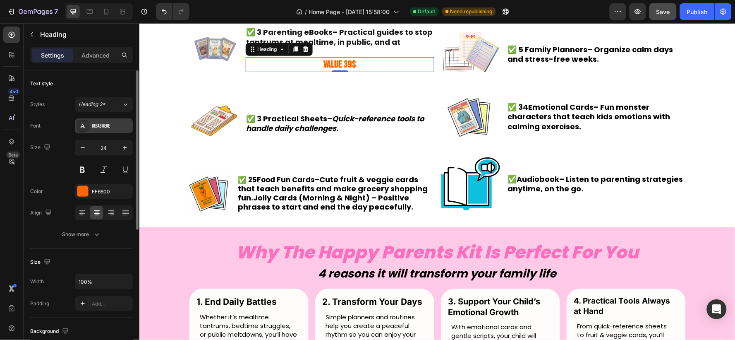
click at [104, 122] on div "Bebas Neue" at bounding box center [111, 125] width 39 height 7
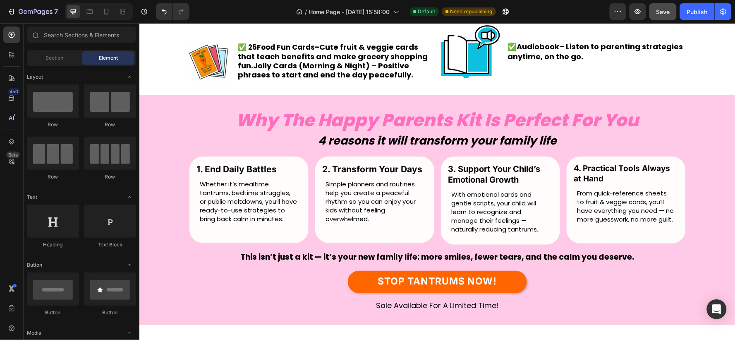
scroll to position [1076, 0]
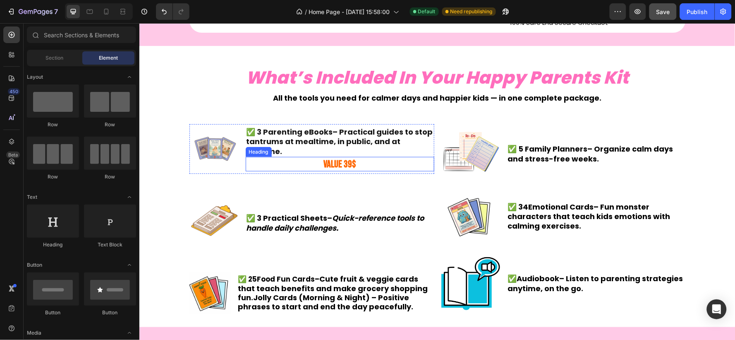
click at [334, 158] on strong "Value 39$" at bounding box center [339, 164] width 33 height 12
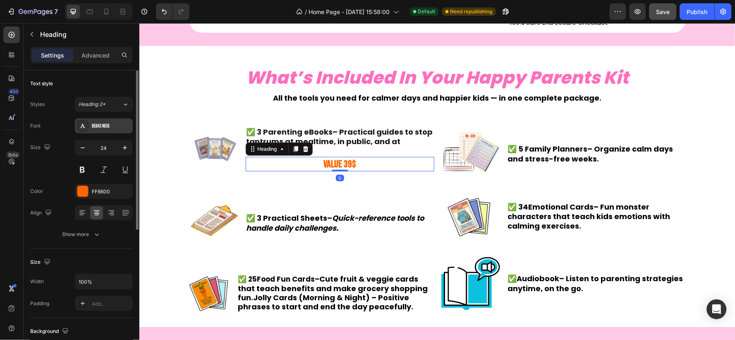
click at [103, 125] on div "Bebas Neue" at bounding box center [111, 125] width 39 height 7
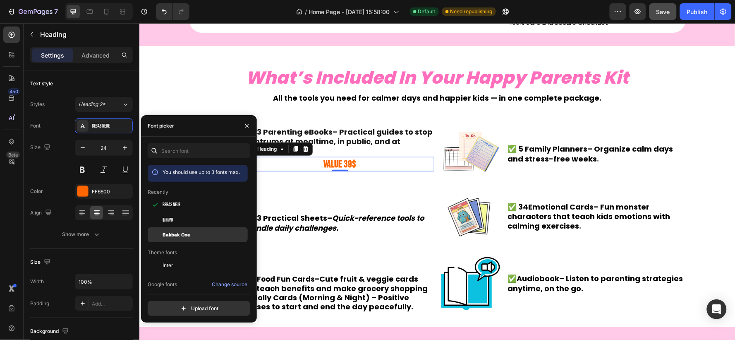
scroll to position [46, 0]
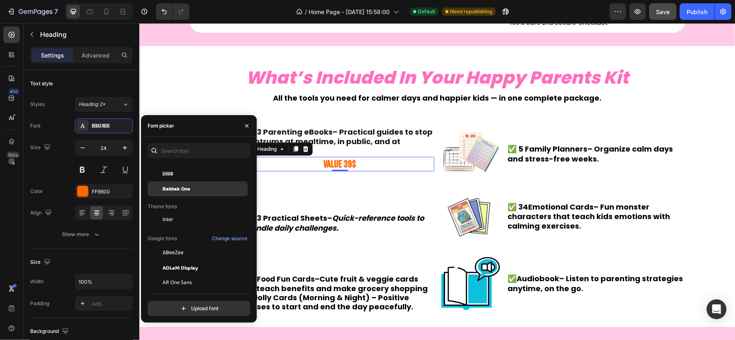
click at [190, 192] on div "Bakbak One" at bounding box center [205, 188] width 84 height 7
click at [391, 178] on div "Image ✅ 3 Parenting eBooks – Practical guides to stop tantrums at mealtime, in …" at bounding box center [311, 219] width 245 height 190
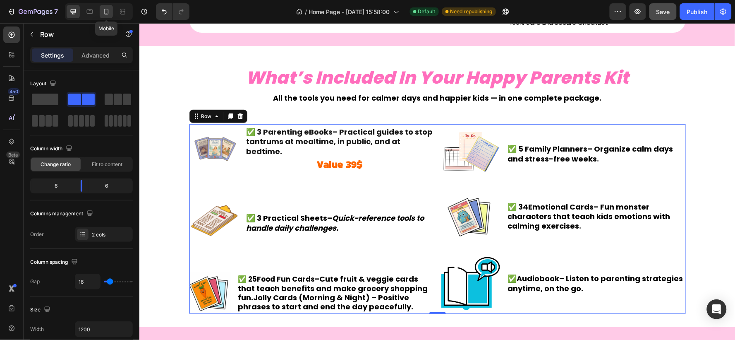
click at [107, 15] on icon at bounding box center [106, 11] width 8 height 8
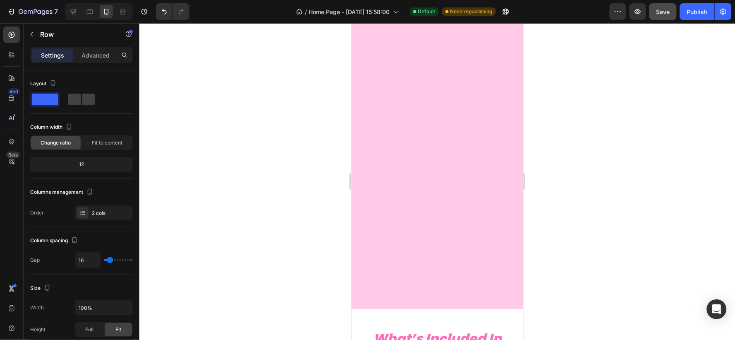
scroll to position [1448, 0]
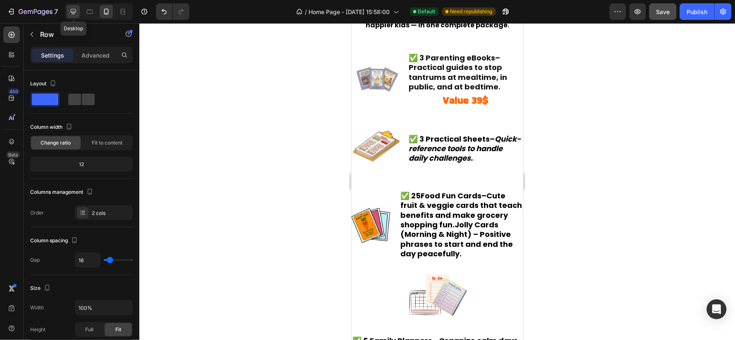
click at [76, 13] on icon at bounding box center [73, 11] width 8 height 8
type input "1200"
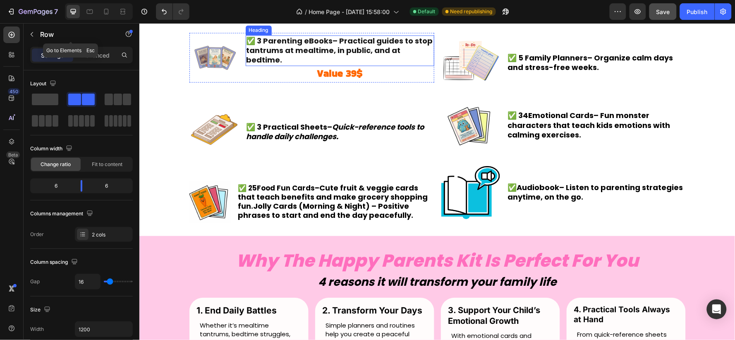
scroll to position [1411, 0]
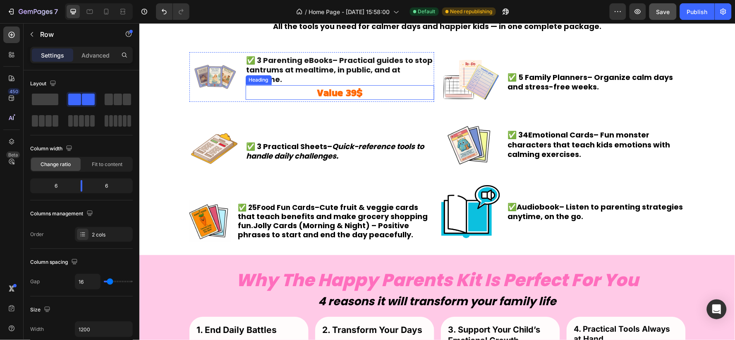
click at [329, 89] on strong "Value 39$" at bounding box center [340, 92] width 46 height 14
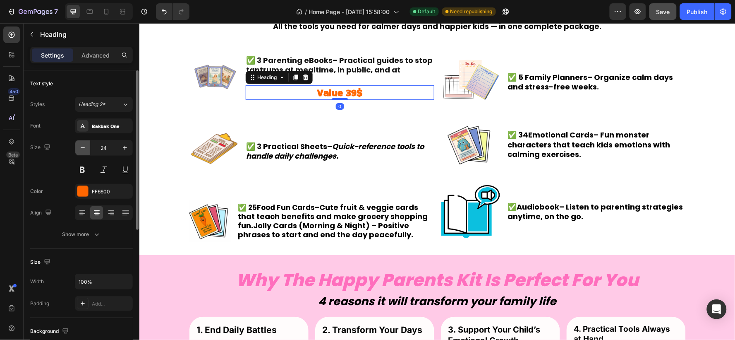
click at [82, 149] on icon "button" at bounding box center [83, 148] width 8 height 8
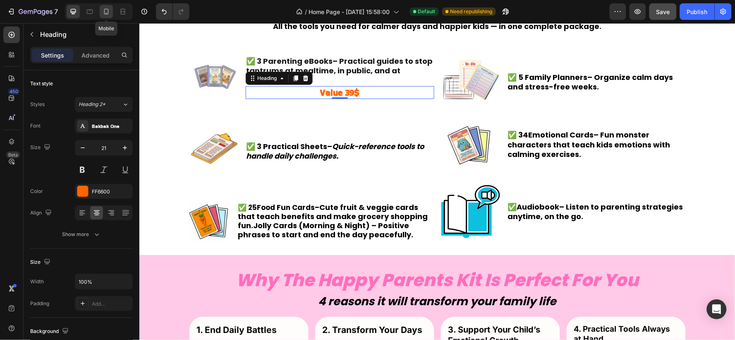
click at [107, 5] on div at bounding box center [106, 11] width 13 height 13
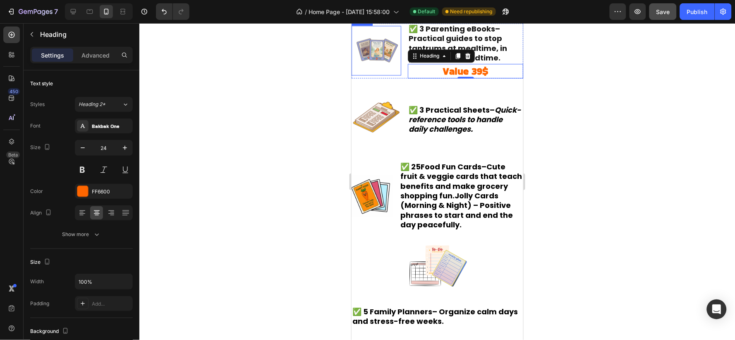
scroll to position [1442, 0]
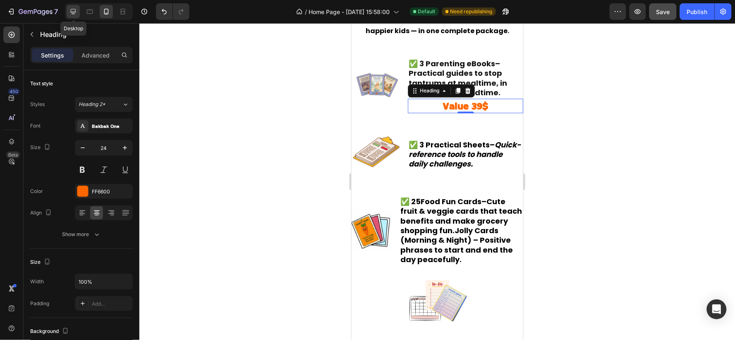
click at [72, 13] on icon at bounding box center [73, 11] width 5 height 5
type input "21"
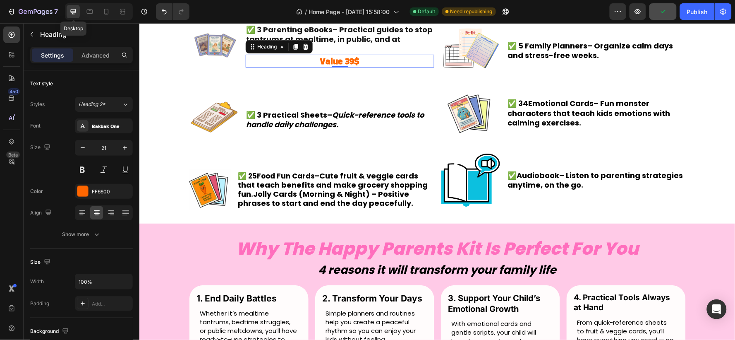
scroll to position [1440, 0]
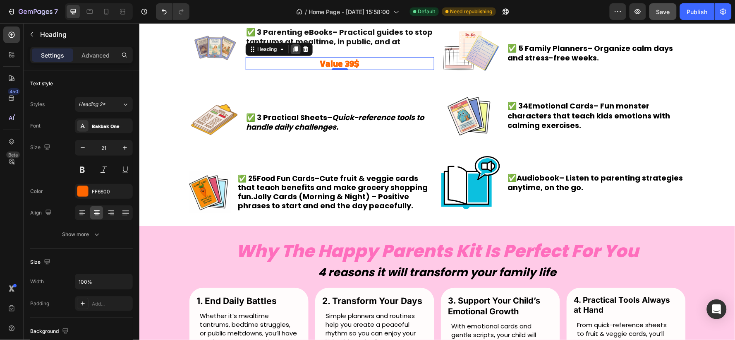
click at [292, 46] on icon at bounding box center [295, 49] width 7 height 7
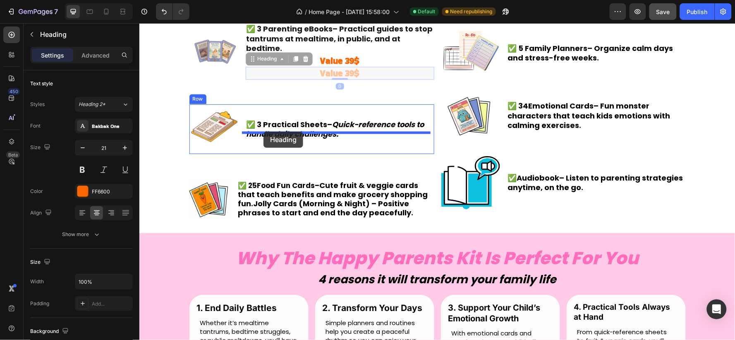
drag, startPoint x: 247, startPoint y: 50, endPoint x: 263, endPoint y: 131, distance: 82.8
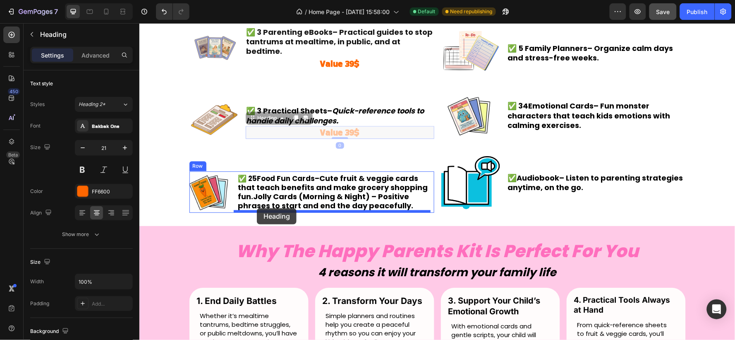
drag, startPoint x: 249, startPoint y: 118, endPoint x: 257, endPoint y: 208, distance: 90.1
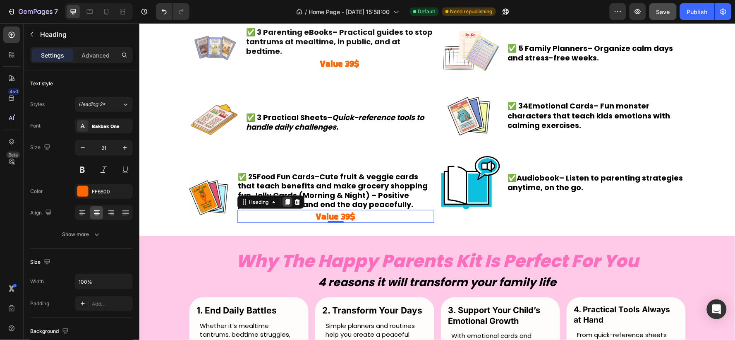
click at [286, 204] on icon at bounding box center [287, 201] width 7 height 7
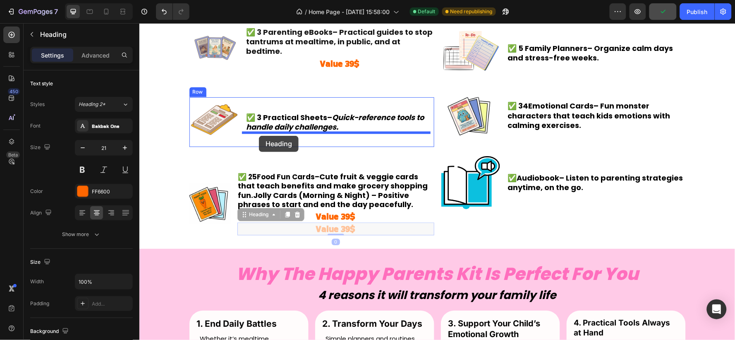
drag, startPoint x: 237, startPoint y: 215, endPoint x: 259, endPoint y: 135, distance: 82.8
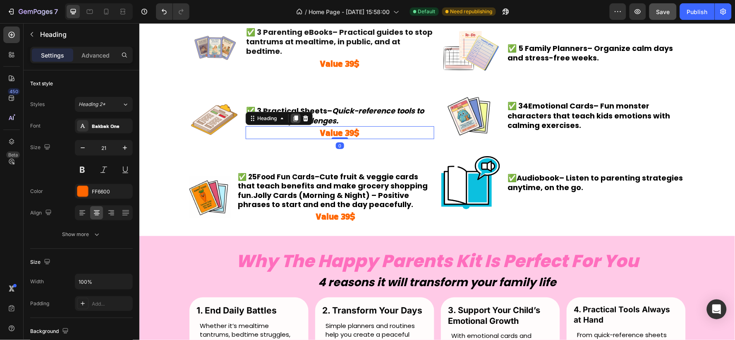
click at [292, 116] on icon at bounding box center [295, 118] width 7 height 7
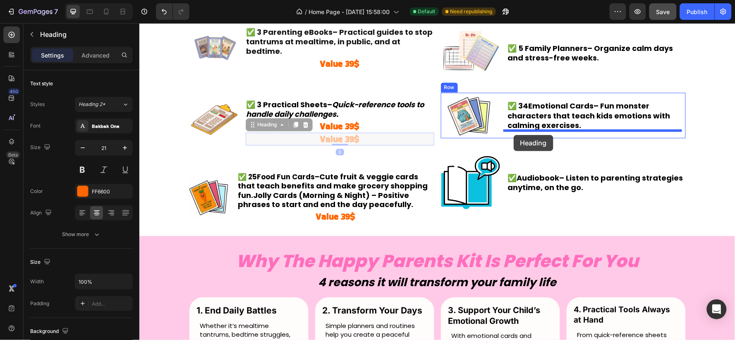
drag, startPoint x: 247, startPoint y: 124, endPoint x: 514, endPoint y: 134, distance: 267.1
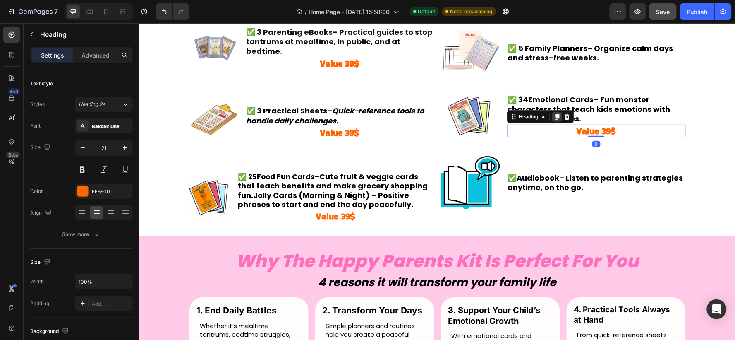
click at [554, 117] on icon at bounding box center [557, 116] width 7 height 7
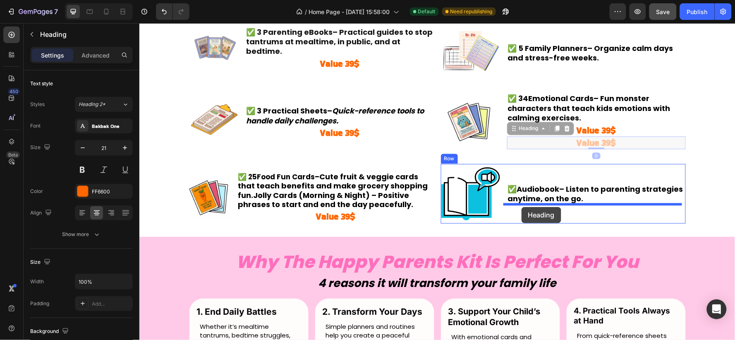
drag, startPoint x: 509, startPoint y: 130, endPoint x: 521, endPoint y: 206, distance: 77.5
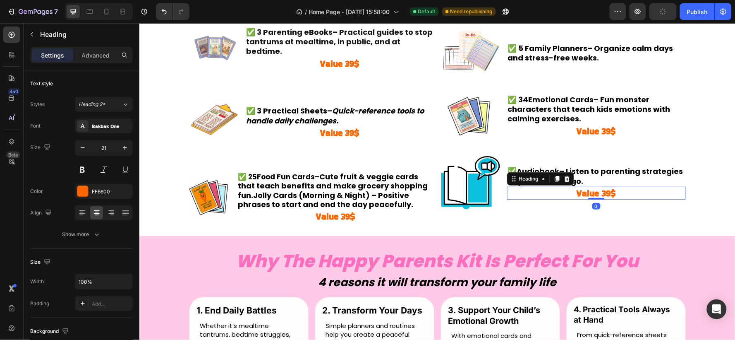
click at [554, 175] on icon at bounding box center [557, 178] width 7 height 7
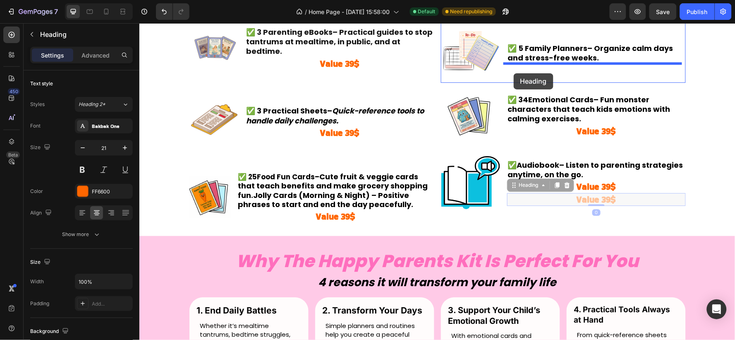
scroll to position [1440, 0]
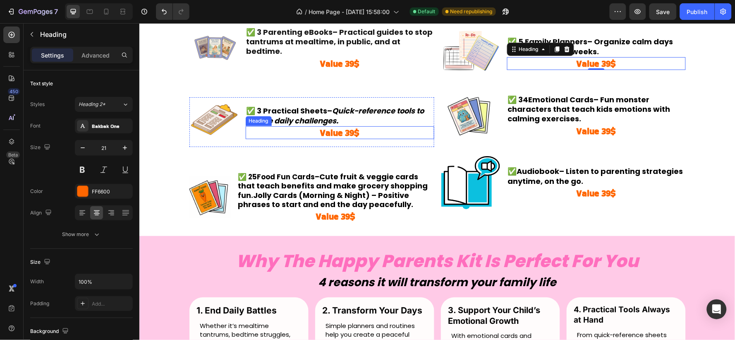
click at [351, 131] on strong "Value 39$" at bounding box center [340, 132] width 40 height 12
click at [350, 131] on strong "Value 39$" at bounding box center [340, 132] width 40 height 12
click at [600, 61] on strong "Value 39$" at bounding box center [596, 63] width 40 height 12
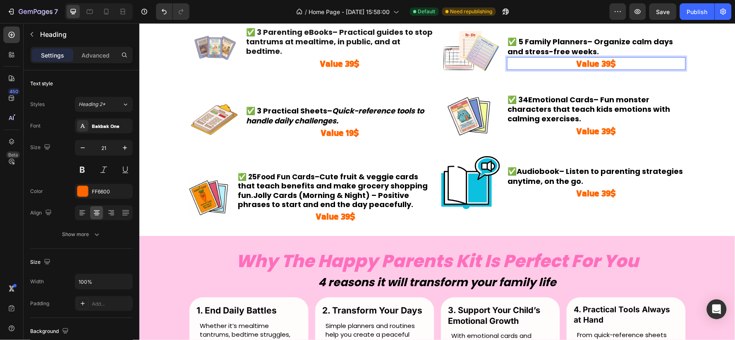
click at [608, 62] on strong "Value 39$" at bounding box center [596, 63] width 40 height 12
click at [606, 193] on strong "Value 39$" at bounding box center [596, 193] width 40 height 12
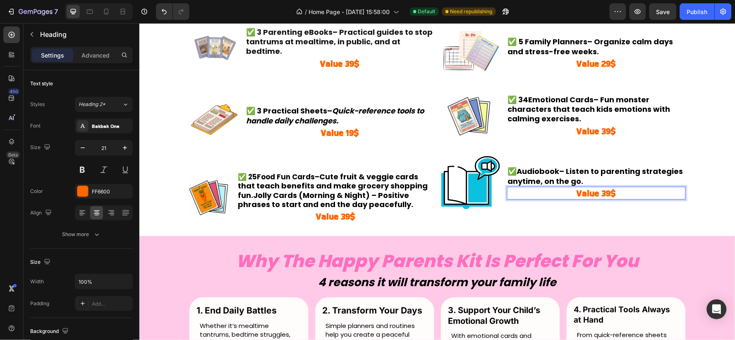
click at [602, 192] on strong "Value 39$" at bounding box center [596, 193] width 40 height 12
click at [600, 127] on strong "Value 39$" at bounding box center [596, 131] width 40 height 12
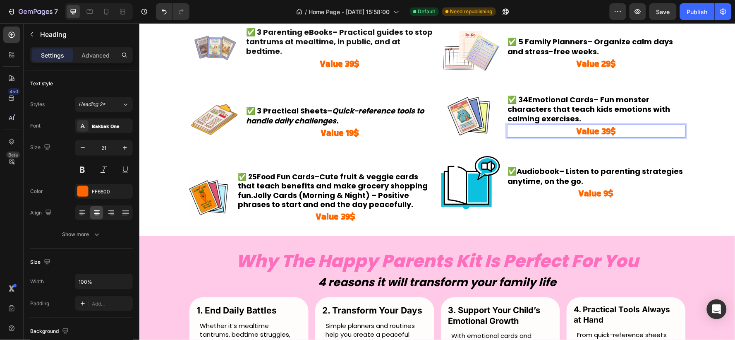
click at [608, 131] on strong "Value 39$" at bounding box center [596, 131] width 40 height 12
click at [326, 216] on strong "Value 39$" at bounding box center [336, 216] width 40 height 12
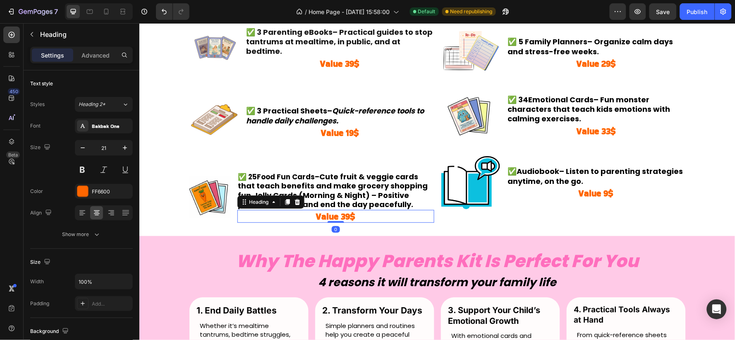
click at [346, 215] on strong "Value 39$" at bounding box center [336, 216] width 40 height 12
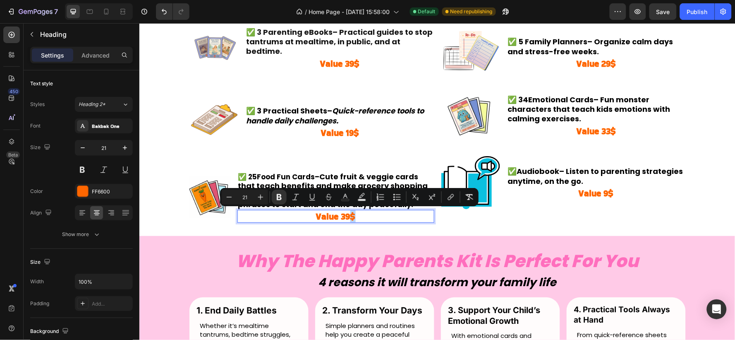
click at [346, 215] on strong "Value 39$" at bounding box center [336, 216] width 40 height 12
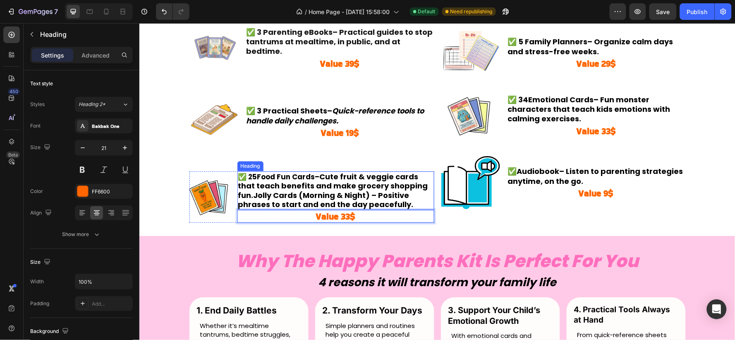
click at [242, 195] on strong "Cute fruit & veggie cards that teach benefits and make grocery shopping fun.Jol…" at bounding box center [333, 190] width 190 height 38
click at [248, 194] on strong "Cute fruit & veggie cards that teach benefits and make grocery shopping fun.Jol…" at bounding box center [333, 190] width 190 height 38
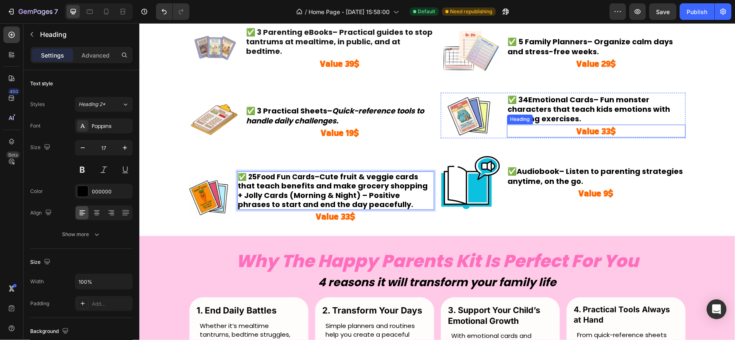
click at [601, 130] on strong "Value 33$" at bounding box center [596, 131] width 40 height 12
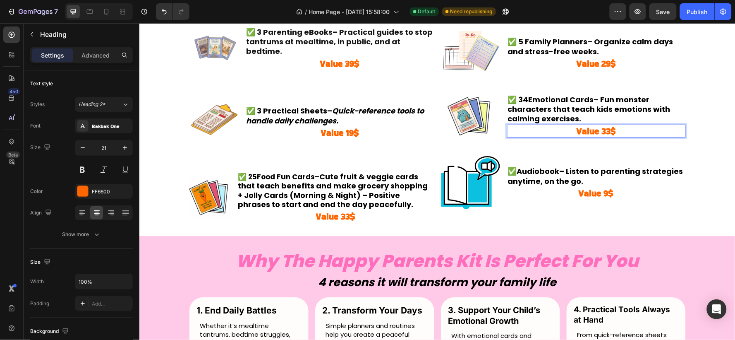
click at [606, 130] on strong "Value 33$" at bounding box center [596, 131] width 40 height 12
click at [341, 215] on strong "Value 33$" at bounding box center [336, 216] width 40 height 12
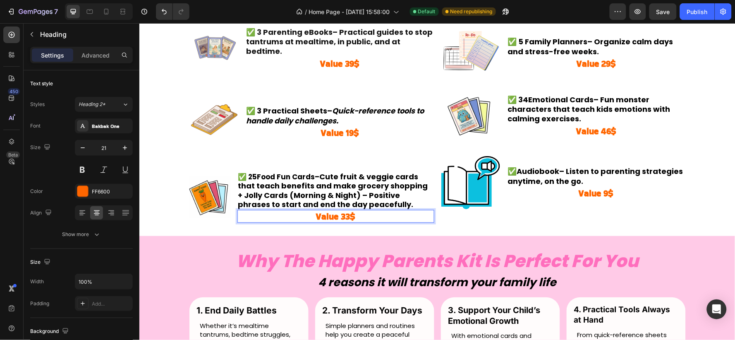
click at [345, 215] on strong "Value 33$" at bounding box center [336, 216] width 40 height 12
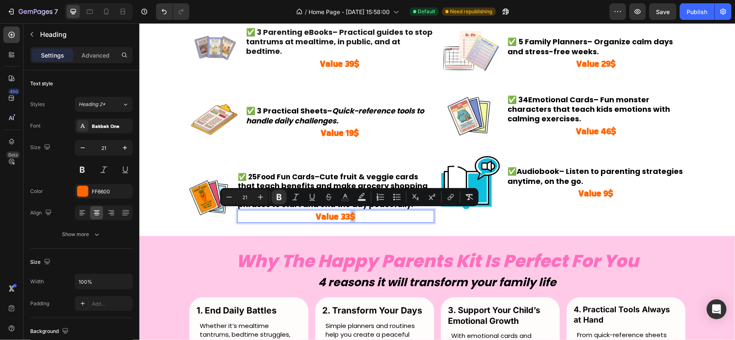
click at [345, 215] on strong "Value 33$" at bounding box center [336, 216] width 40 height 12
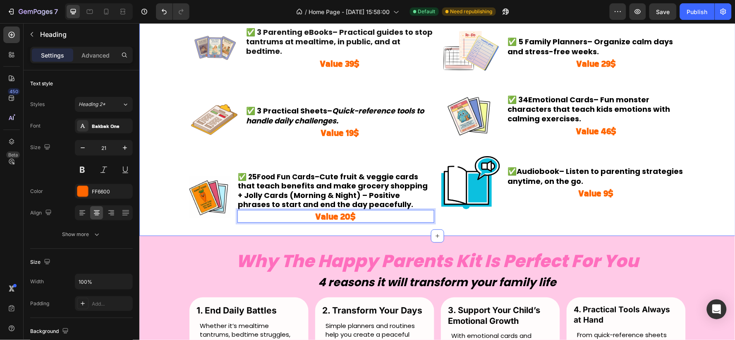
click at [170, 95] on div "Image ✅ 3 Parenting eBooks – Practical guides to stop tantrums at mealtime, in …" at bounding box center [437, 122] width 596 height 199
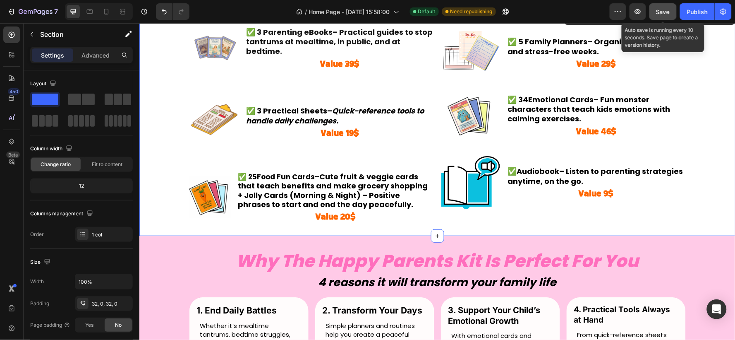
click at [660, 10] on span "Save" at bounding box center [664, 11] width 14 height 7
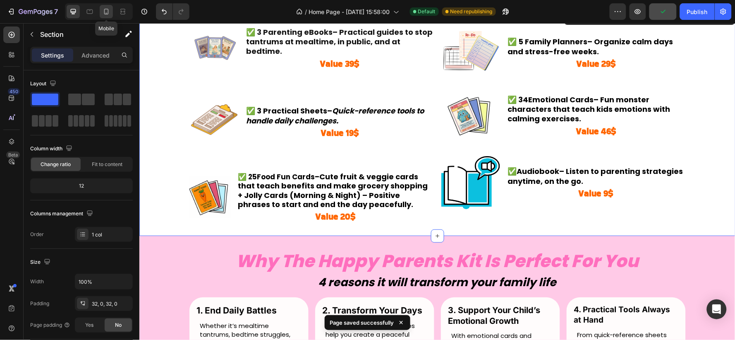
click at [103, 7] on div at bounding box center [106, 11] width 13 height 13
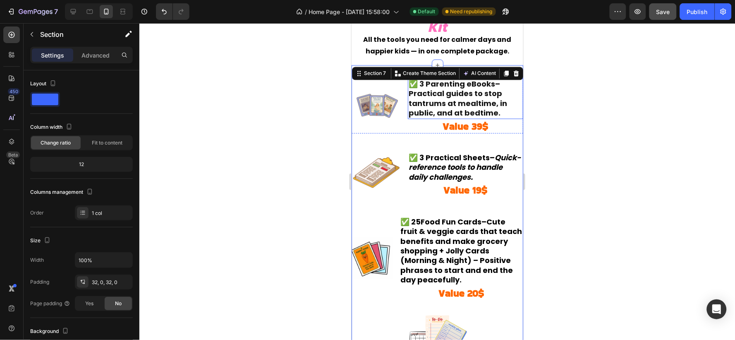
scroll to position [1352, 0]
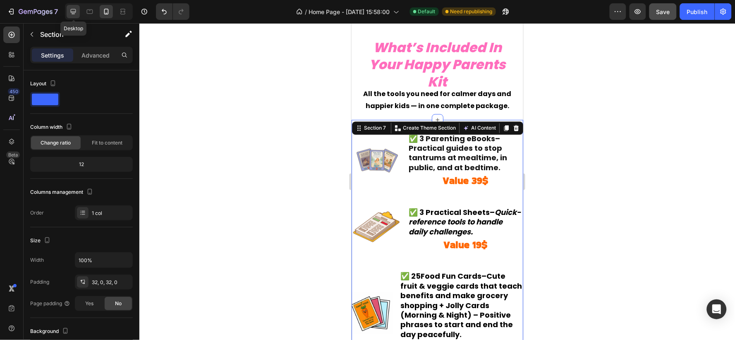
click at [72, 10] on icon at bounding box center [73, 11] width 8 height 8
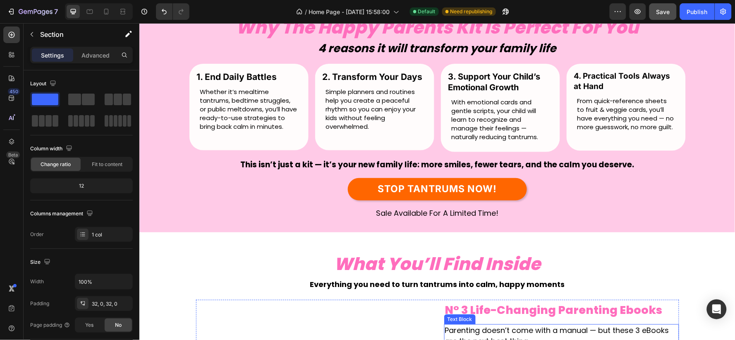
scroll to position [1842, 0]
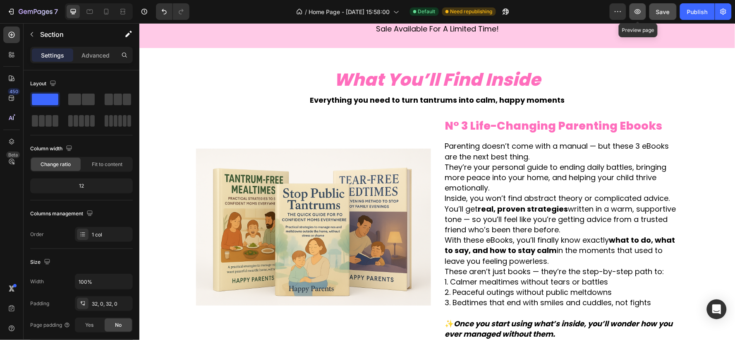
click at [643, 11] on button "button" at bounding box center [638, 11] width 17 height 17
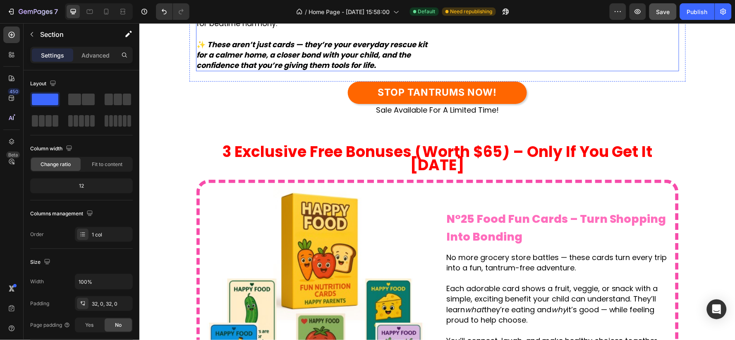
scroll to position [2853, 0]
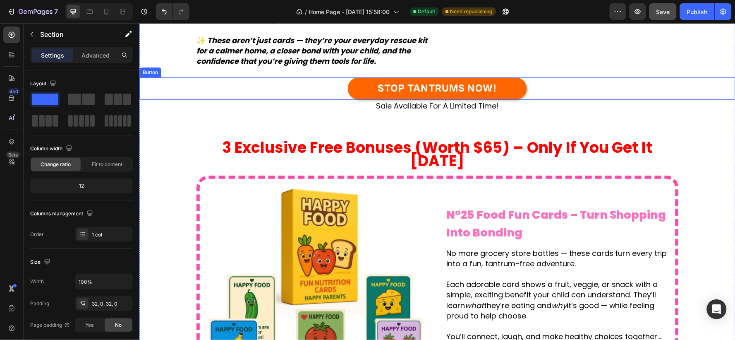
click at [509, 99] on link "STOP TANTRUMS NOW!" at bounding box center [437, 88] width 179 height 22
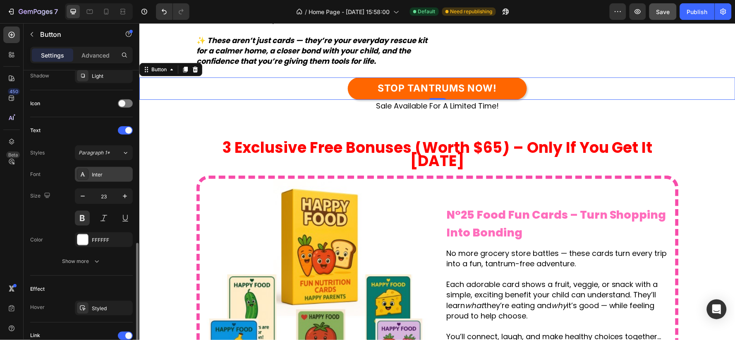
scroll to position [322, 0]
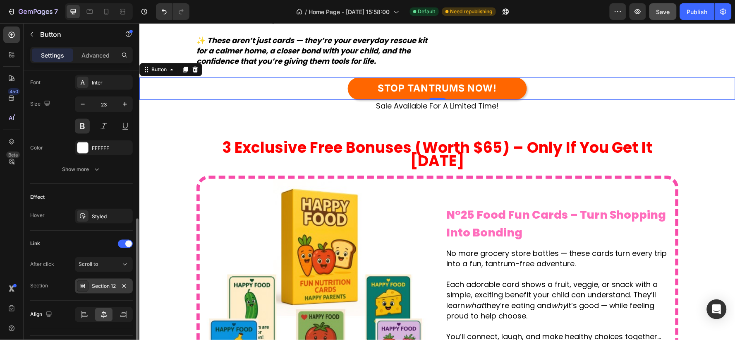
click at [100, 283] on div "Section 12" at bounding box center [104, 286] width 24 height 7
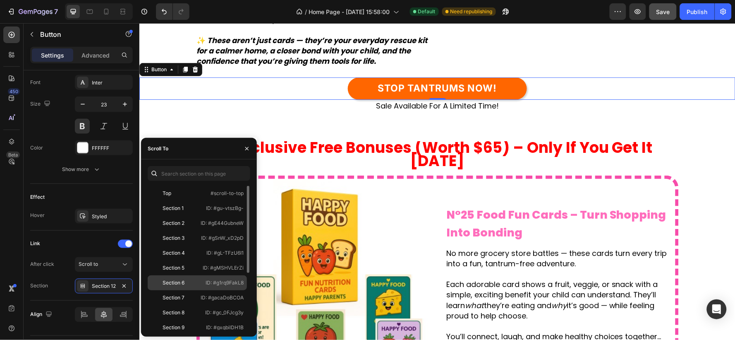
scroll to position [94, 0]
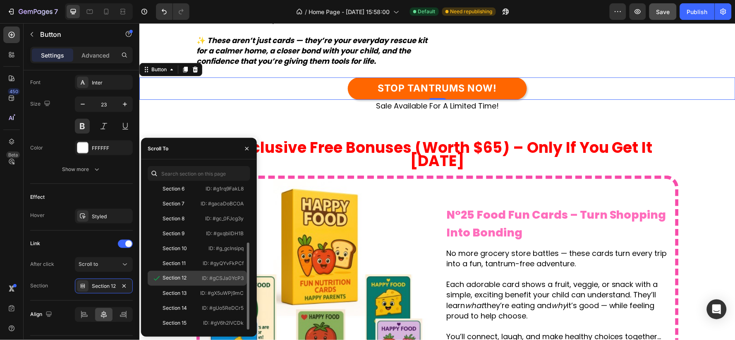
click at [211, 278] on p "ID: #gCSJa0YcP3" at bounding box center [223, 277] width 42 height 7
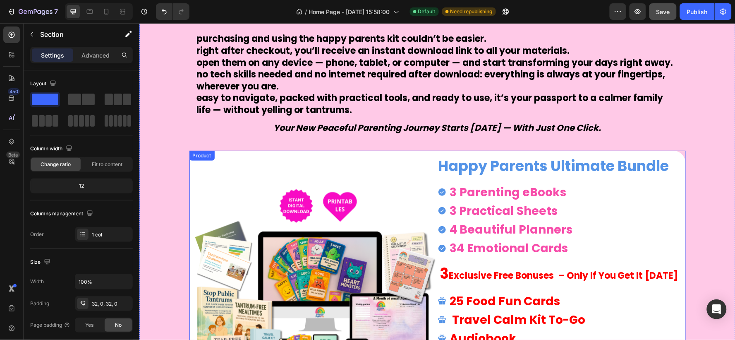
scroll to position [4186, 0]
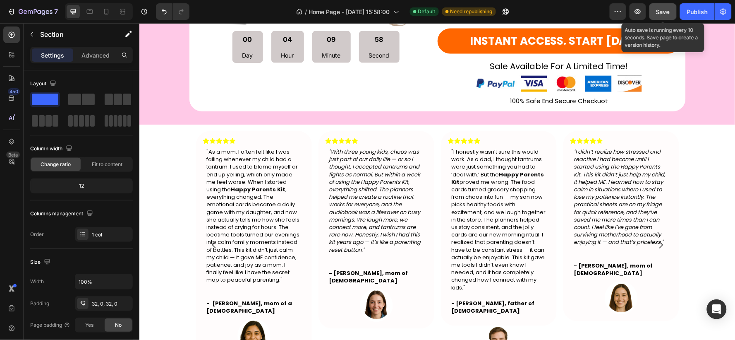
click at [661, 8] on span "Save" at bounding box center [664, 11] width 14 height 7
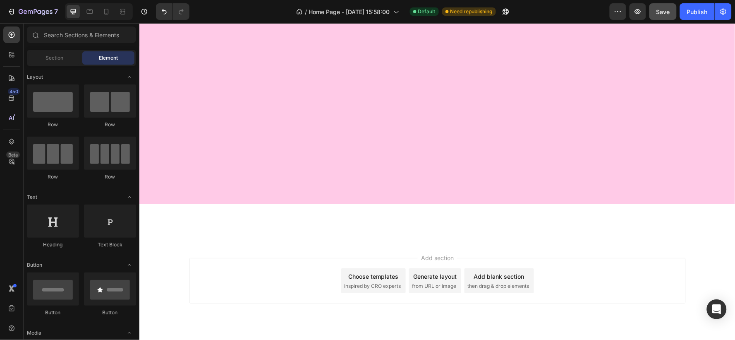
scroll to position [0, 0]
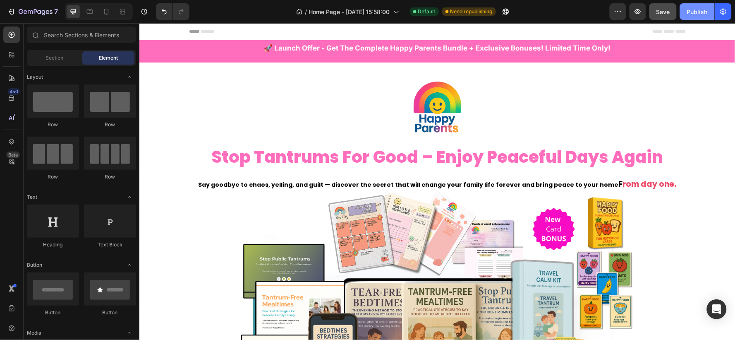
click at [696, 11] on div "Publish" at bounding box center [697, 11] width 21 height 9
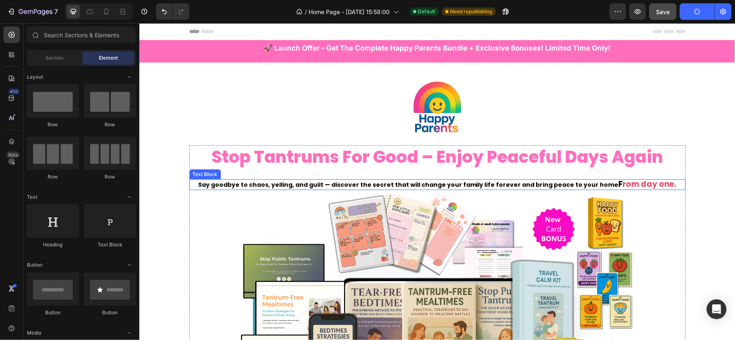
click at [228, 182] on strong "Say goodbye to chaos, yelling, and guilt — discover the secret that will change…" at bounding box center [408, 184] width 421 height 8
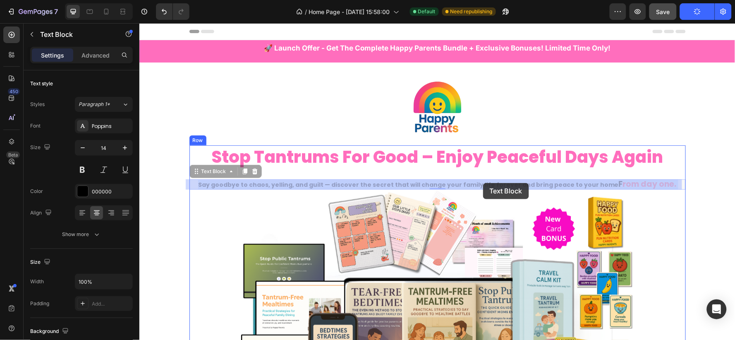
drag, startPoint x: 663, startPoint y: 183, endPoint x: 483, endPoint y: 182, distance: 180.4
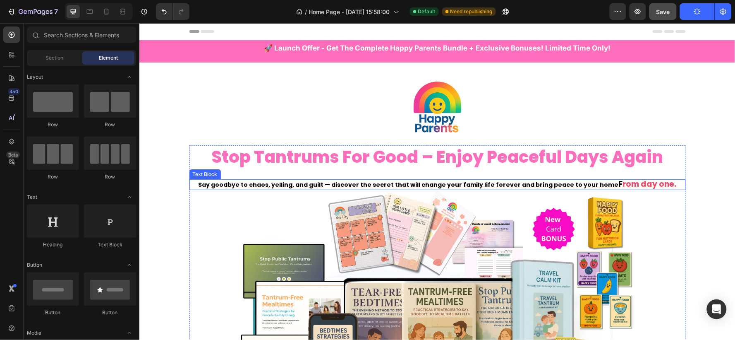
click at [653, 183] on strong "rom day one." at bounding box center [650, 183] width 54 height 11
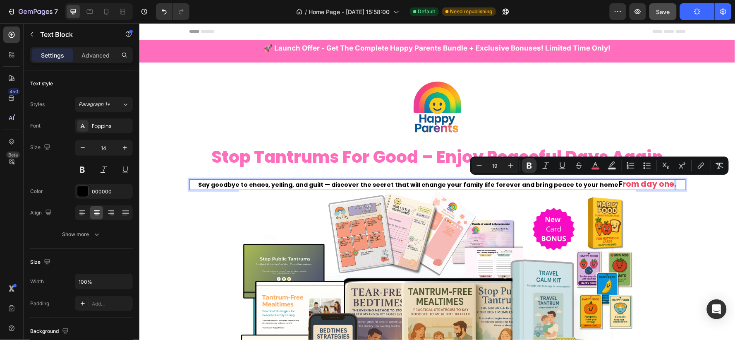
click at [661, 183] on p "Say goodbye to chaos, yelling, and guilt — discover the secret that will change…" at bounding box center [437, 184] width 495 height 9
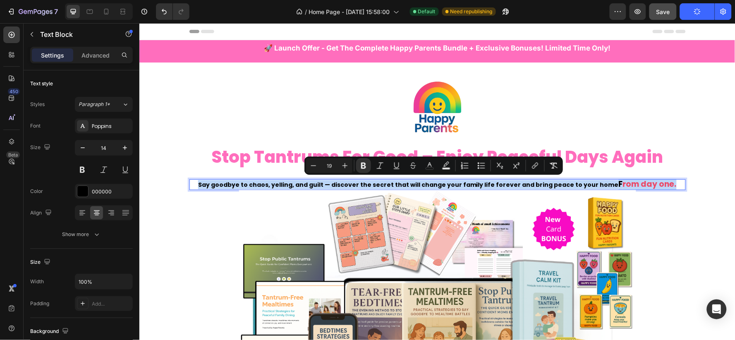
drag, startPoint x: 661, startPoint y: 183, endPoint x: 208, endPoint y: 183, distance: 452.7
click at [208, 183] on p "Say goodbye to chaos, yelling, and guilt — discover the secret that will change…" at bounding box center [437, 184] width 495 height 9
copy p "Say goodbye to chaos, yelling, and guilt — discover the secret that will change…"
click at [699, 121] on div "Image stop tantrums for good – enjoy peaceful days again Heading Say goodbye to…" at bounding box center [437, 270] width 596 height 391
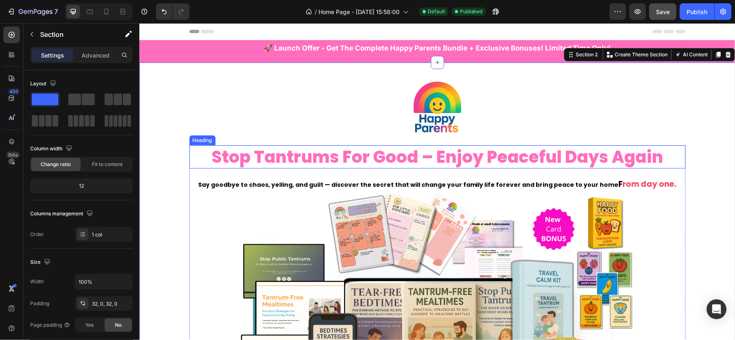
click at [520, 156] on h2 "stop tantrums for good – enjoy peaceful days again" at bounding box center [437, 156] width 497 height 23
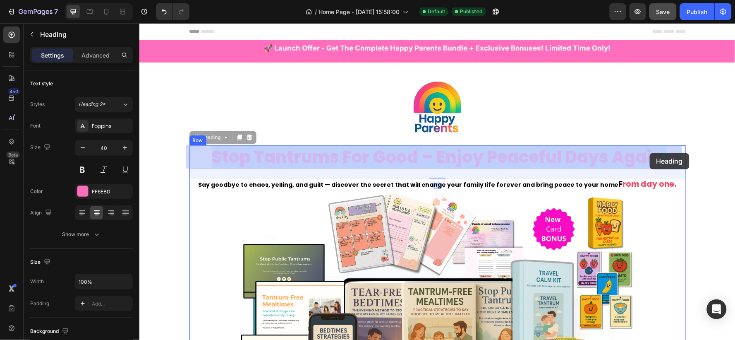
drag, startPoint x: 667, startPoint y: 154, endPoint x: 642, endPoint y: 154, distance: 25.3
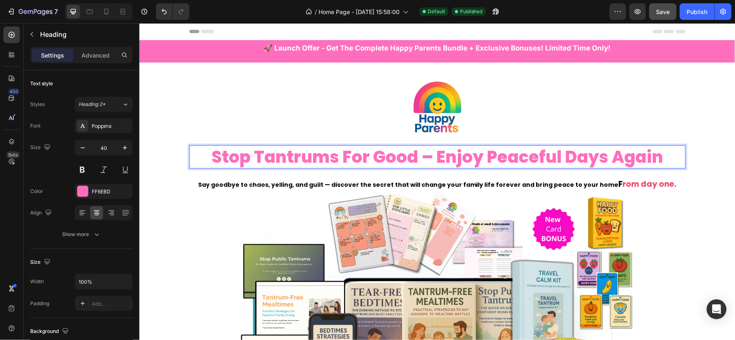
click at [661, 157] on p "stop tantrums for good – enjoy peaceful days again" at bounding box center [437, 157] width 495 height 22
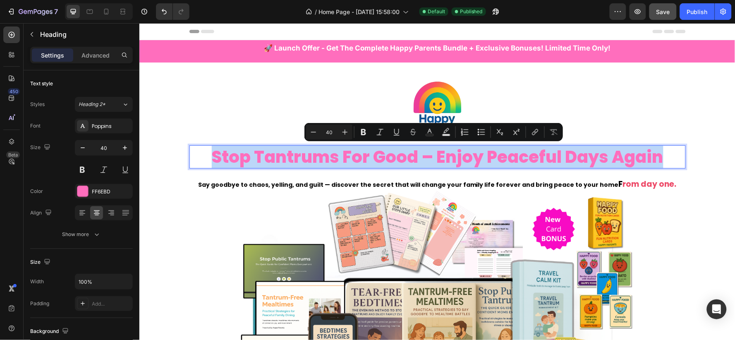
drag, startPoint x: 660, startPoint y: 156, endPoint x: 199, endPoint y: 168, distance: 461.5
click at [199, 168] on h2 "stop tantrums for good – enjoy peaceful days again" at bounding box center [437, 156] width 497 height 23
copy p "stop tantrums for good – enjoy peaceful days again"
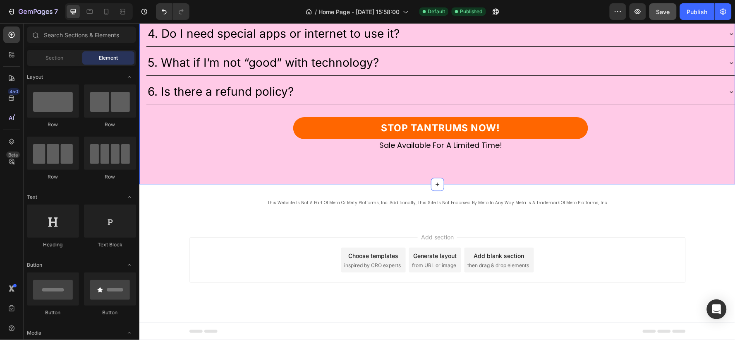
scroll to position [4273, 0]
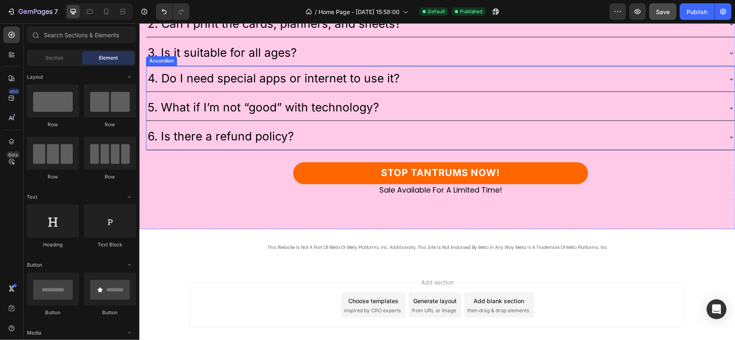
click at [382, 139] on div "6. Is there a refund policy?" at bounding box center [434, 136] width 576 height 19
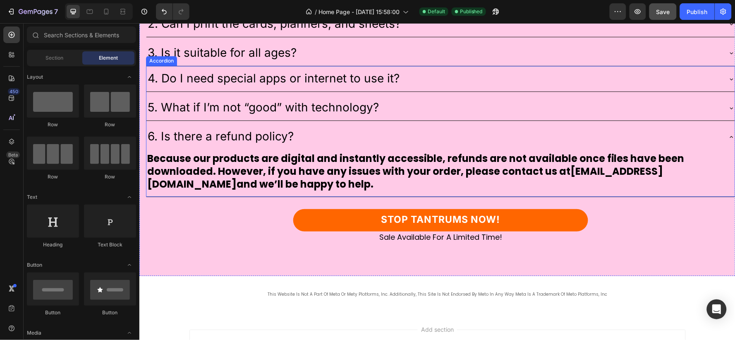
click at [271, 137] on p "6. Is there a refund policy?" at bounding box center [220, 136] width 146 height 16
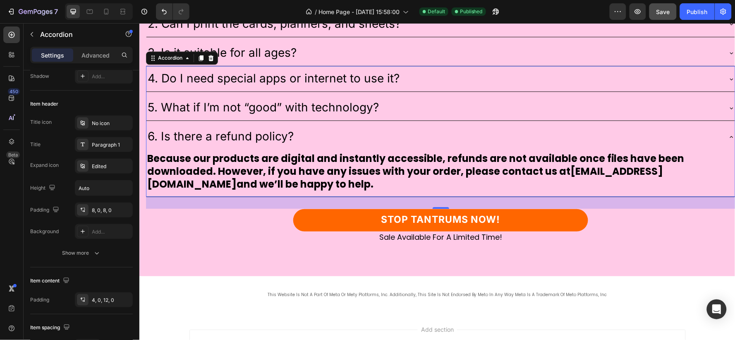
scroll to position [0, 0]
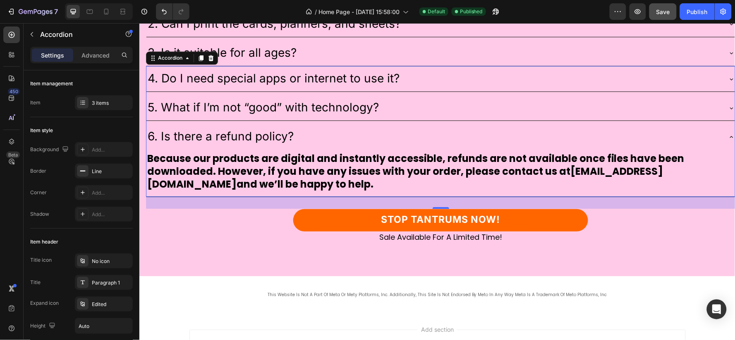
click at [238, 133] on p "6. Is there a refund policy?" at bounding box center [220, 136] width 146 height 16
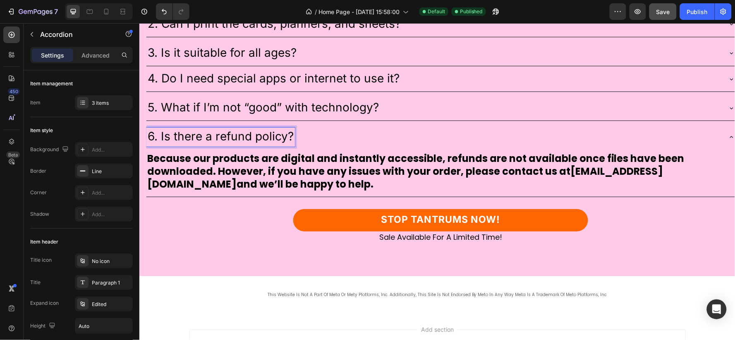
click at [245, 134] on p "6. Is there a refund policy?" at bounding box center [220, 136] width 146 height 16
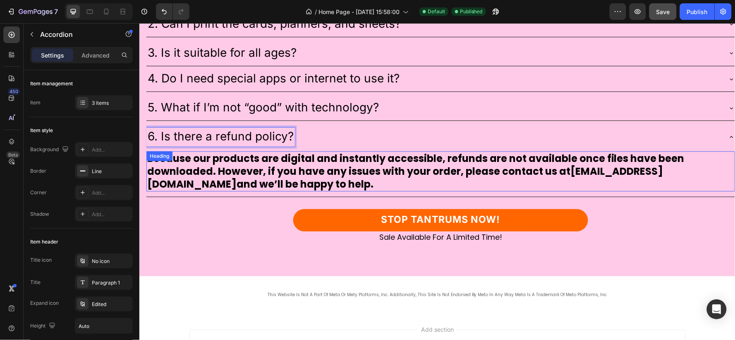
click at [276, 157] on h2 "Because our products are digital and instantly accessible, refunds are not avai…" at bounding box center [440, 171] width 589 height 41
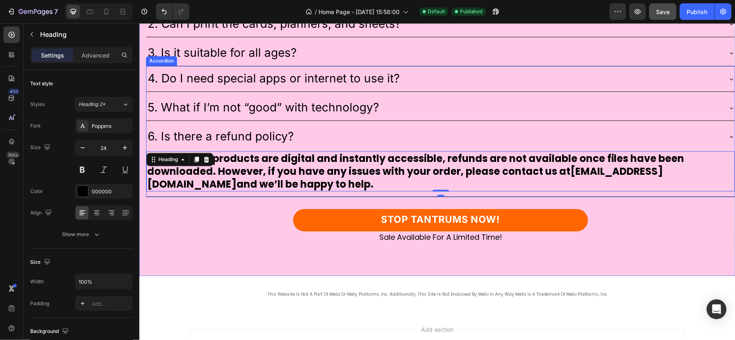
click at [221, 137] on p "6. Is there a refund policy?" at bounding box center [220, 136] width 146 height 16
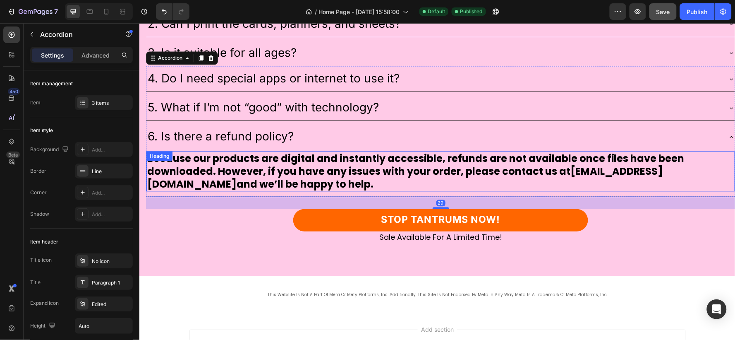
click at [257, 164] on h2 "Because our products are digital and instantly accessible, refunds are not avai…" at bounding box center [440, 171] width 589 height 41
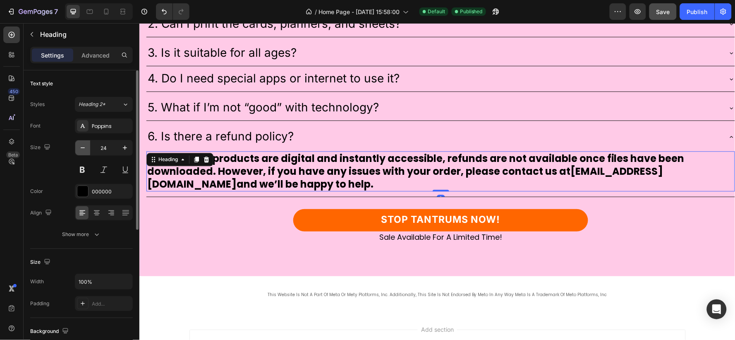
click at [80, 151] on icon "button" at bounding box center [83, 148] width 8 height 8
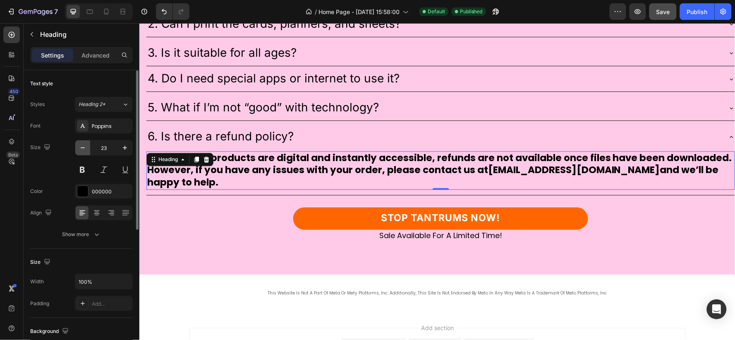
click at [80, 151] on icon "button" at bounding box center [83, 148] width 8 height 8
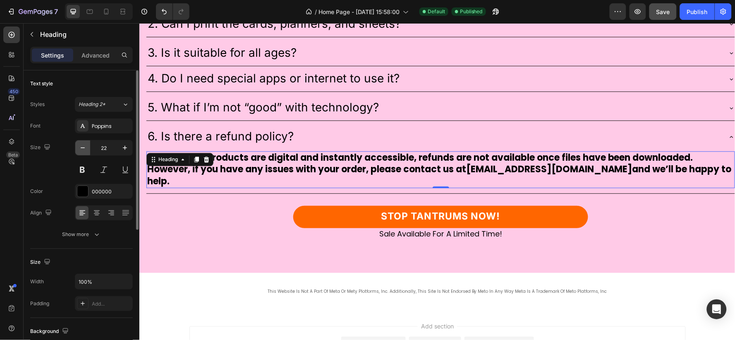
click at [80, 151] on icon "button" at bounding box center [83, 148] width 8 height 8
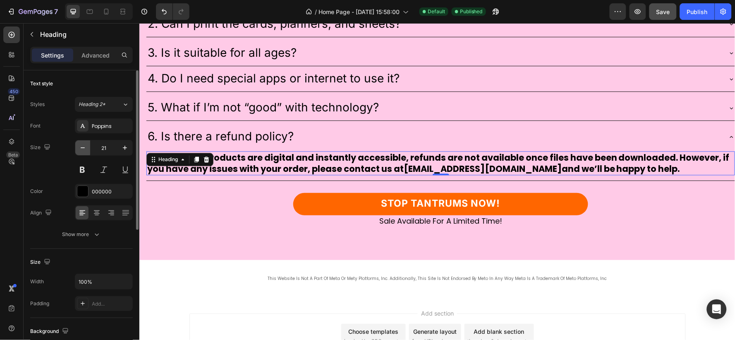
click at [80, 151] on icon "button" at bounding box center [83, 148] width 8 height 8
type input "20"
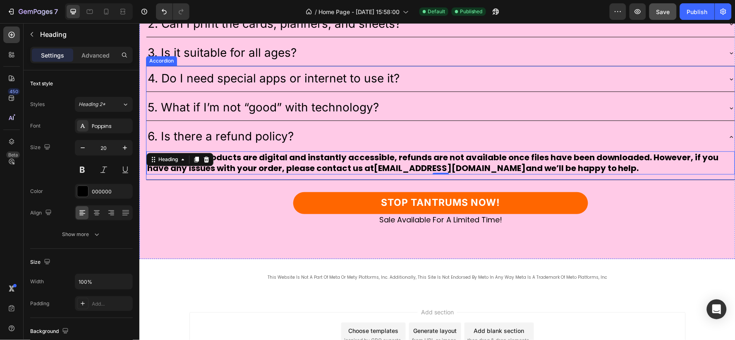
click at [345, 113] on p "5. What if I’m not “good” with technology?" at bounding box center [262, 107] width 231 height 16
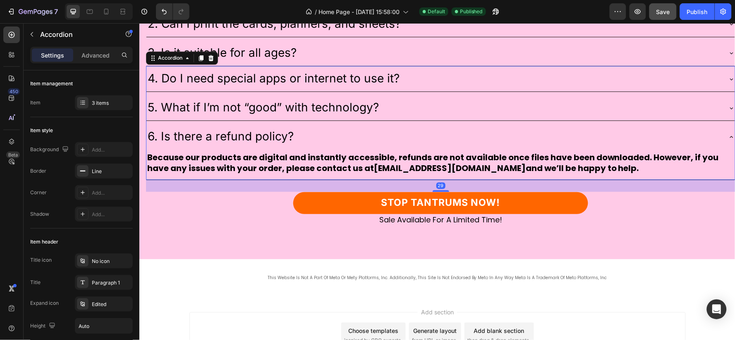
click at [357, 133] on div "6. Is there a refund policy?" at bounding box center [434, 136] width 576 height 19
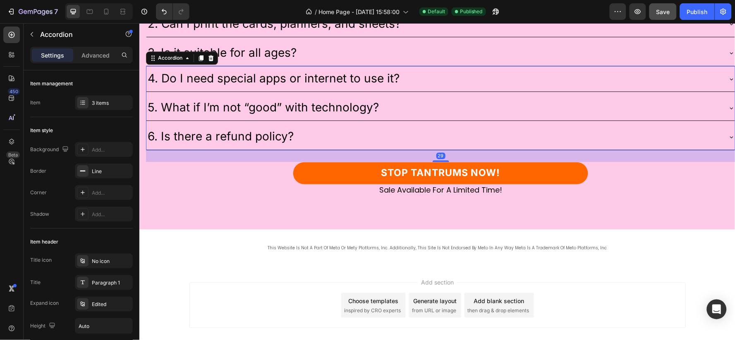
click at [408, 106] on div "5. What if I’m not “good” with technology?" at bounding box center [434, 107] width 576 height 19
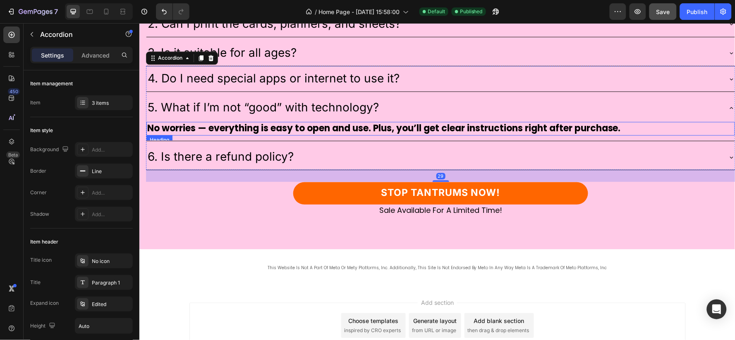
click at [388, 137] on div "No worries — everything is easy to open and use. Plus, you’ll get clear instruc…" at bounding box center [440, 130] width 589 height 20
click at [467, 127] on h2 "No worries — everything is easy to open and use. Plus, you’ll get clear instruc…" at bounding box center [440, 129] width 589 height 14
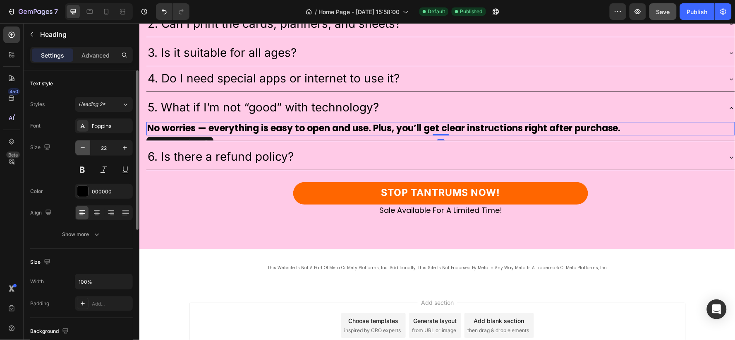
click at [83, 150] on icon "button" at bounding box center [83, 148] width 8 height 8
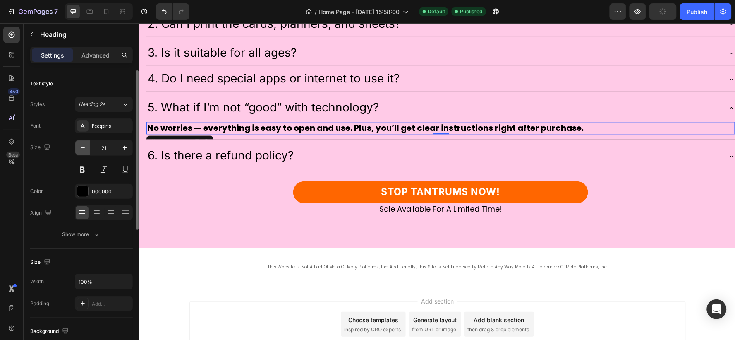
type input "20"
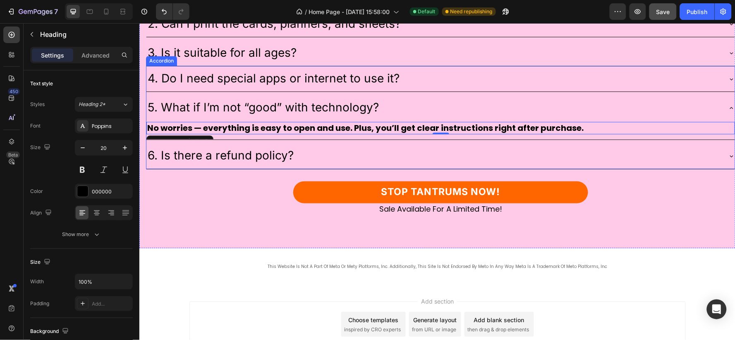
click at [425, 102] on div "5. What if I’m not “good” with technology?" at bounding box center [434, 107] width 576 height 19
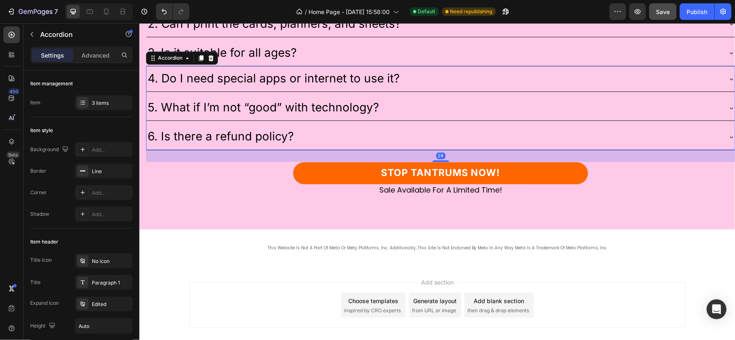
click at [420, 78] on div "4. Do I need special apps or internet to use it?" at bounding box center [434, 78] width 576 height 19
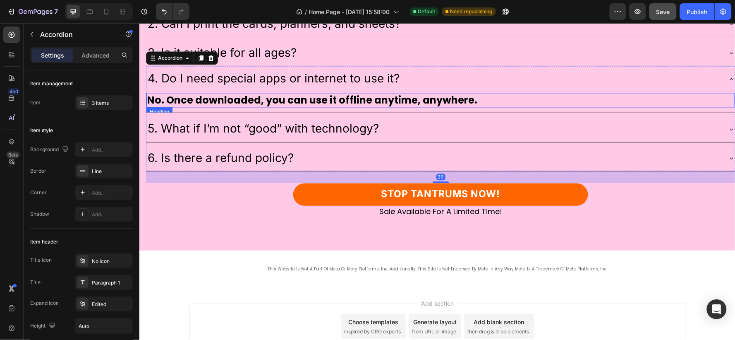
click at [412, 100] on h2 "No. Once downloaded, you can use it offline anytime, anywhere." at bounding box center [440, 100] width 589 height 14
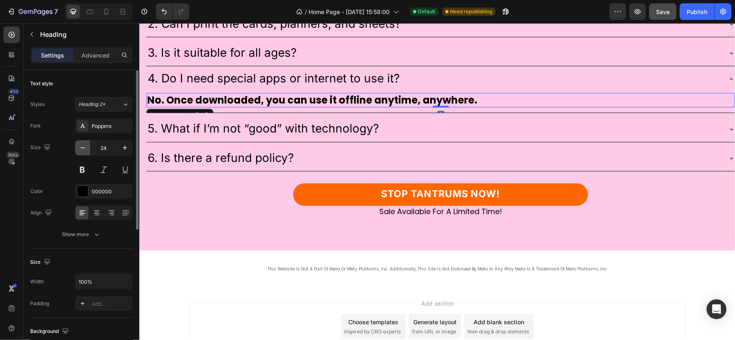
click at [85, 147] on icon "button" at bounding box center [83, 148] width 8 height 8
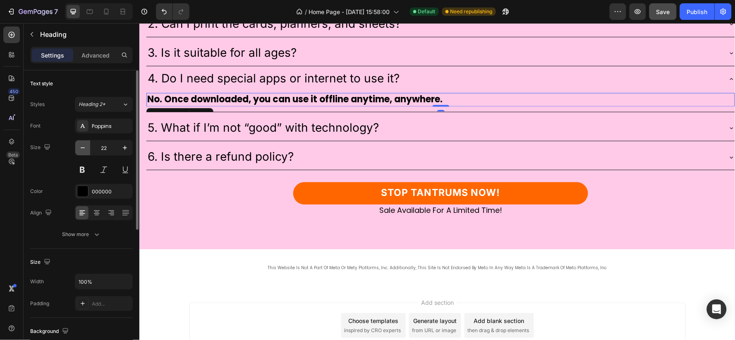
click at [85, 147] on icon "button" at bounding box center [83, 148] width 8 height 8
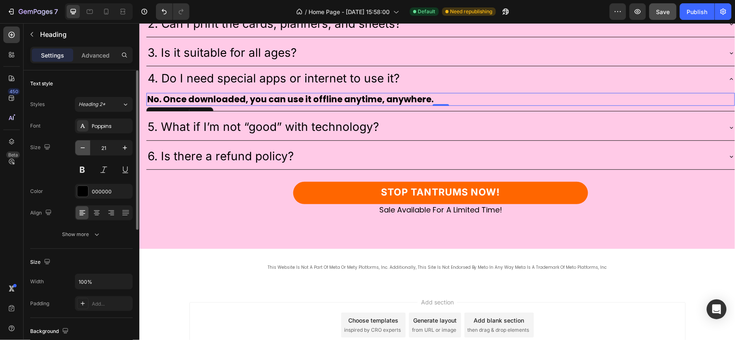
click at [85, 147] on icon "button" at bounding box center [83, 148] width 8 height 8
type input "20"
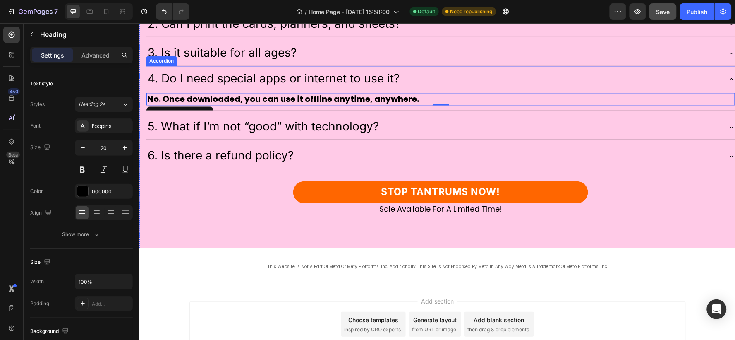
click at [439, 78] on div "4. Do I need special apps or internet to use it?" at bounding box center [434, 78] width 576 height 19
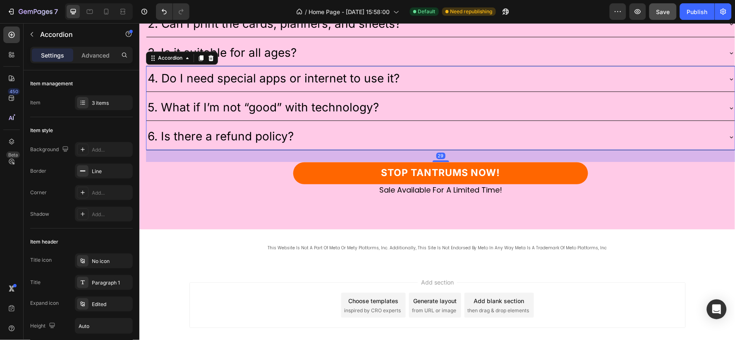
scroll to position [4182, 0]
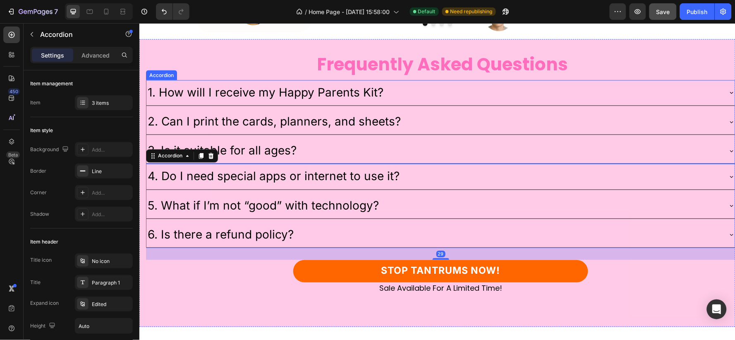
click at [352, 141] on div "3. Is it suitable for all ages?" at bounding box center [434, 150] width 576 height 19
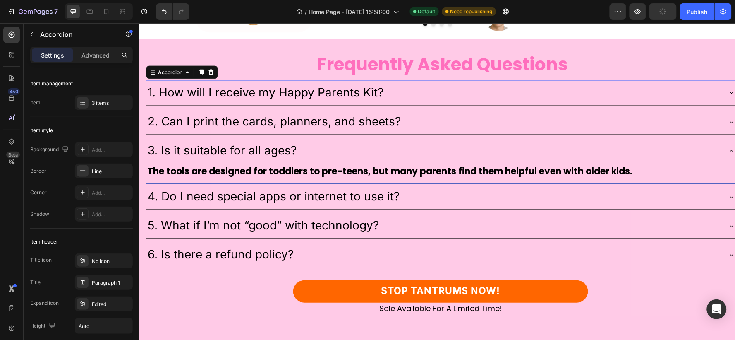
scroll to position [4181, 0]
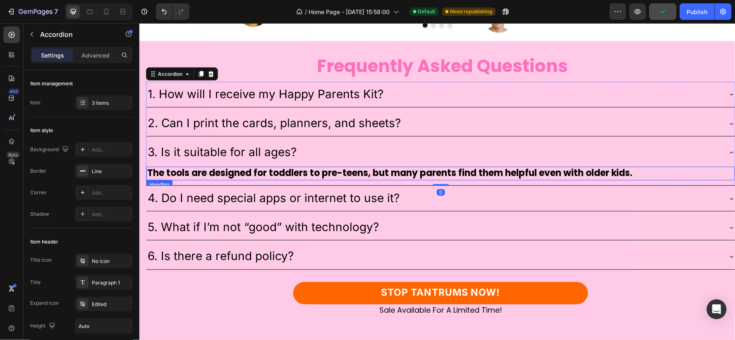
click at [350, 166] on h2 "The tools are designed for toddlers to pre-teens, but many parents find them he…" at bounding box center [440, 173] width 589 height 14
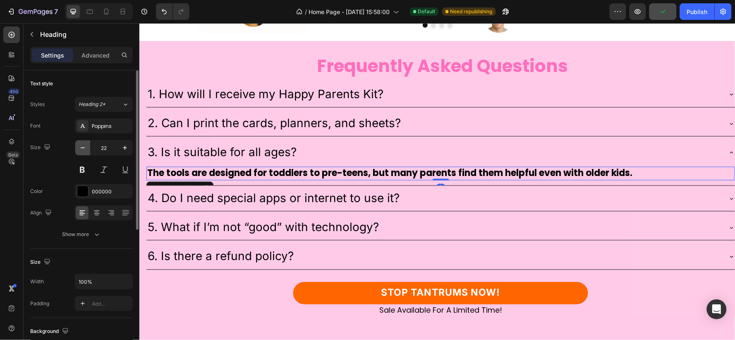
click at [79, 150] on icon "button" at bounding box center [83, 148] width 8 height 8
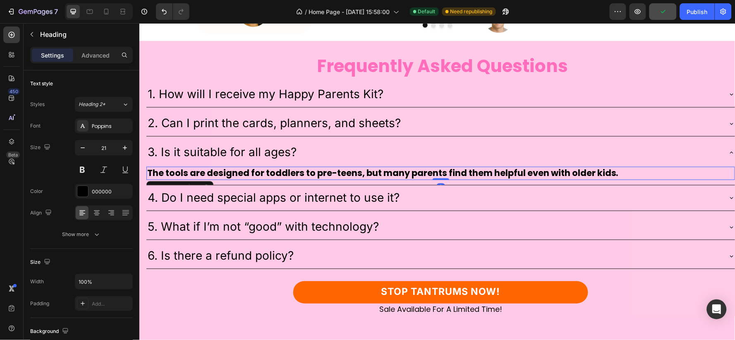
type input "20"
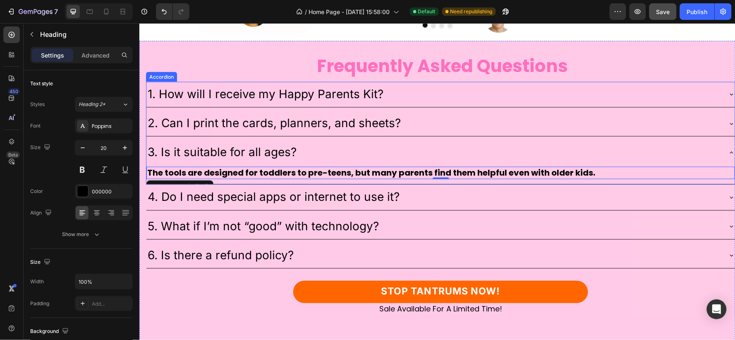
click at [387, 143] on div "3. Is it suitable for all ages?" at bounding box center [434, 152] width 576 height 19
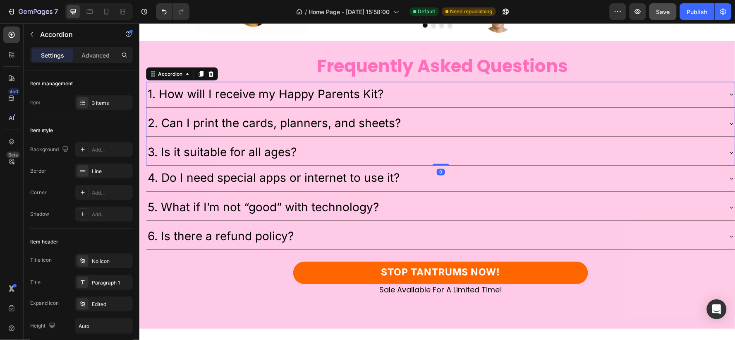
click at [428, 114] on div "2. Can I print the cards, planners, and sheets?" at bounding box center [434, 123] width 576 height 19
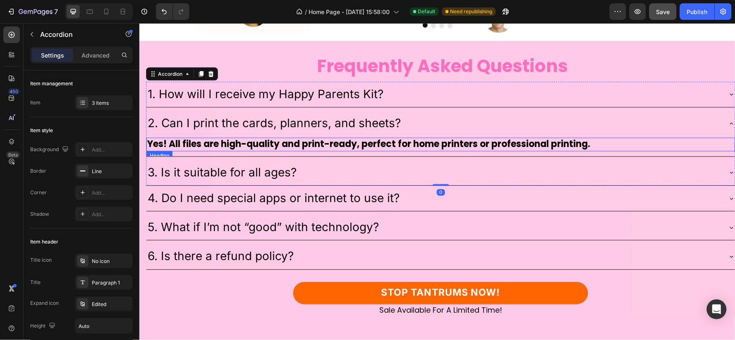
click at [385, 137] on h2 "Yes! All files are high-quality and print-ready, perfect for home printers or p…" at bounding box center [440, 144] width 589 height 14
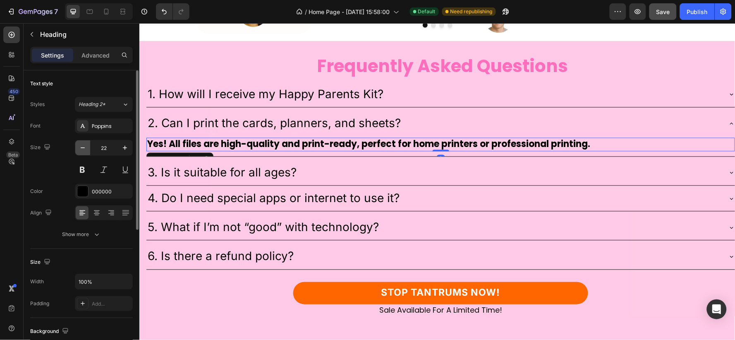
click at [81, 147] on icon "button" at bounding box center [83, 147] width 4 height 1
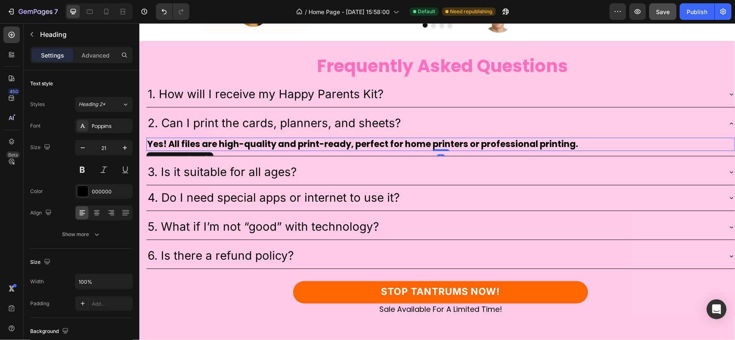
type input "20"
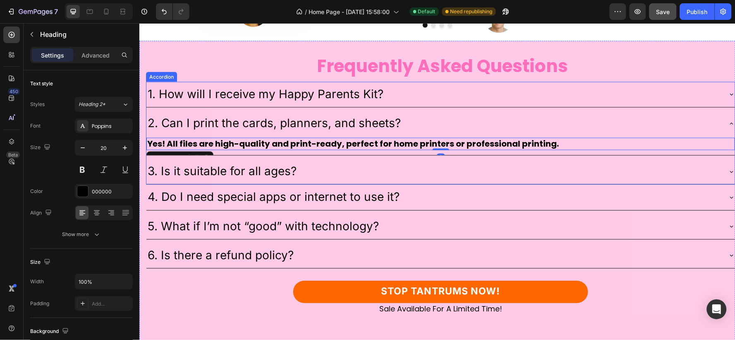
click at [436, 115] on div "2. Can I print the cards, planners, and sheets?" at bounding box center [434, 123] width 576 height 19
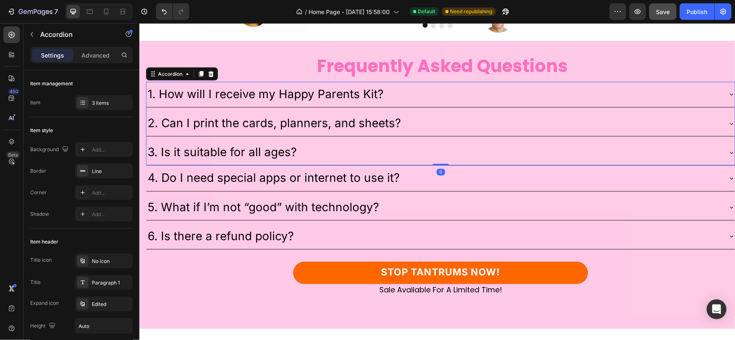
click at [408, 87] on div "1. How will I receive my Happy Parents Kit?" at bounding box center [434, 94] width 576 height 19
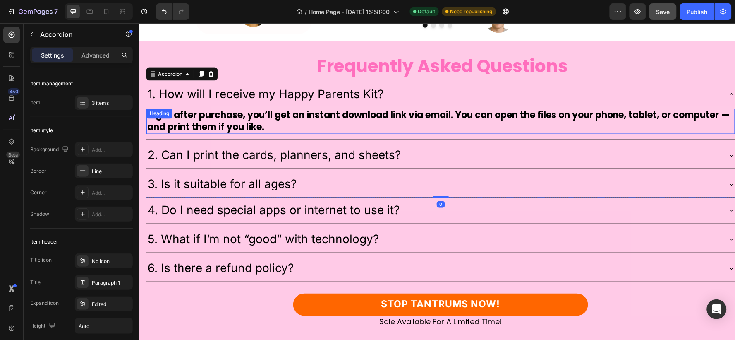
click at [307, 120] on h2 "Right after purchase, you’ll get an instant download link via email. You can op…" at bounding box center [440, 120] width 589 height 25
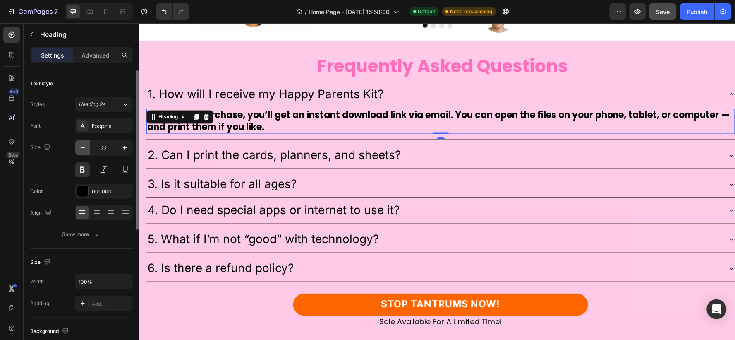
click at [79, 147] on icon "button" at bounding box center [83, 148] width 8 height 8
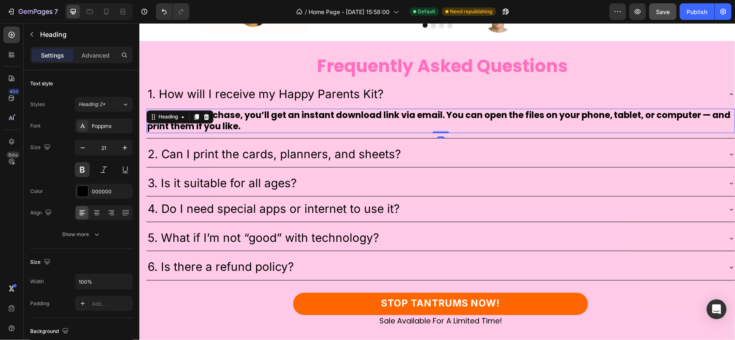
type input "20"
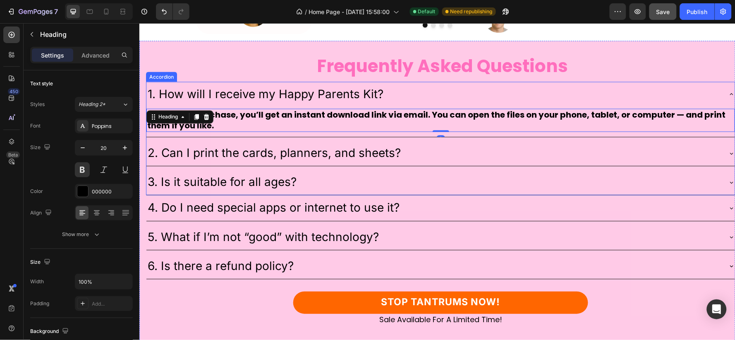
click at [449, 85] on div "1. How will I receive my Happy Parents Kit?" at bounding box center [434, 94] width 576 height 19
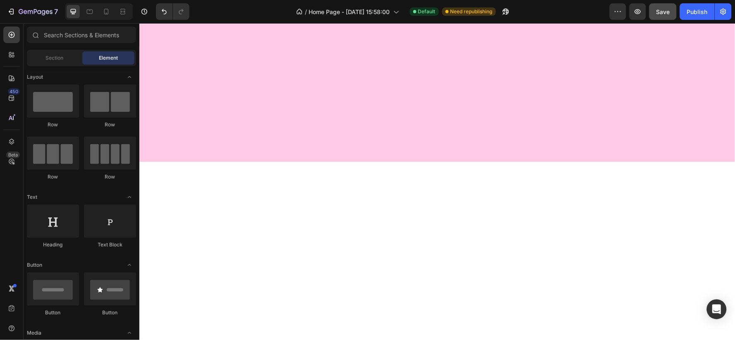
scroll to position [0, 0]
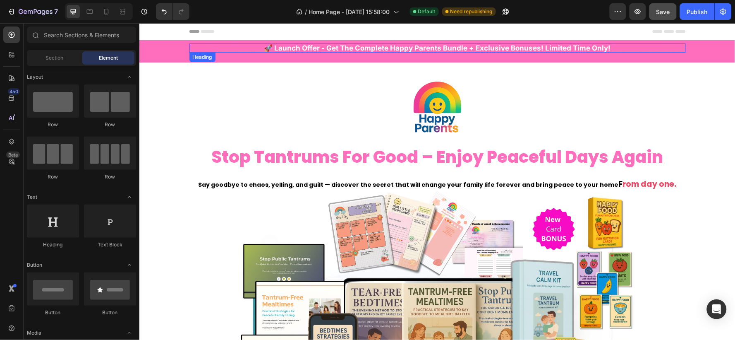
click at [406, 48] on h2 "🚀 launch offer - get the complete happy parents bundle + exclusive bonuses! lim…" at bounding box center [437, 47] width 497 height 9
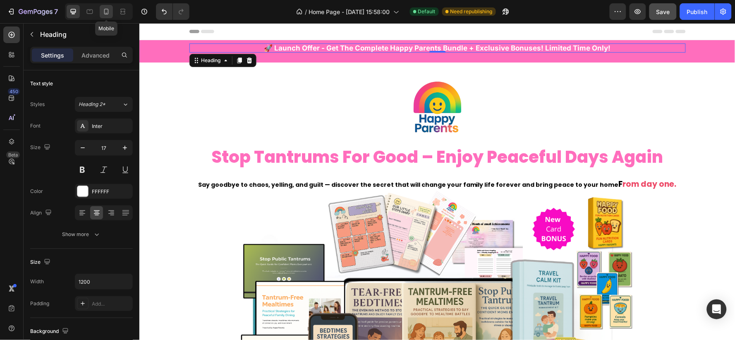
click at [110, 17] on div at bounding box center [106, 11] width 13 height 13
type input "100%"
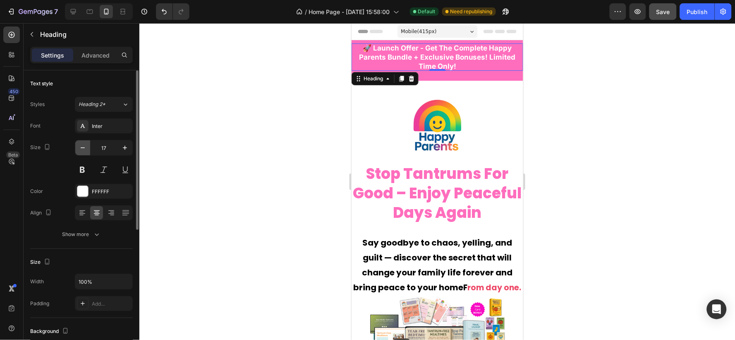
click at [84, 144] on icon "button" at bounding box center [83, 148] width 8 height 8
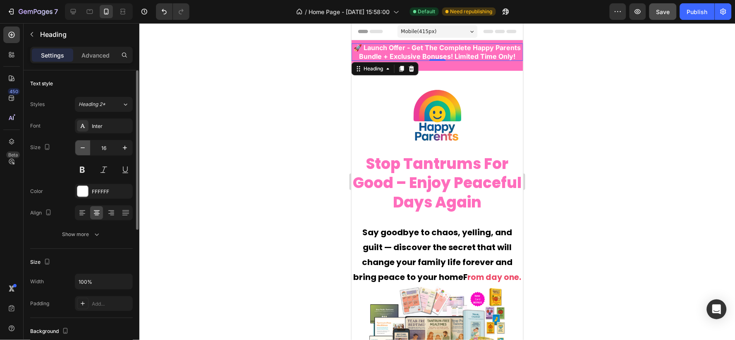
click at [84, 144] on icon "button" at bounding box center [83, 148] width 8 height 8
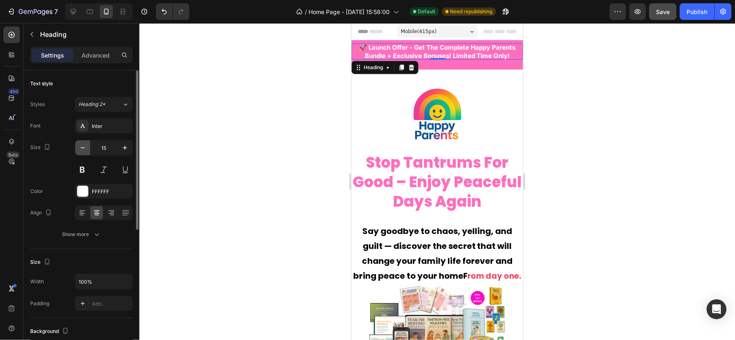
click at [84, 144] on icon "button" at bounding box center [83, 148] width 8 height 8
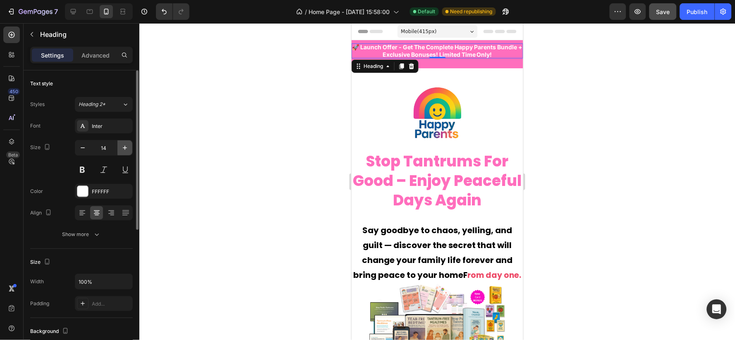
click at [122, 143] on button "button" at bounding box center [125, 147] width 15 height 15
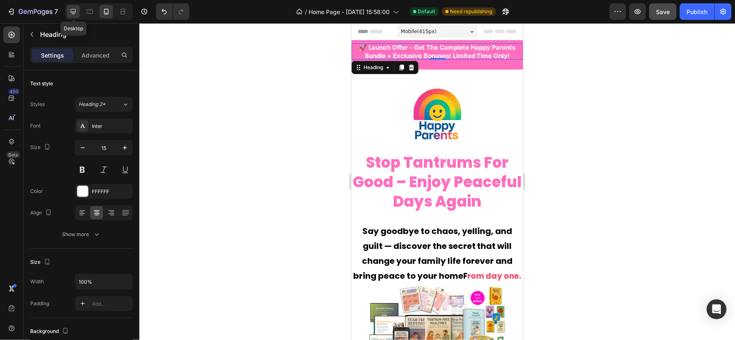
click at [71, 9] on icon at bounding box center [73, 11] width 8 height 8
type input "17"
type input "1200"
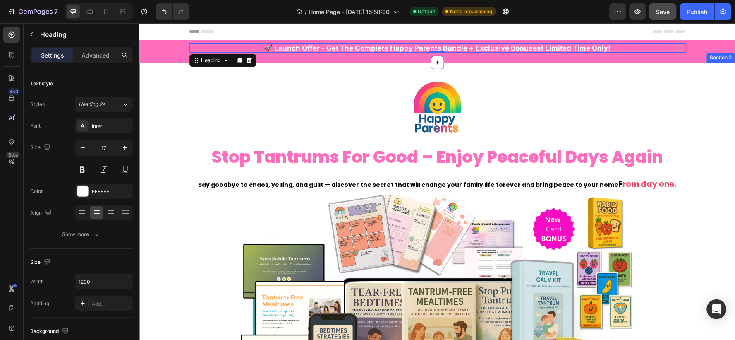
click at [163, 105] on div "Image stop tantrums for good – enjoy peaceful days again Heading Say goodbye to…" at bounding box center [437, 270] width 596 height 391
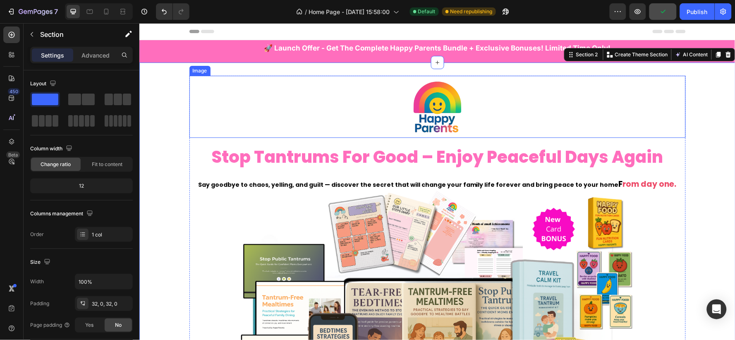
click at [424, 109] on img at bounding box center [437, 106] width 62 height 62
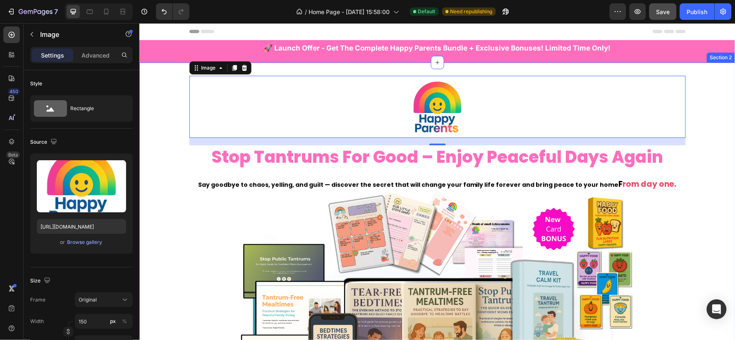
click at [176, 147] on div "Image 18 stop tantrums for good – enjoy peaceful days again Heading Say goodbye…" at bounding box center [437, 270] width 596 height 391
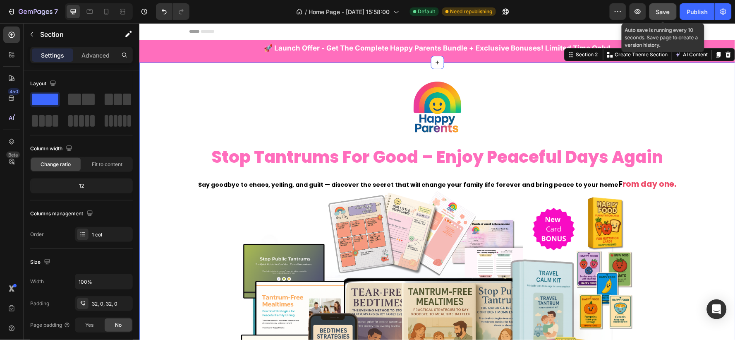
click at [662, 12] on span "Save" at bounding box center [664, 11] width 14 height 7
click at [711, 101] on div "Image stop tantrums for good – enjoy peaceful days again Heading Say goodbye to…" at bounding box center [437, 270] width 596 height 391
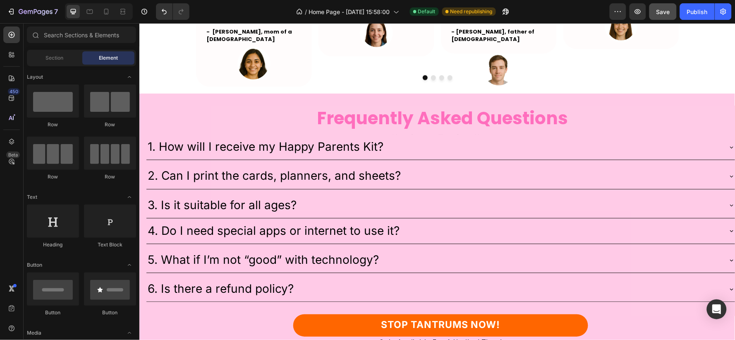
scroll to position [4254, 0]
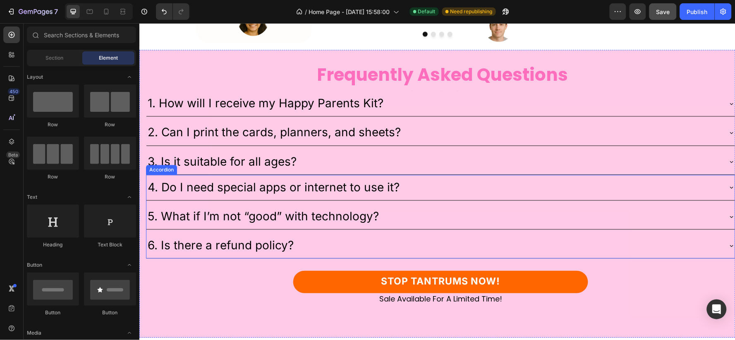
click at [705, 240] on div "6. Is there a refund policy?" at bounding box center [434, 245] width 576 height 19
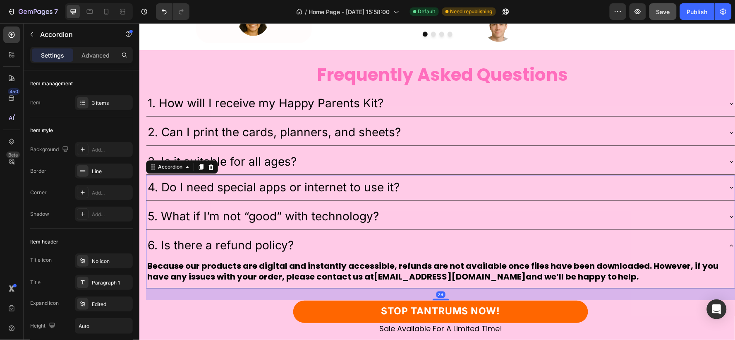
click at [705, 240] on div "6. Is there a refund policy?" at bounding box center [434, 245] width 576 height 19
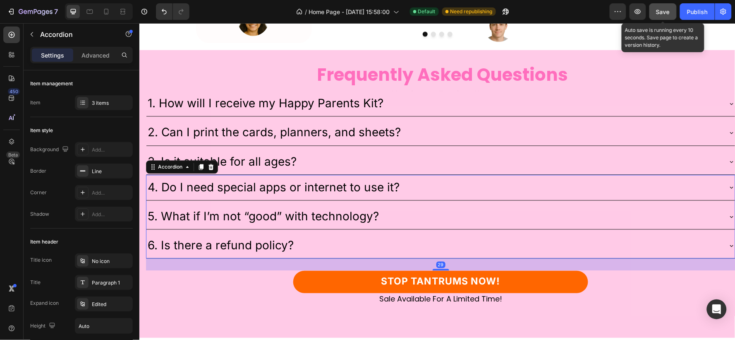
click at [656, 6] on button "Save" at bounding box center [663, 11] width 27 height 17
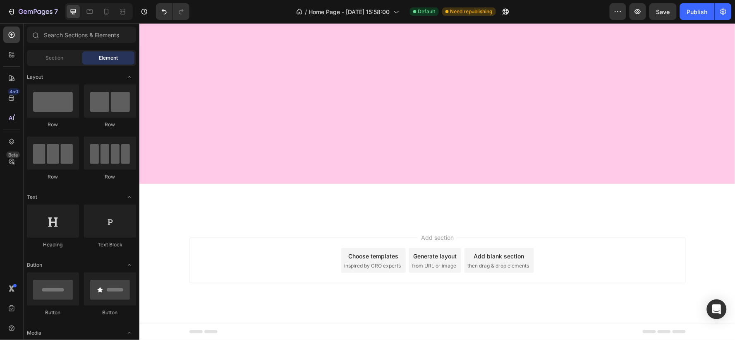
scroll to position [0, 0]
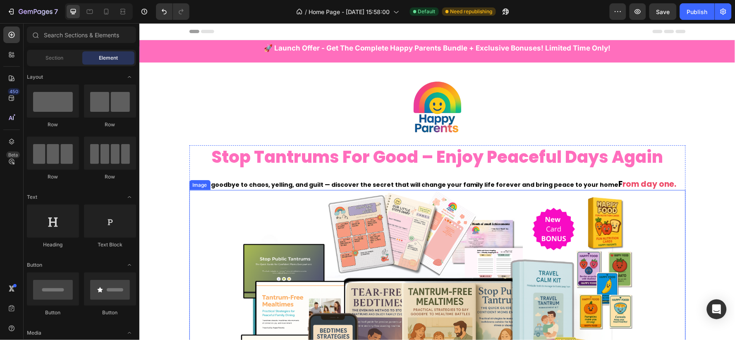
click at [366, 185] on strong "Say goodbye to chaos, yelling, and guilt — discover the secret that will change…" at bounding box center [408, 184] width 421 height 8
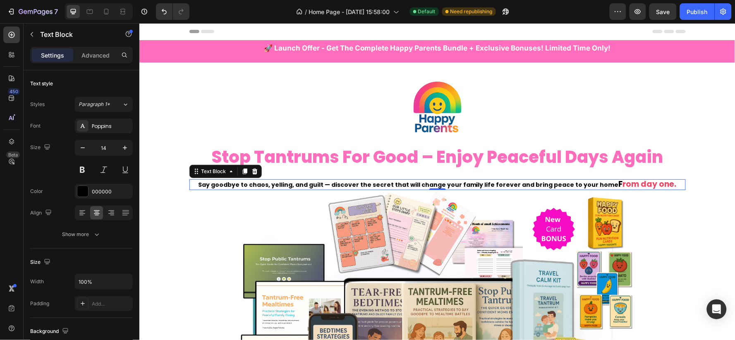
click at [623, 178] on strong "rom day one." at bounding box center [650, 183] width 54 height 11
click at [654, 183] on strong "rom day one." at bounding box center [650, 183] width 54 height 11
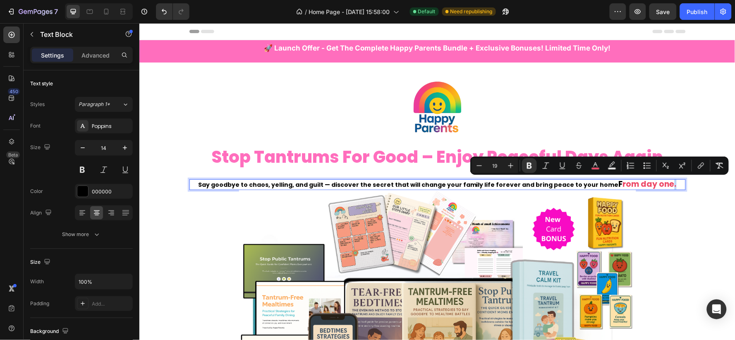
click at [660, 184] on p "Say goodbye to chaos, yelling, and guilt — discover the secret that will change…" at bounding box center [437, 184] width 495 height 9
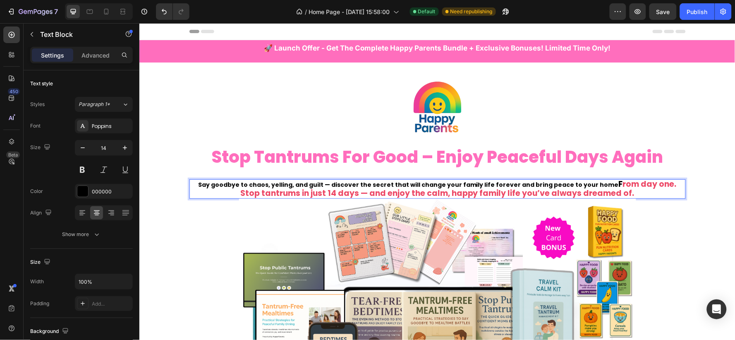
click at [645, 188] on strong "rom day one. Stop tantrums in just 14 days — and enjoy the calm, happy family l…" at bounding box center [458, 188] width 437 height 20
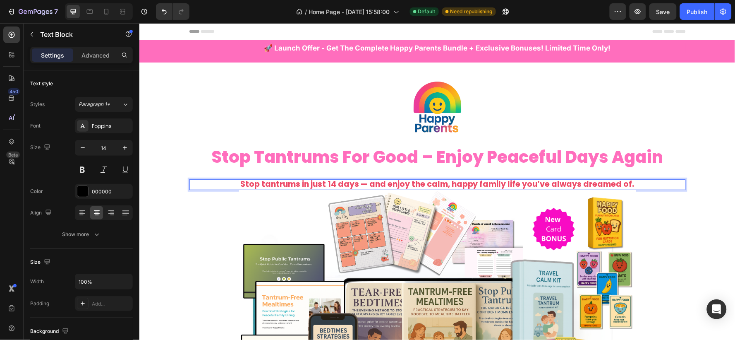
click at [638, 184] on p "Stop tantrums in just 14 days — and enjoy the calm, happy family life you’ve al…" at bounding box center [437, 184] width 495 height 9
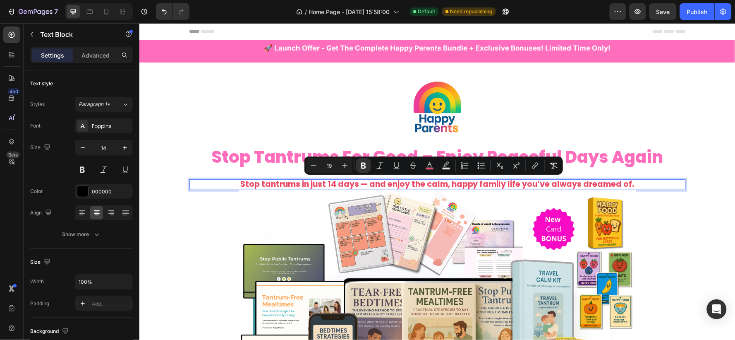
drag, startPoint x: 642, startPoint y: 182, endPoint x: 232, endPoint y: 186, distance: 410.5
click at [232, 186] on p "Stop tantrums in just 14 days — and enjoy the calm, happy family life you’ve al…" at bounding box center [437, 184] width 495 height 9
click at [95, 187] on div "000000" at bounding box center [104, 191] width 58 height 15
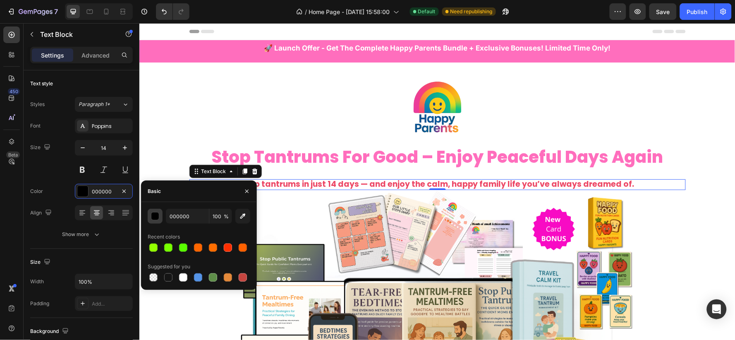
click at [155, 214] on div "button" at bounding box center [155, 216] width 8 height 8
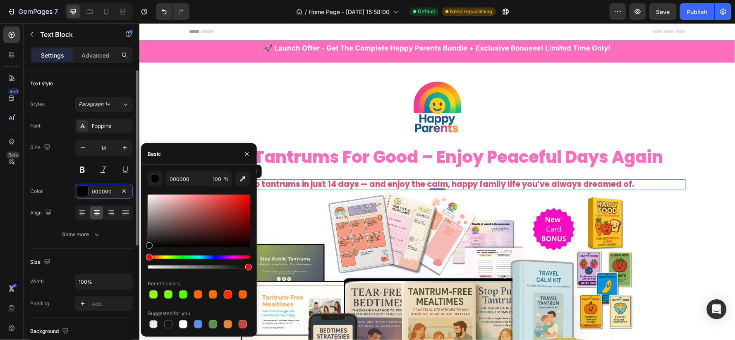
click at [60, 209] on div "Align" at bounding box center [81, 212] width 103 height 15
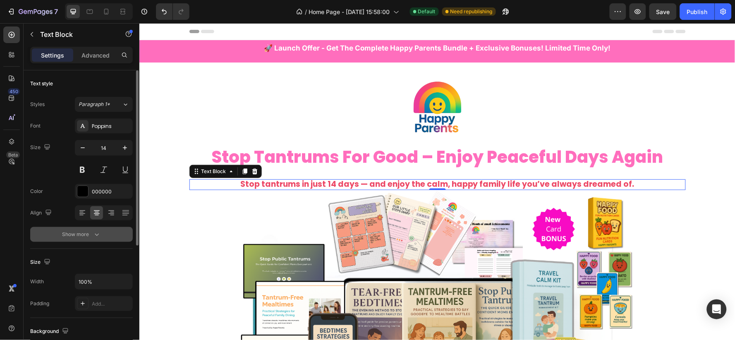
click at [75, 228] on button "Show more" at bounding box center [81, 234] width 103 height 15
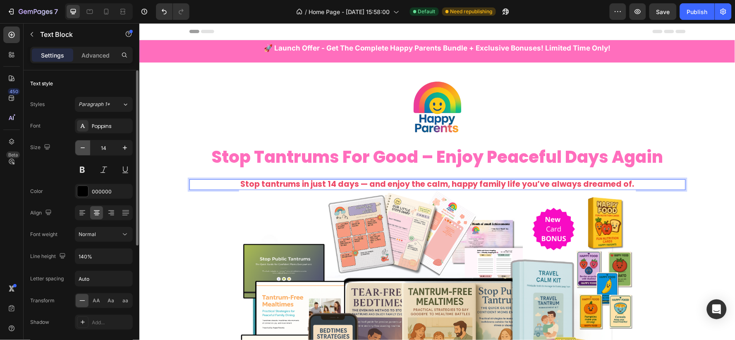
click at [81, 148] on icon "button" at bounding box center [83, 148] width 8 height 8
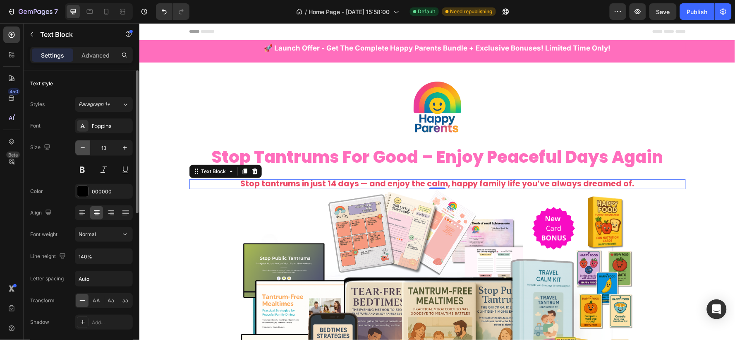
click at [84, 148] on icon "button" at bounding box center [83, 148] width 8 height 8
type input "11"
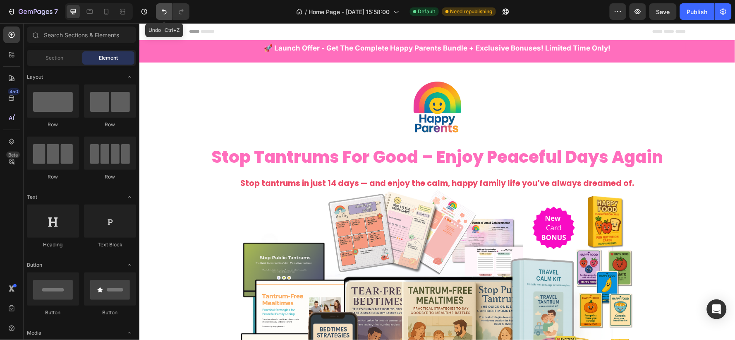
click at [162, 10] on icon "Undo/Redo" at bounding box center [164, 11] width 5 height 5
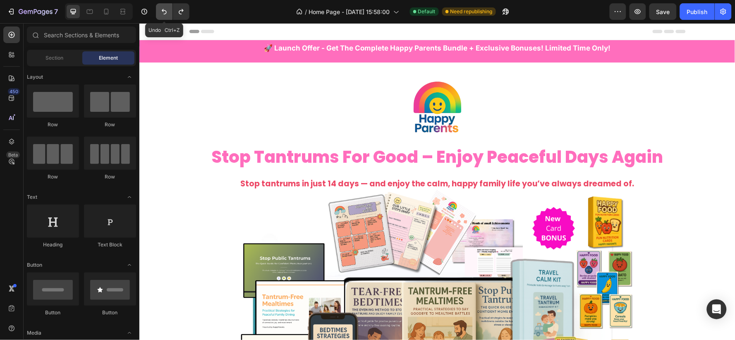
click at [162, 10] on icon "Undo/Redo" at bounding box center [164, 11] width 5 height 5
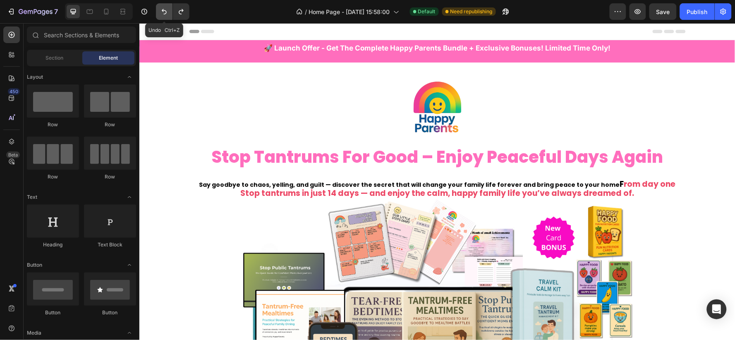
click at [162, 10] on icon "Undo/Redo" at bounding box center [164, 11] width 5 height 5
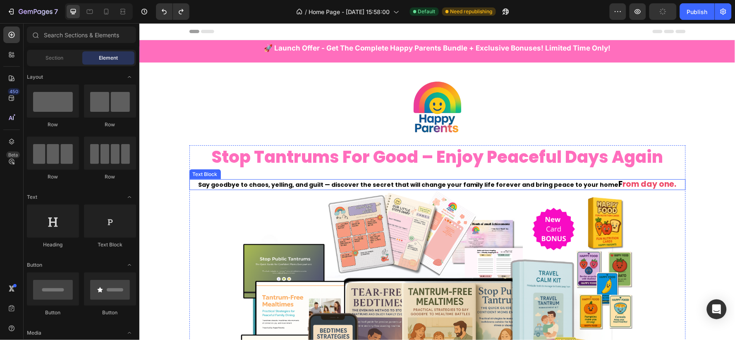
click at [469, 184] on strong "Say goodbye to chaos, yelling, and guilt — discover the secret that will change…" at bounding box center [408, 184] width 421 height 8
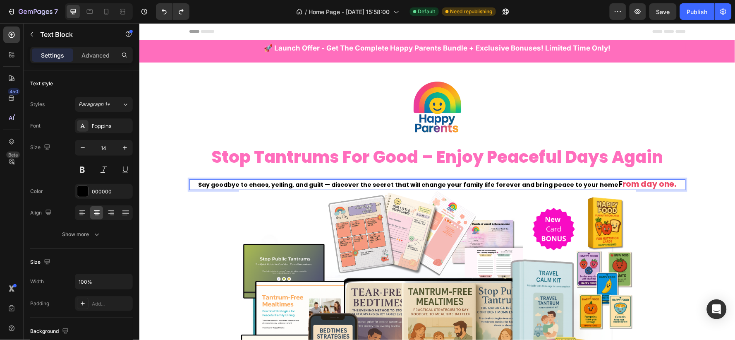
click at [334, 185] on strong "Say goodbye to chaos, yelling, and guilt — discover the secret that will change…" at bounding box center [408, 184] width 421 height 8
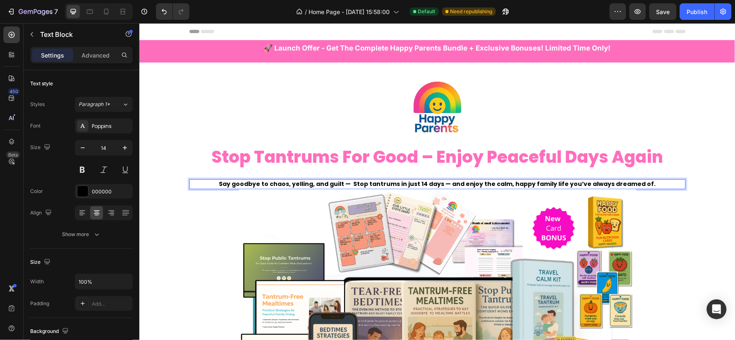
click at [352, 181] on strong "Say goodbye to chaos, yelling, and guilt — Stop tantrums in just 14 days — and …" at bounding box center [436, 183] width 437 height 8
click at [366, 184] on strong "Stop tantrums in just 14 days — and enjoy the calm, happy family life you’ve al…" at bounding box center [437, 183] width 303 height 8
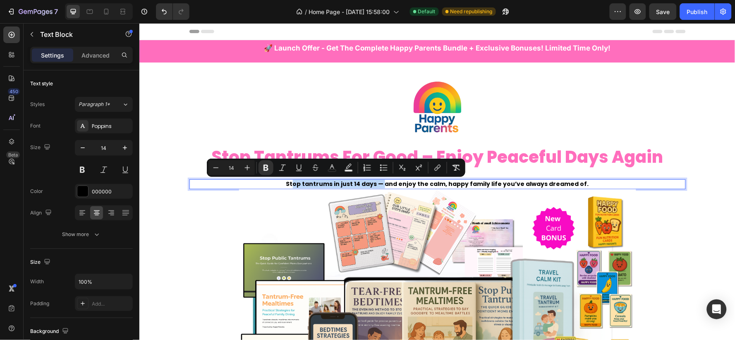
drag, startPoint x: 379, startPoint y: 183, endPoint x: 293, endPoint y: 180, distance: 86.5
click at [293, 180] on strong "Stop tantrums in just 14 days — and enjoy the calm, happy family life you’ve al…" at bounding box center [437, 183] width 303 height 8
click at [370, 181] on strong "Stop tantrums in just 14 days — and enjoy the calm, happy family life you’ve al…" at bounding box center [437, 183] width 303 height 8
drag, startPoint x: 381, startPoint y: 182, endPoint x: 337, endPoint y: 184, distance: 44.3
click at [337, 184] on strong "Stop tantrums in just 14 days — and enjoy the calm, happy family life you’ve al…" at bounding box center [437, 183] width 303 height 8
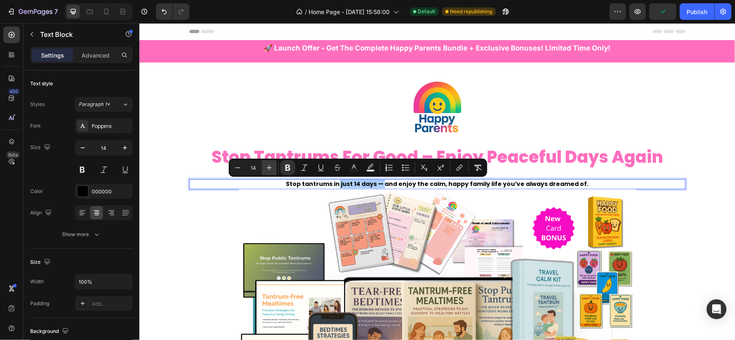
click at [269, 165] on icon "Editor contextual toolbar" at bounding box center [269, 167] width 8 height 8
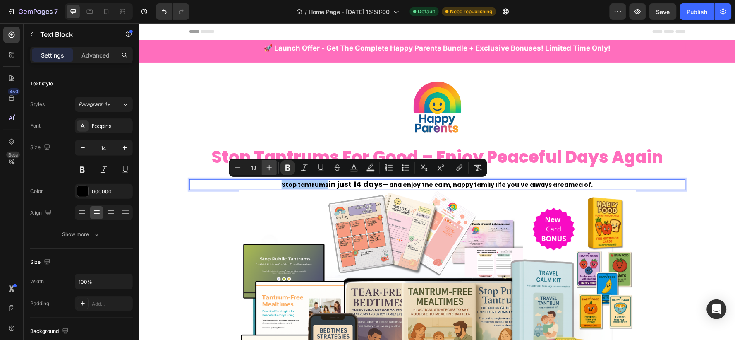
click at [269, 165] on icon "Editor contextual toolbar" at bounding box center [269, 167] width 8 height 8
type input "19"
click at [285, 168] on icon "Editor contextual toolbar" at bounding box center [288, 167] width 8 height 8
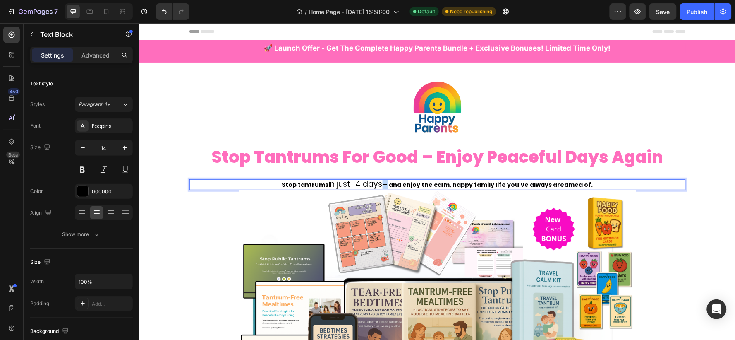
click at [386, 183] on strong "— and enjoy the calm, happy family life you’ve always dreamed of." at bounding box center [487, 184] width 211 height 8
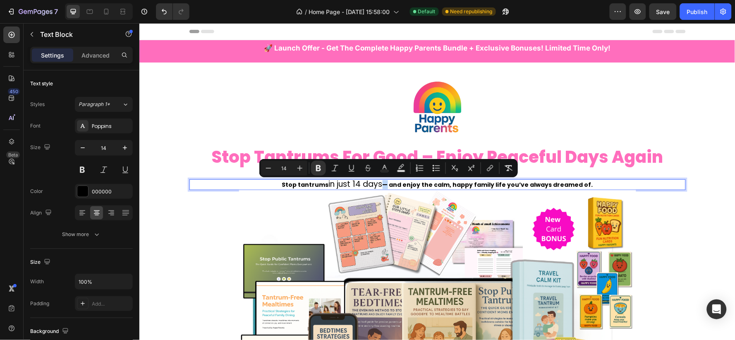
click at [382, 183] on span "in just 14 days" at bounding box center [356, 183] width 54 height 11
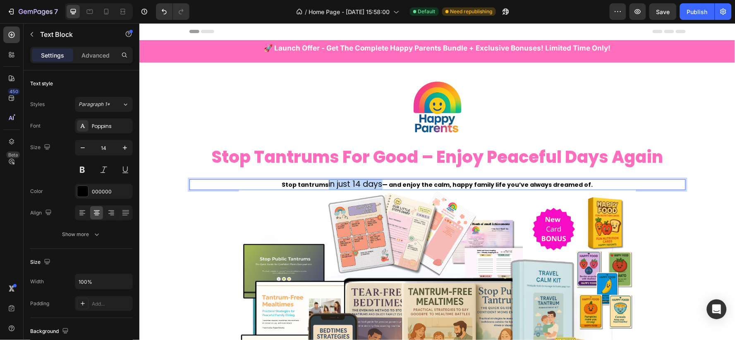
drag, startPoint x: 384, startPoint y: 183, endPoint x: 331, endPoint y: 178, distance: 53.2
click at [331, 178] on span "in just 14 days" at bounding box center [356, 183] width 54 height 11
click at [336, 182] on span "in just 14 days" at bounding box center [356, 183] width 54 height 11
drag, startPoint x: 384, startPoint y: 183, endPoint x: 330, endPoint y: 184, distance: 53.8
click at [330, 184] on span "in just 14 days" at bounding box center [356, 183] width 54 height 11
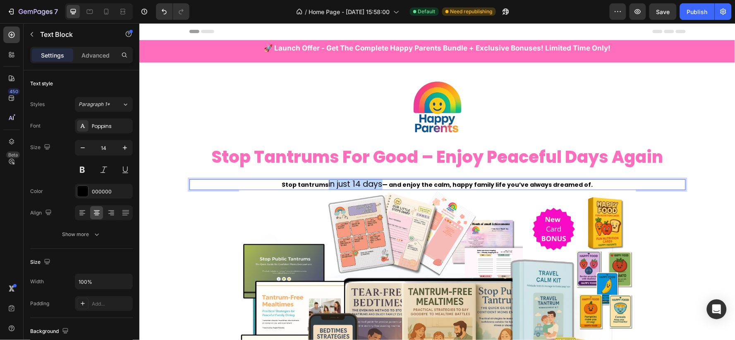
click at [346, 184] on span "in just 14 days" at bounding box center [356, 183] width 54 height 11
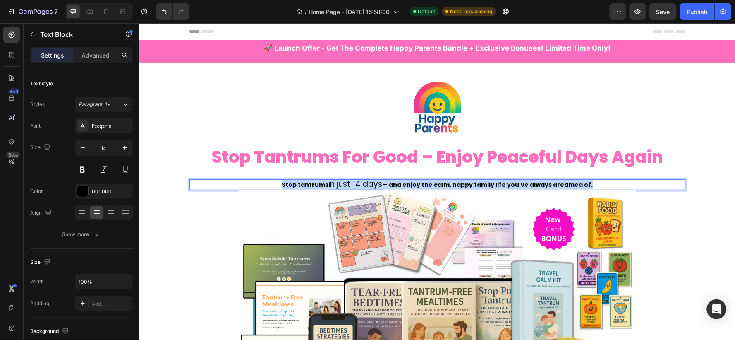
click at [346, 184] on span "in just 14 days" at bounding box center [356, 183] width 54 height 11
click at [365, 183] on span "in just 14 days" at bounding box center [356, 183] width 54 height 11
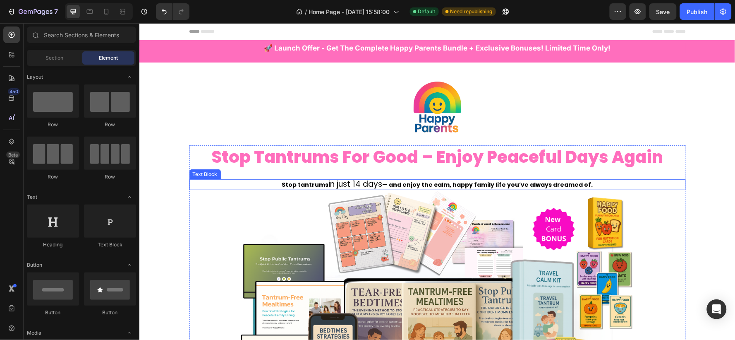
click at [379, 184] on span "in just 14 days" at bounding box center [356, 183] width 54 height 11
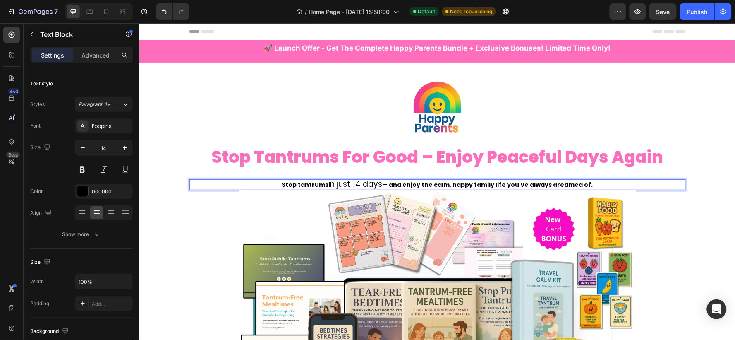
drag, startPoint x: 384, startPoint y: 185, endPoint x: 358, endPoint y: 183, distance: 25.3
click at [358, 183] on span "in just 14 days" at bounding box center [356, 183] width 54 height 11
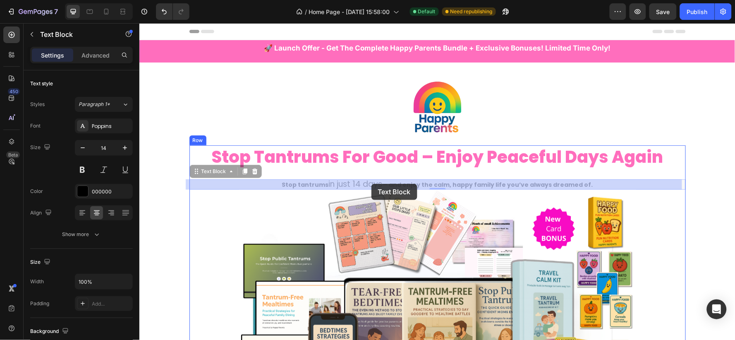
drag, startPoint x: 388, startPoint y: 183, endPoint x: 379, endPoint y: 183, distance: 9.1
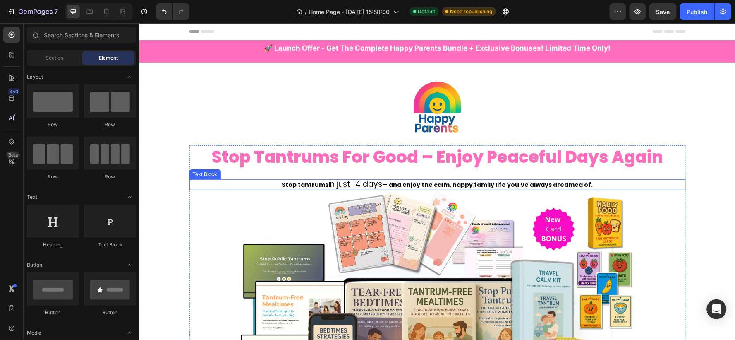
click at [382, 183] on span "in just 14 days" at bounding box center [356, 183] width 54 height 11
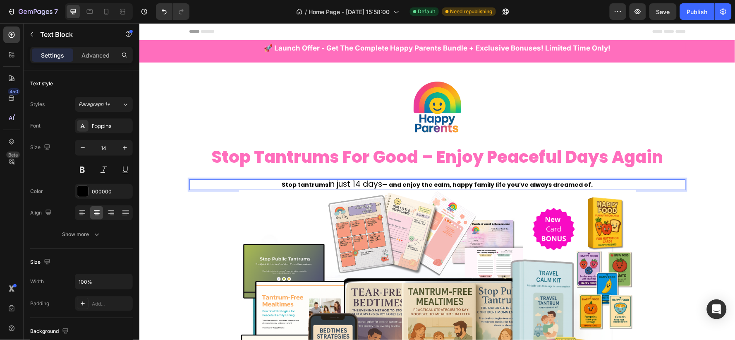
click at [382, 183] on span "in just 14 days" at bounding box center [356, 183] width 54 height 11
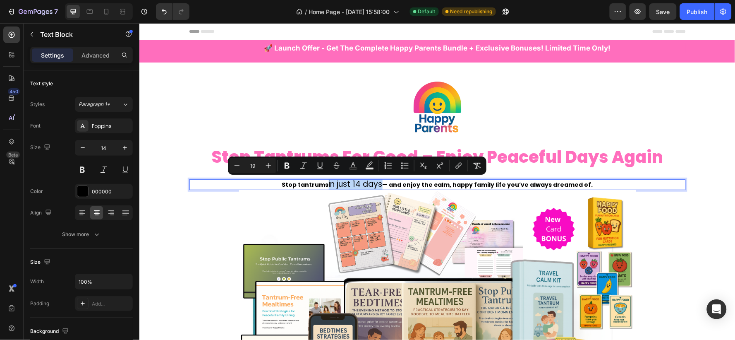
drag, startPoint x: 384, startPoint y: 183, endPoint x: 329, endPoint y: 182, distance: 55.1
click at [329, 182] on span "in just 14 days" at bounding box center [356, 183] width 54 height 11
click at [287, 163] on icon "Editor contextual toolbar" at bounding box center [287, 166] width 5 height 6
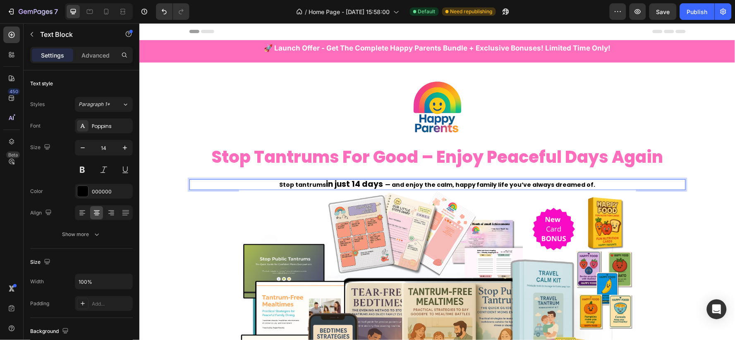
click at [386, 185] on strong "— and enjoy the calm, happy family life you’ve always dreamed of." at bounding box center [490, 184] width 211 height 8
click at [665, 12] on span "Save" at bounding box center [664, 11] width 14 height 7
click at [109, 15] on icon at bounding box center [106, 11] width 8 height 8
type input "20"
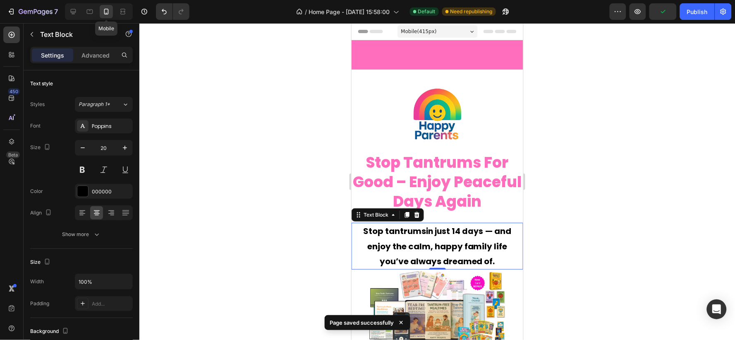
scroll to position [170, 0]
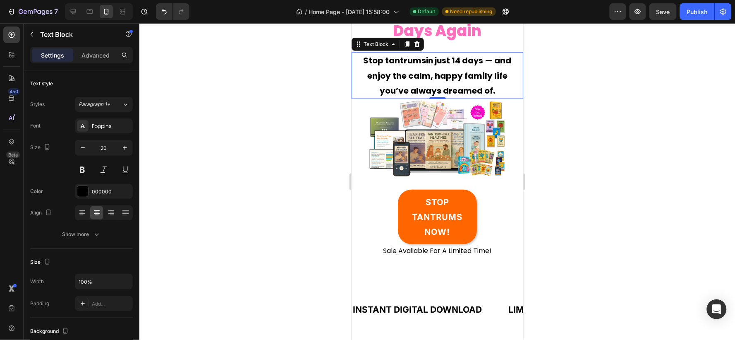
click at [578, 137] on div at bounding box center [437, 181] width 596 height 317
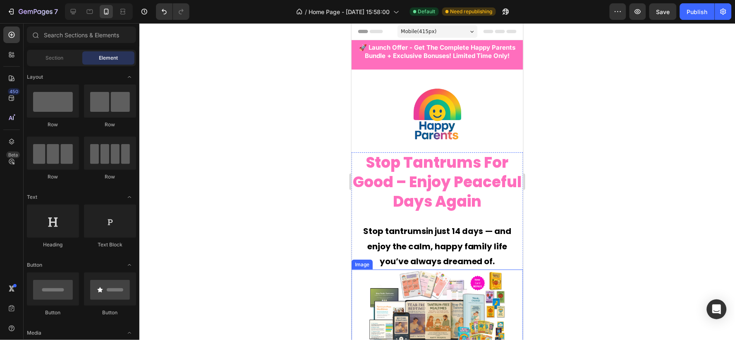
scroll to position [46, 0]
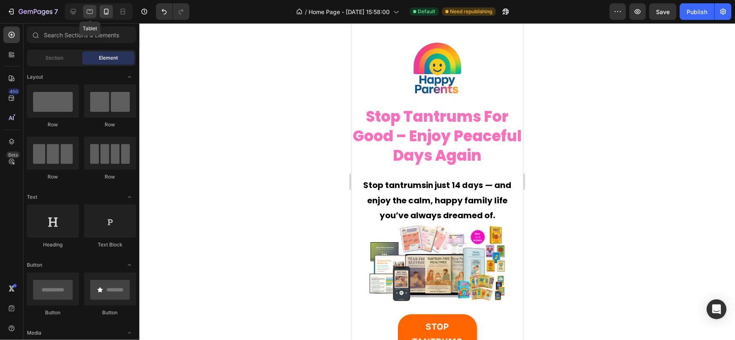
click at [92, 12] on icon at bounding box center [90, 11] width 8 height 8
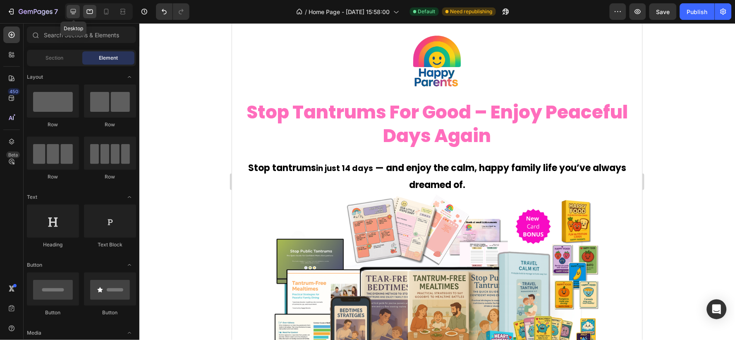
click at [78, 10] on div at bounding box center [73, 11] width 13 height 13
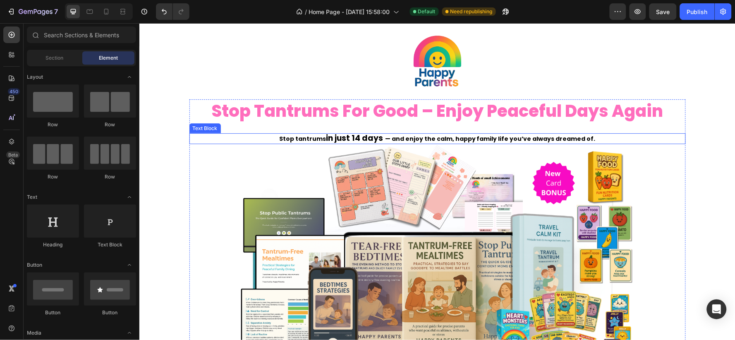
click at [393, 134] on strong "— and enjoy the calm, happy family life you’ve always dreamed of." at bounding box center [490, 138] width 211 height 8
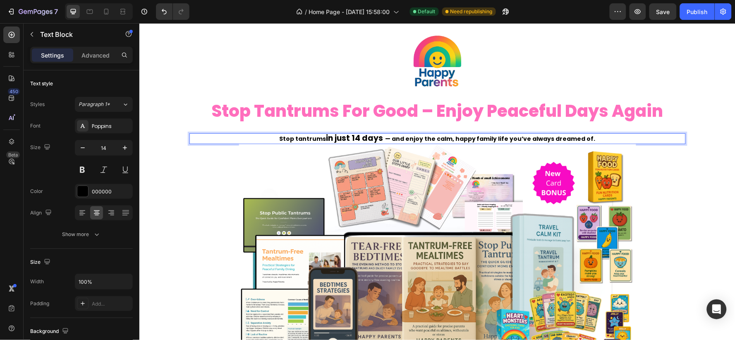
click at [338, 137] on strong "in just 14 days" at bounding box center [354, 137] width 57 height 11
click at [109, 11] on icon at bounding box center [106, 11] width 8 height 8
type input "20"
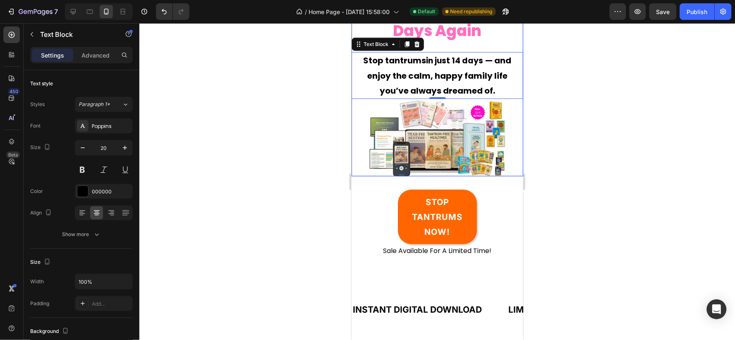
scroll to position [118, 0]
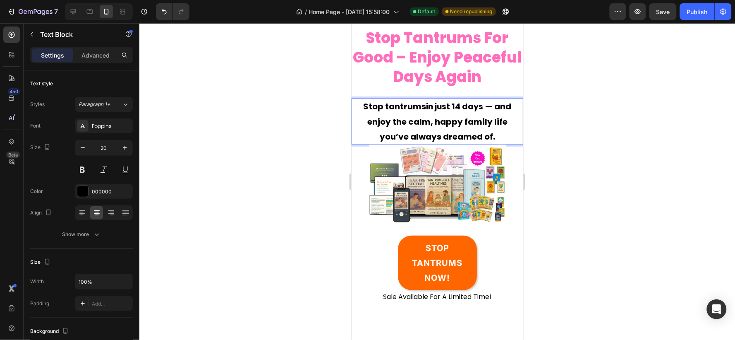
click at [478, 108] on strong "in just 14 days" at bounding box center [454, 106] width 57 height 11
drag, startPoint x: 484, startPoint y: 106, endPoint x: 434, endPoint y: 106, distance: 50.1
click at [434, 106] on p "Stop tantrums in just 14 days — and enjoy the calm, happy family life you’ve al…" at bounding box center [437, 120] width 170 height 45
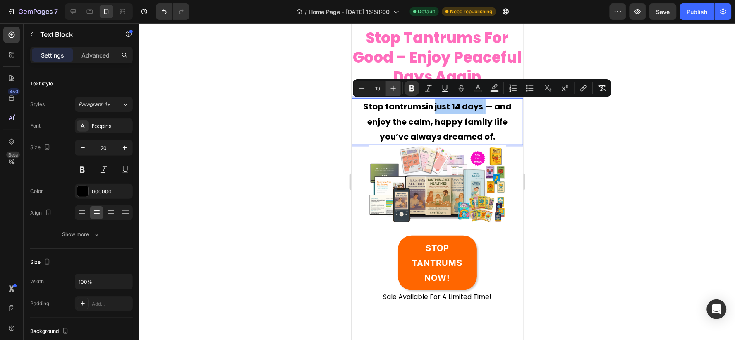
click at [389, 87] on button "Plus" at bounding box center [393, 88] width 15 height 15
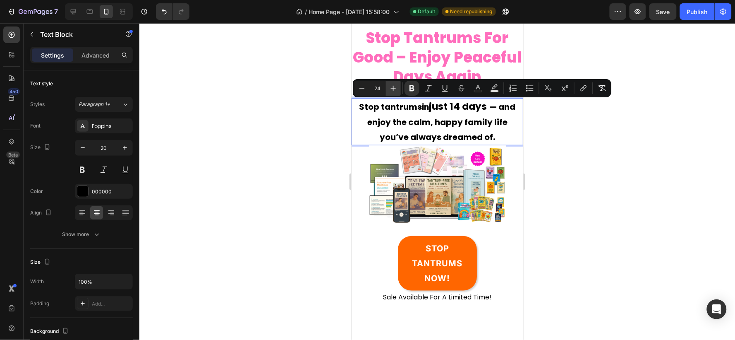
click at [389, 87] on button "Plus" at bounding box center [393, 88] width 15 height 15
click at [361, 90] on icon "Editor contextual toolbar" at bounding box center [362, 88] width 8 height 8
type input "23"
click at [428, 92] on icon "Editor contextual toolbar" at bounding box center [429, 88] width 8 height 8
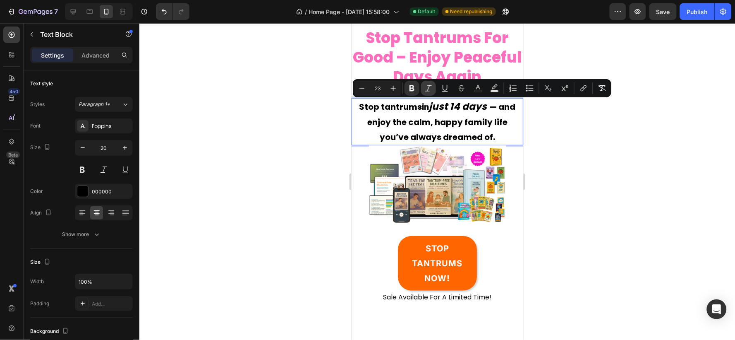
click at [431, 90] on icon "Editor contextual toolbar" at bounding box center [429, 88] width 8 height 8
click at [482, 89] on button "Text Color" at bounding box center [478, 88] width 15 height 15
type input "000000"
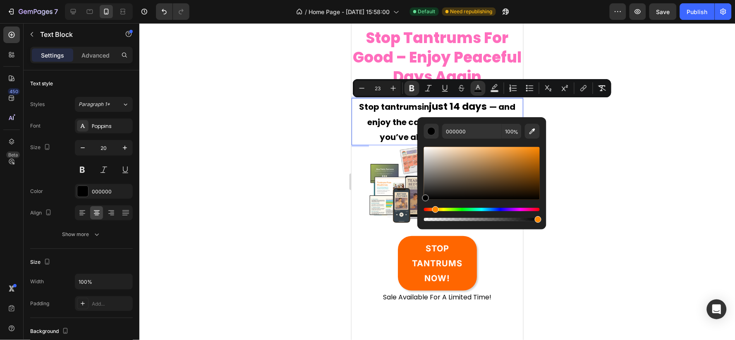
drag, startPoint x: 425, startPoint y: 209, endPoint x: 435, endPoint y: 211, distance: 9.7
click at [435, 211] on div "Hue" at bounding box center [435, 209] width 7 height 7
type input "FF8902"
drag, startPoint x: 427, startPoint y: 197, endPoint x: 539, endPoint y: 146, distance: 123.1
click at [539, 146] on div "Editor contextual toolbar" at bounding box center [538, 148] width 7 height 7
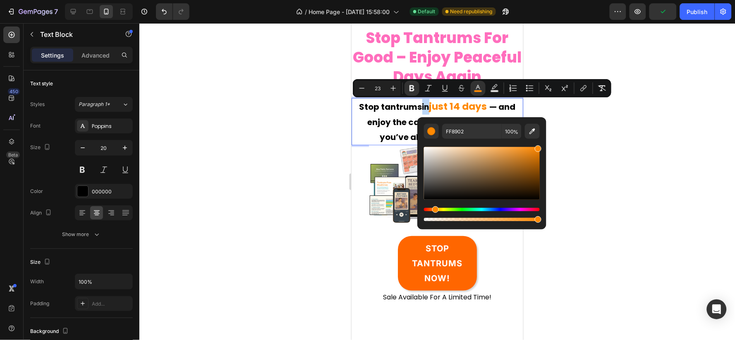
click at [402, 109] on strong "Stop tantrums" at bounding box center [390, 107] width 63 height 12
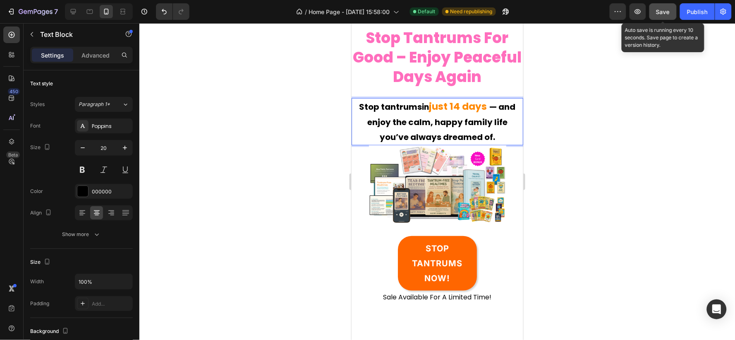
click at [662, 17] on button "Save" at bounding box center [663, 11] width 27 height 17
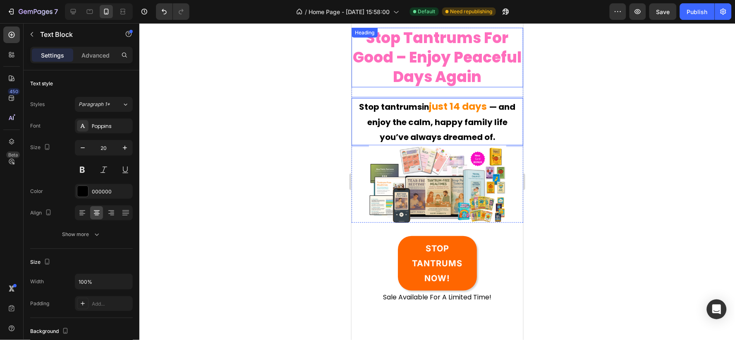
click at [466, 56] on h2 "stop tantrums for good – enjoy peaceful days again" at bounding box center [437, 57] width 172 height 60
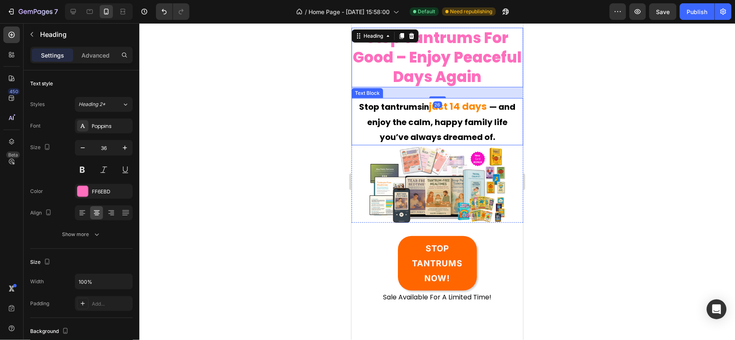
click at [494, 118] on strong "— and enjoy the calm, happy family life you’ve always dreamed of." at bounding box center [441, 122] width 149 height 42
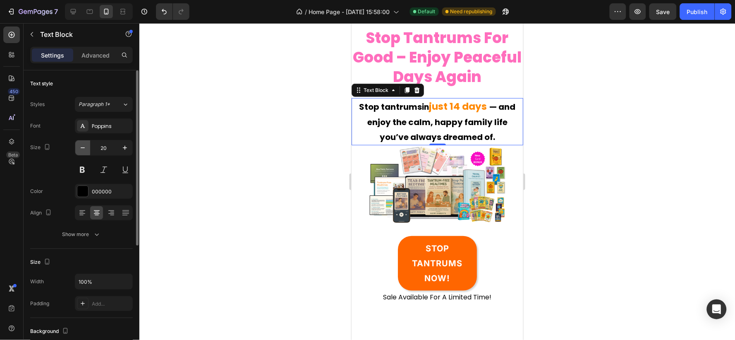
click at [86, 148] on icon "button" at bounding box center [83, 148] width 8 height 8
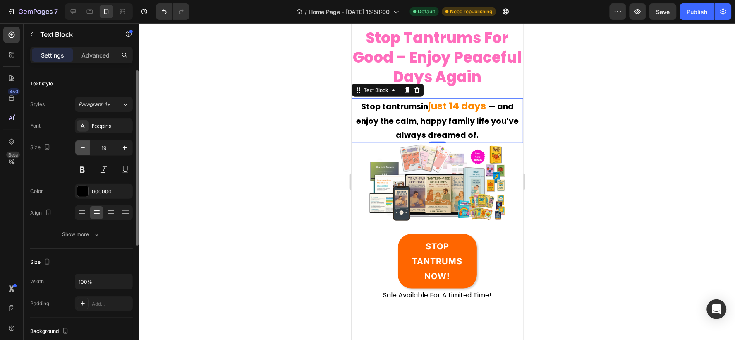
click at [86, 148] on icon "button" at bounding box center [83, 148] width 8 height 8
type input "18"
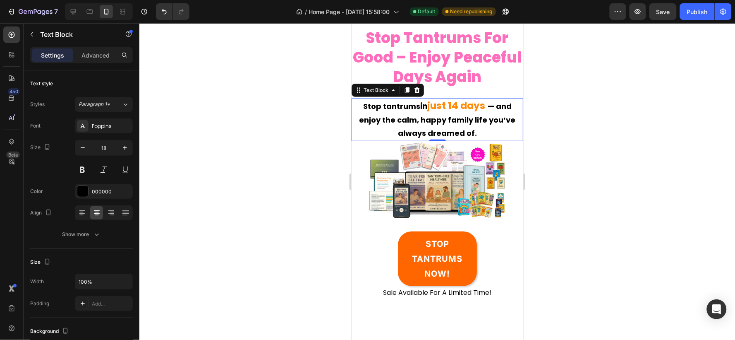
click at [245, 126] on div at bounding box center [437, 181] width 596 height 317
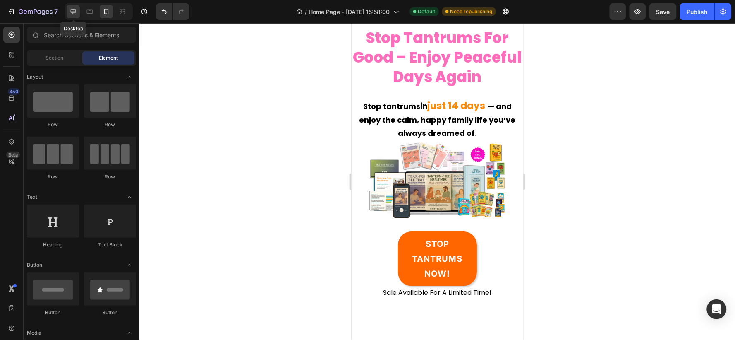
click at [79, 12] on div at bounding box center [73, 11] width 13 height 13
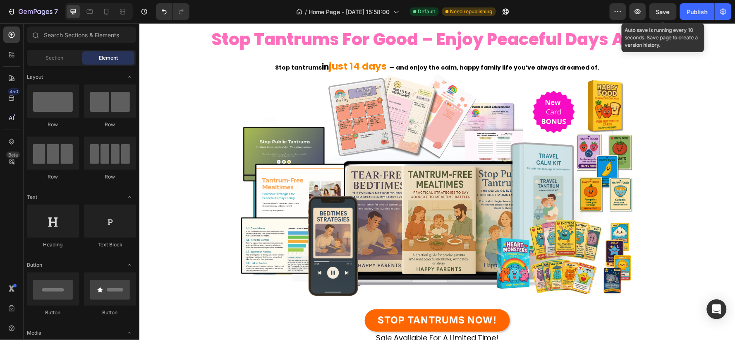
click at [670, 14] on span "Save" at bounding box center [664, 11] width 14 height 7
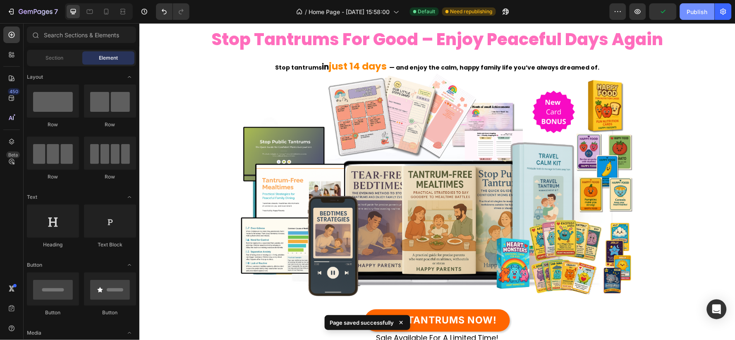
click at [687, 14] on button "Publish" at bounding box center [697, 11] width 35 height 17
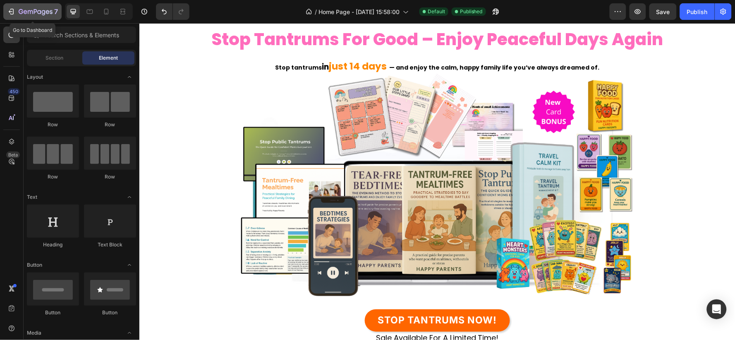
click at [17, 9] on div "7" at bounding box center [32, 12] width 51 height 10
